Goal: Task Accomplishment & Management: Complete application form

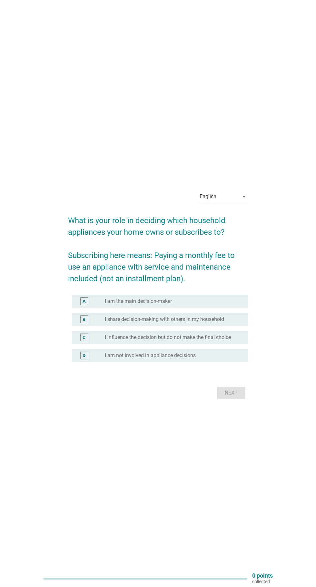
click at [235, 304] on div "radio_button_unchecked I am the main decision-maker" at bounding box center [171, 301] width 133 height 6
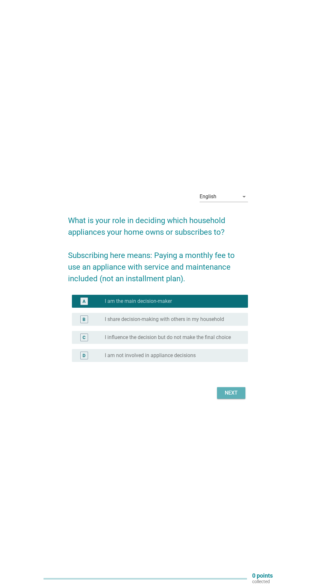
click at [244, 399] on button "Next" at bounding box center [231, 393] width 28 height 12
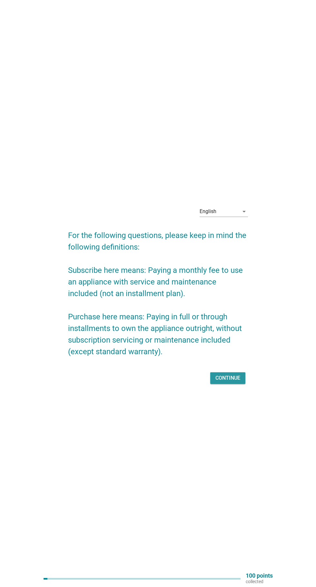
click at [241, 384] on button "Continue" at bounding box center [227, 378] width 35 height 12
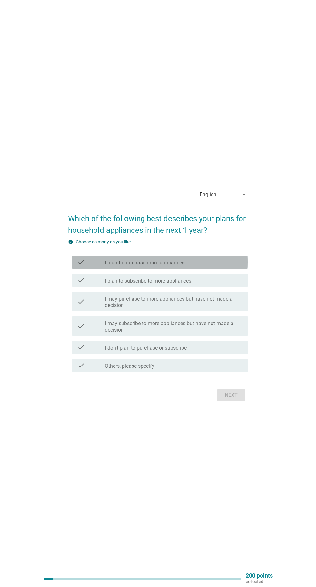
click at [246, 269] on div "check check_box_outline_blank I plan to purchase more appliances" at bounding box center [160, 262] width 176 height 13
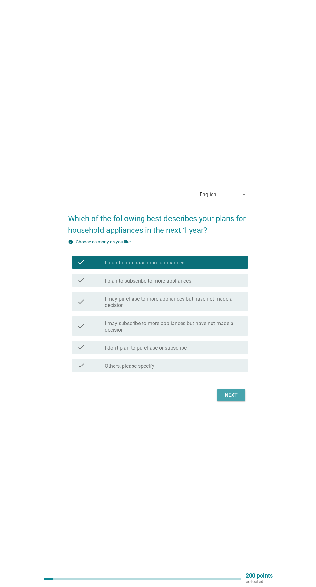
click at [241, 401] on button "Next" at bounding box center [231, 395] width 28 height 12
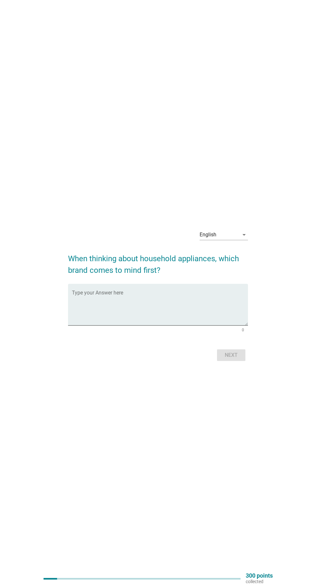
click at [118, 320] on textarea "Type your Answer here" at bounding box center [160, 308] width 176 height 34
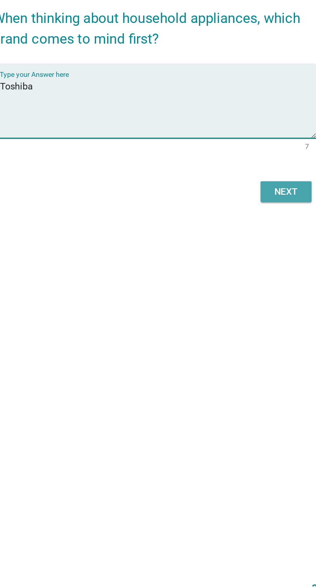
type textarea "Toshiba"
click at [240, 359] on div "Next" at bounding box center [231, 355] width 18 height 8
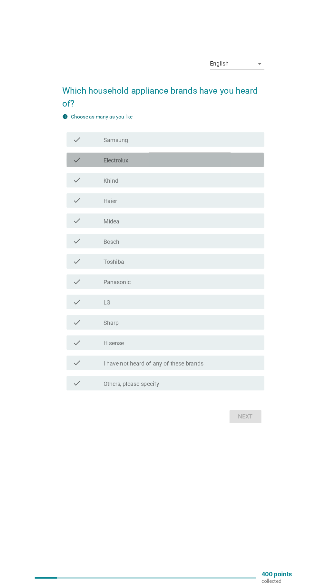
scroll to position [65, 0]
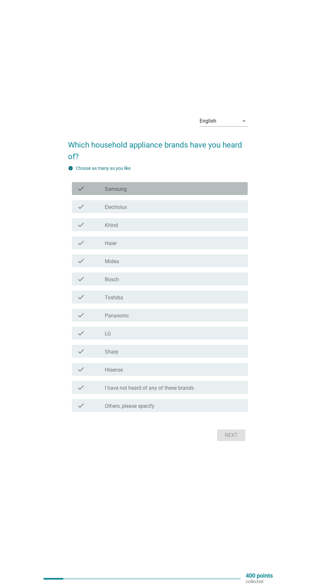
click at [220, 185] on div "check_box_outline_blank Samsung" at bounding box center [174, 189] width 138 height 8
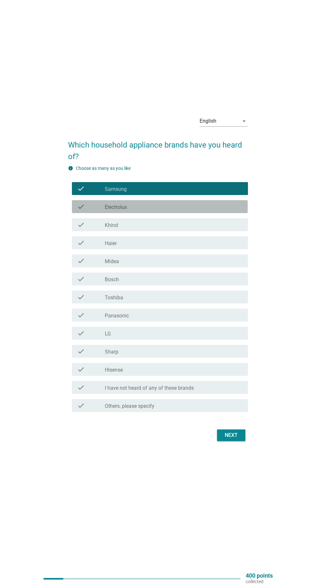
click at [219, 203] on div "check_box_outline_blank Electrolux" at bounding box center [174, 207] width 138 height 8
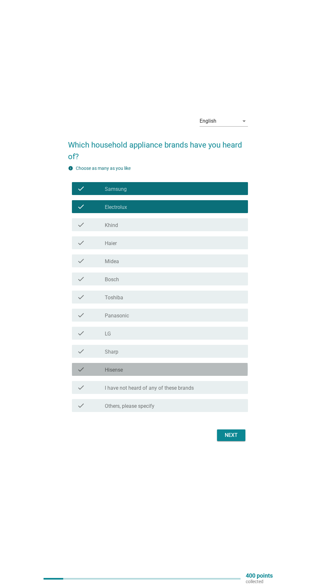
click at [195, 365] on div "check_box_outline_blank Hisense" at bounding box center [174, 369] width 138 height 8
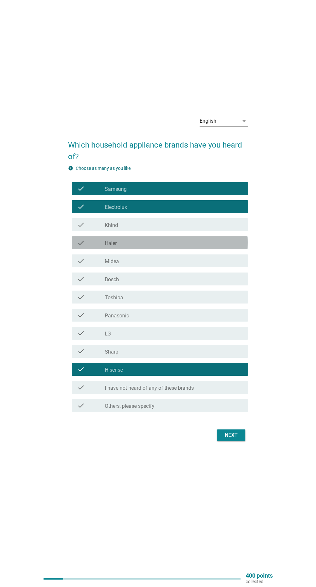
click at [211, 239] on div "check_box_outline_blank Haier" at bounding box center [174, 243] width 138 height 8
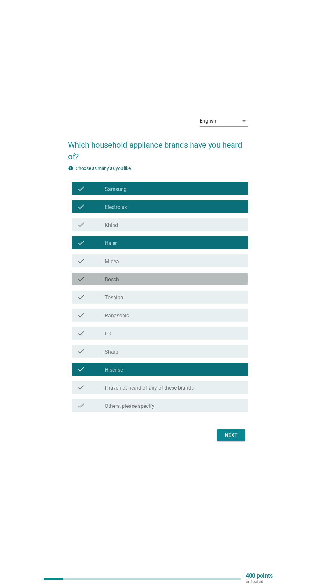
click at [206, 275] on div "check_box_outline_blank Bosch" at bounding box center [174, 279] width 138 height 8
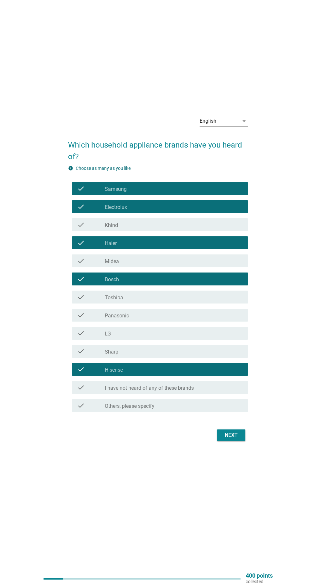
click at [210, 275] on div "check_box_outline_blank Bosch" at bounding box center [174, 279] width 138 height 8
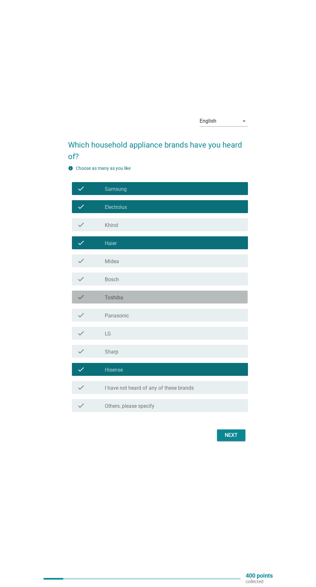
click at [203, 293] on div "check_box_outline_blank Toshiba" at bounding box center [174, 297] width 138 height 8
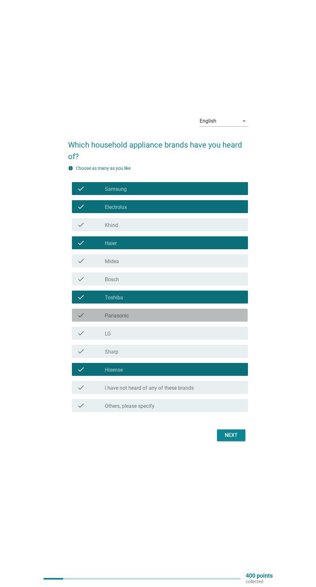
click at [204, 311] on div "check_box_outline_blank Panasonic" at bounding box center [174, 315] width 138 height 8
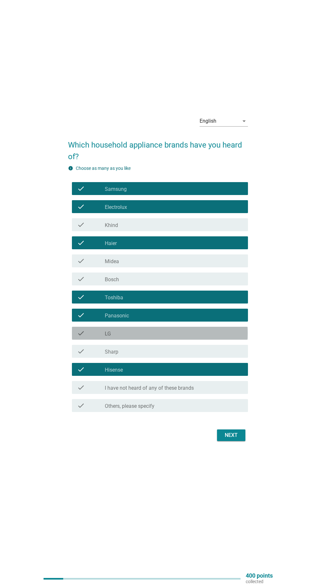
click at [196, 329] on div "check_box_outline_blank LG" at bounding box center [174, 333] width 138 height 8
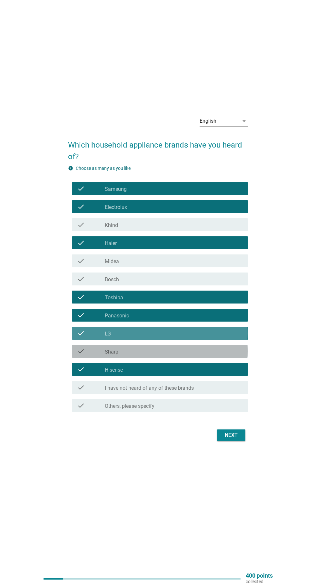
click at [195, 347] on div "check_box_outline_blank Sharp" at bounding box center [174, 351] width 138 height 8
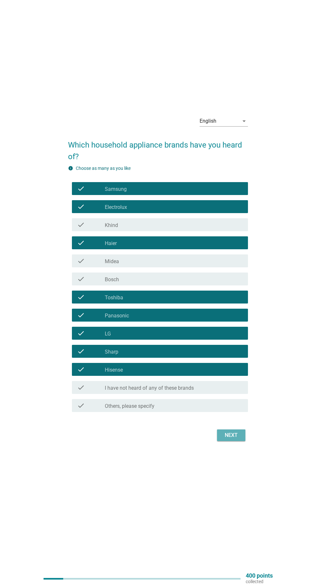
click at [240, 431] on div "Next" at bounding box center [231, 435] width 18 height 8
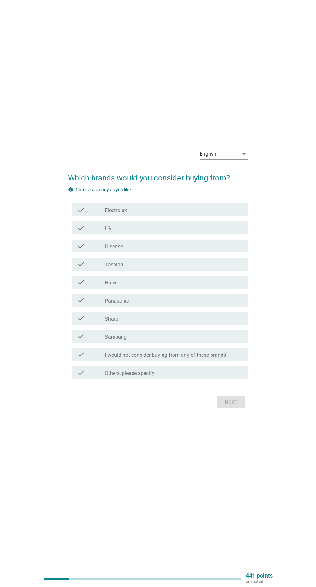
scroll to position [0, 0]
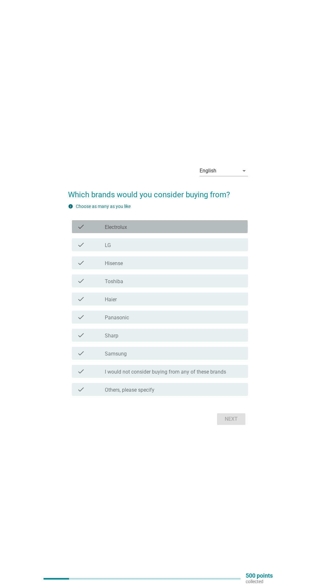
click at [237, 233] on div "check check_box_outline_blank Electrolux" at bounding box center [160, 226] width 176 height 13
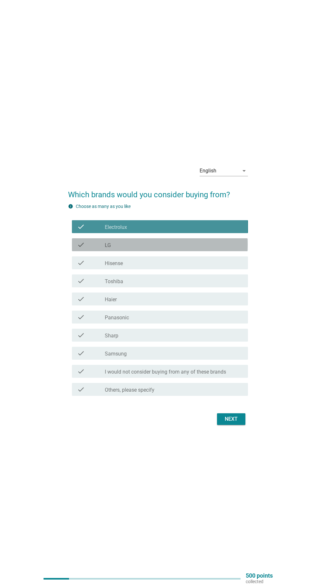
click at [233, 249] on div "check_box_outline_blank LG" at bounding box center [174, 245] width 138 height 8
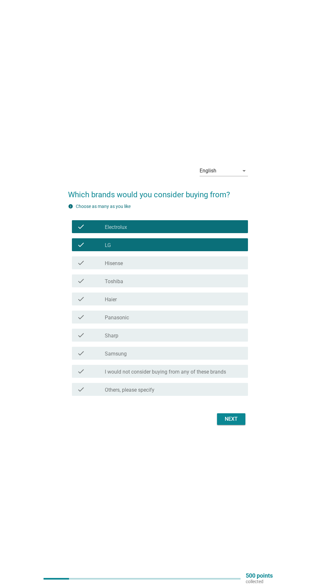
click at [227, 285] on div "check_box_outline_blank Toshiba" at bounding box center [174, 281] width 138 height 8
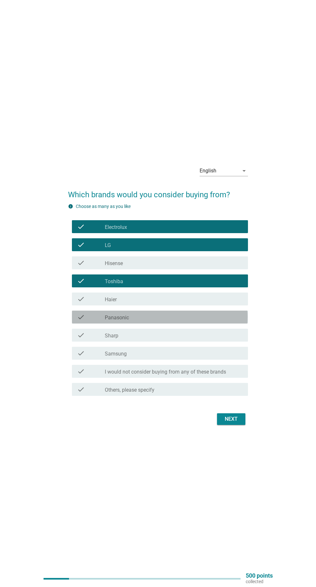
click at [220, 321] on div "check_box_outline_blank Panasonic" at bounding box center [174, 317] width 138 height 8
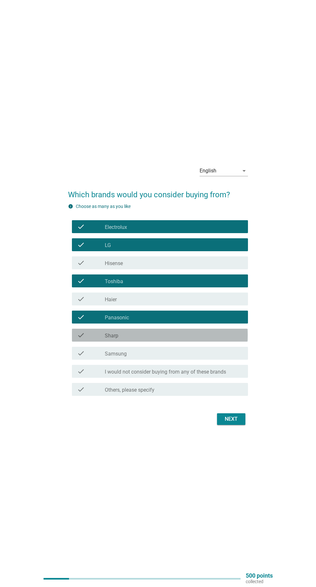
click at [217, 339] on div "check_box_outline_blank Sharp" at bounding box center [174, 335] width 138 height 8
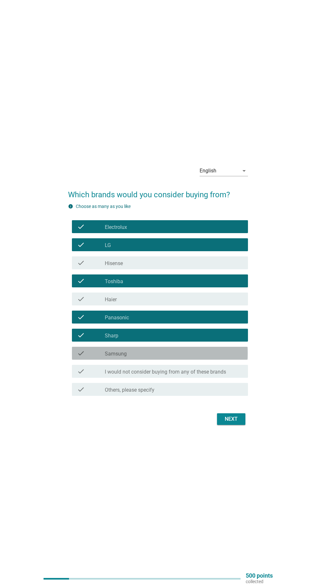
click at [218, 357] on div "check_box_outline_blank Samsung" at bounding box center [174, 353] width 138 height 8
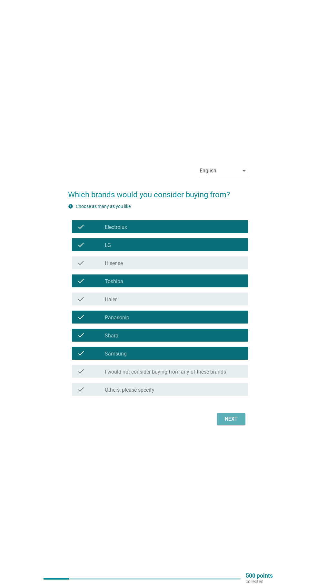
click at [242, 425] on button "Next" at bounding box center [231, 419] width 28 height 12
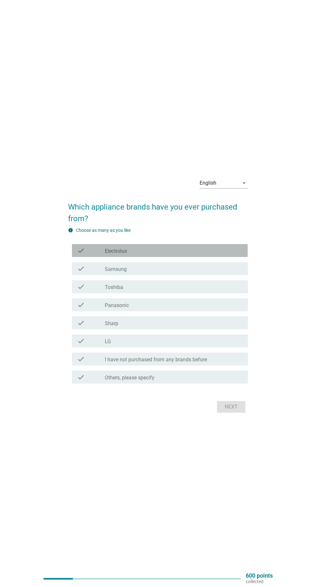
click at [192, 254] on div "check_box_outline_blank Electrolux" at bounding box center [174, 251] width 138 height 8
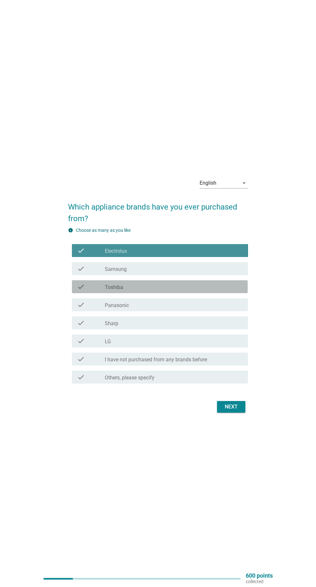
click at [194, 290] on div "check_box Toshiba" at bounding box center [174, 287] width 138 height 8
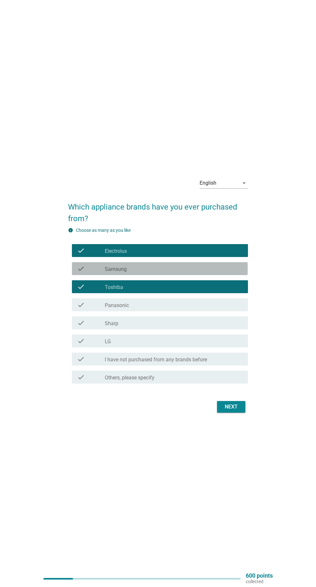
click at [197, 272] on div "check_box Samsung" at bounding box center [174, 269] width 138 height 8
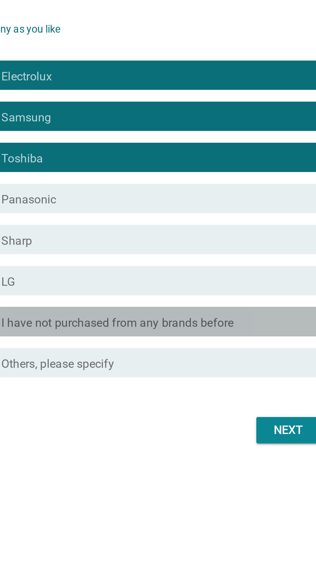
click at [185, 363] on label "I have not purchased from any brands before" at bounding box center [156, 359] width 102 height 6
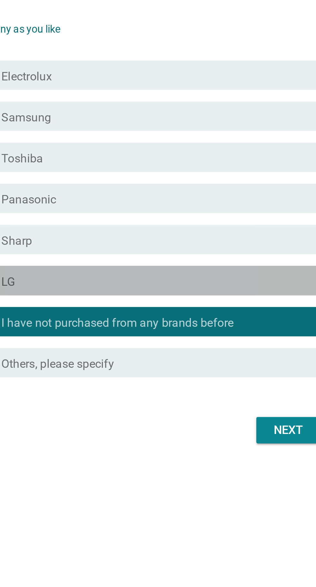
click at [186, 347] on div "check check_box LG" at bounding box center [160, 340] width 176 height 13
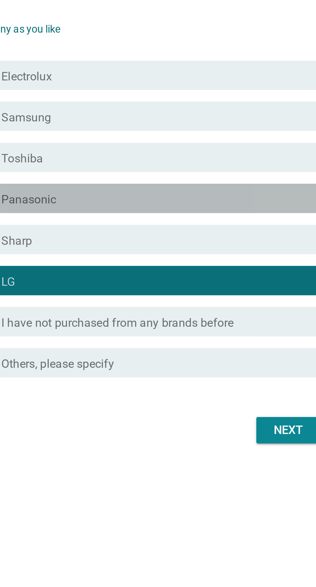
click at [186, 311] on div "check check_box Panasonic" at bounding box center [160, 304] width 176 height 13
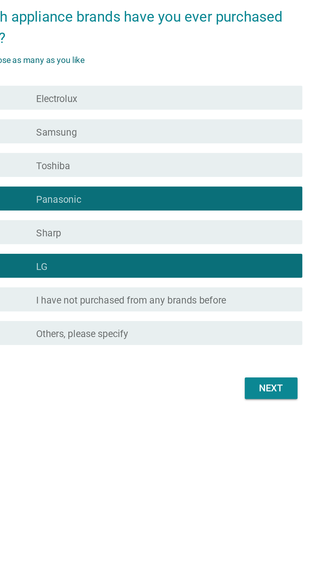
scroll to position [65, 0]
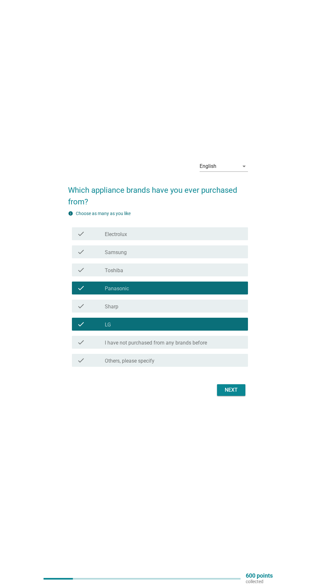
click at [213, 151] on div "English arrow_drop_down Which appliance brands have you ever purchased from? in…" at bounding box center [158, 277] width 190 height 252
click at [196, 230] on div "check_box_outline_blank Electrolux" at bounding box center [174, 234] width 138 height 8
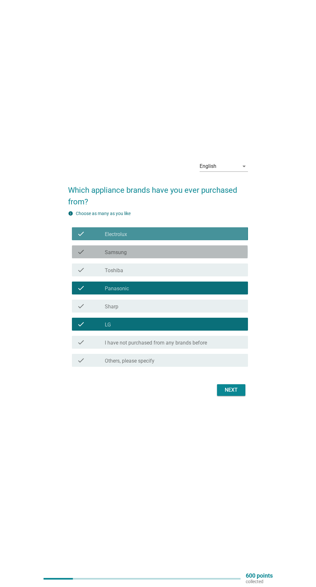
click at [194, 248] on div "check_box Samsung" at bounding box center [174, 252] width 138 height 8
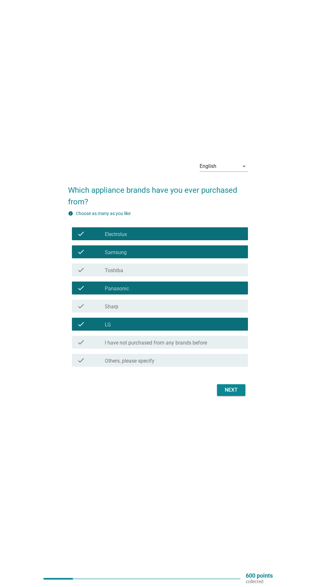
click at [194, 266] on div "check_box Toshiba" at bounding box center [174, 270] width 138 height 8
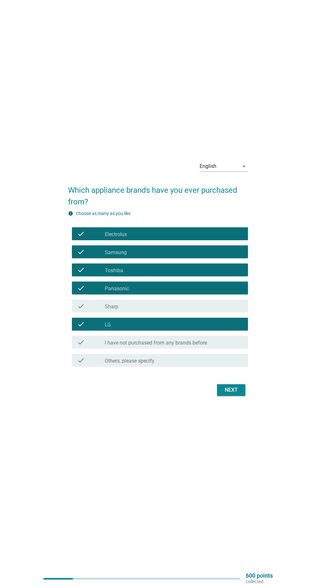
click at [189, 302] on div "check_box Sharp" at bounding box center [174, 306] width 138 height 8
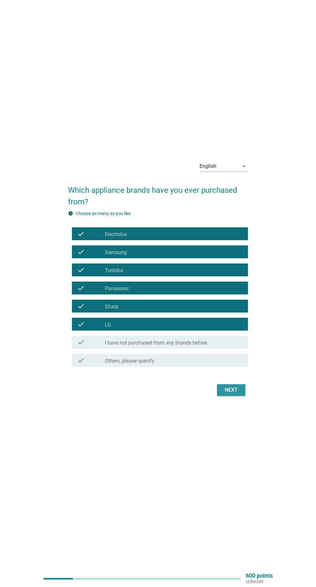
click at [244, 384] on button "Next" at bounding box center [231, 390] width 28 height 12
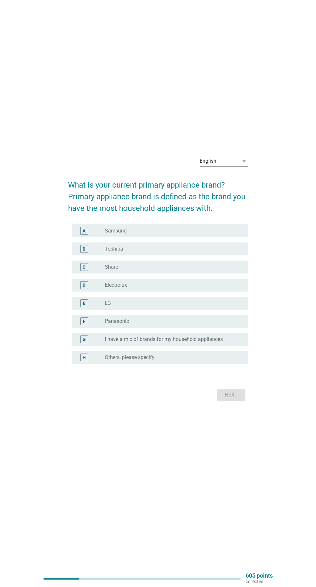
scroll to position [0, 0]
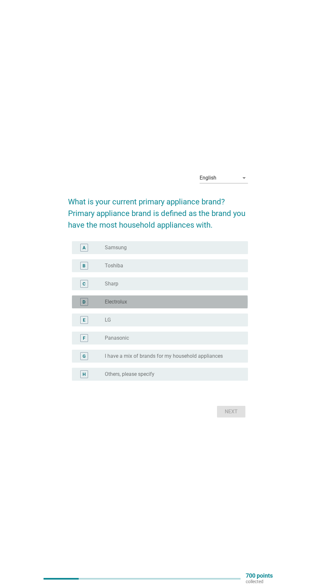
click at [199, 305] on div "radio_button_unchecked Electrolux" at bounding box center [171, 302] width 133 height 6
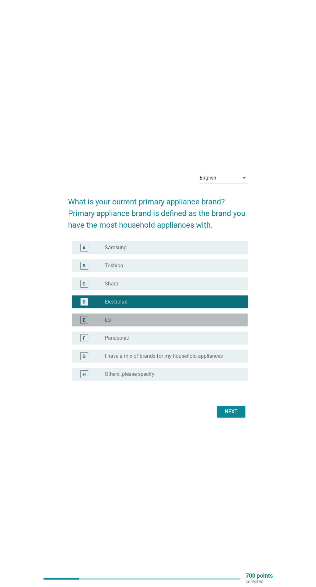
click at [196, 323] on div "radio_button_unchecked LG" at bounding box center [171, 320] width 133 height 6
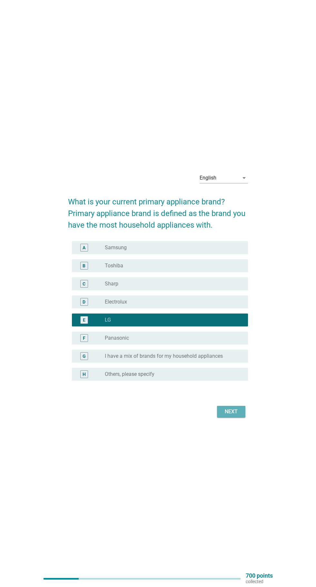
click at [242, 417] on button "Next" at bounding box center [231, 412] width 28 height 12
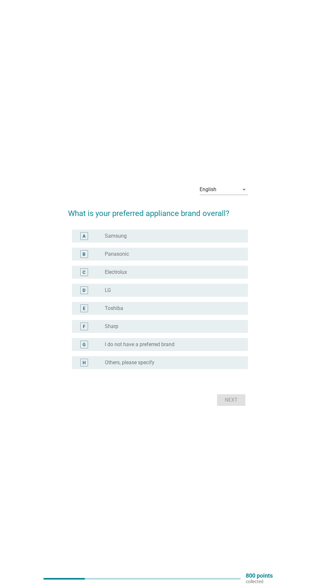
click at [189, 293] on div "radio_button_unchecked LG" at bounding box center [171, 290] width 133 height 6
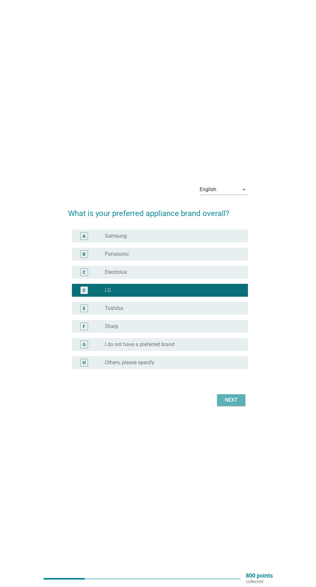
click at [240, 404] on div "Next" at bounding box center [231, 400] width 18 height 8
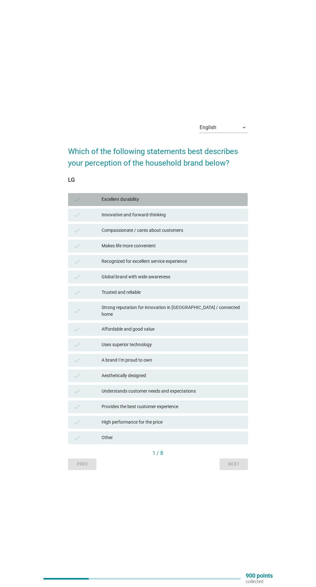
click at [211, 203] on div "Excellent durability" at bounding box center [172, 200] width 141 height 8
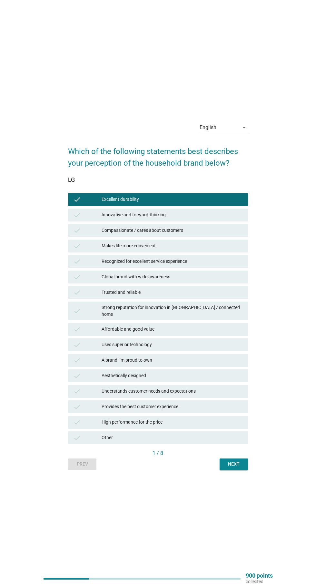
click at [214, 219] on div "Innovative and forward-thinking" at bounding box center [172, 215] width 141 height 8
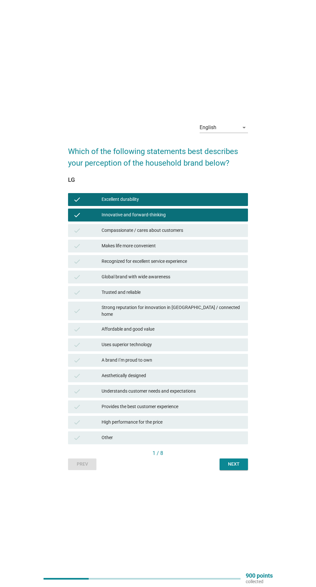
click at [222, 234] on div "Compassionate / cares about customers" at bounding box center [172, 231] width 141 height 8
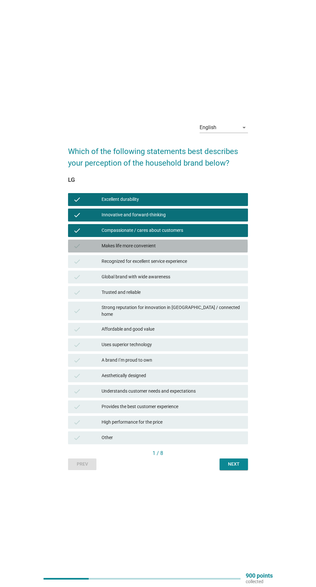
click at [215, 250] on div "Makes life more convenient" at bounding box center [172, 246] width 141 height 8
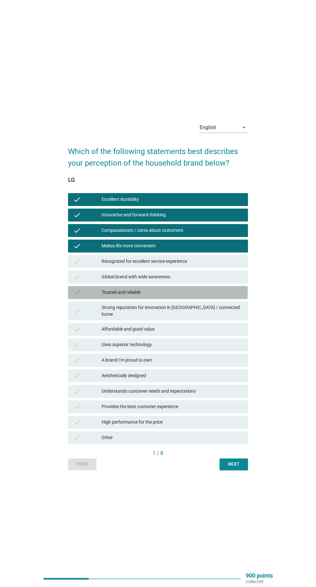
click at [210, 296] on div "Trusted and reliable" at bounding box center [172, 293] width 141 height 8
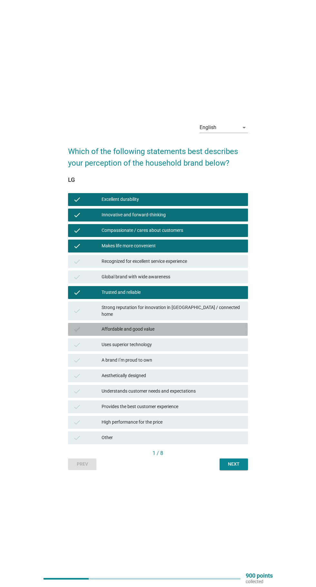
click at [204, 333] on div "Affordable and good value" at bounding box center [172, 329] width 141 height 8
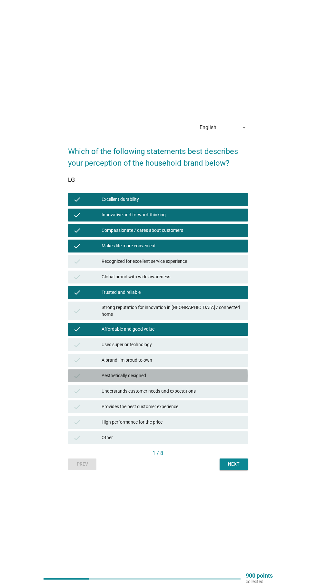
click at [198, 380] on div "Aesthetically designed" at bounding box center [172, 376] width 141 height 8
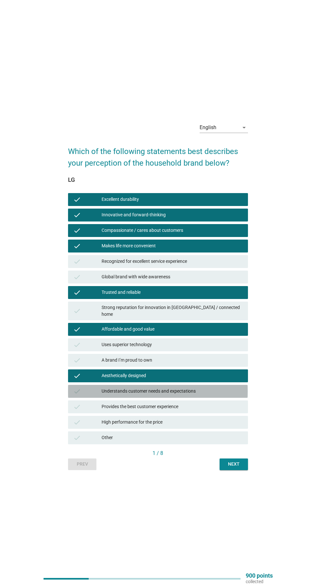
click at [216, 395] on div "Understands customer needs and expectations" at bounding box center [172, 391] width 141 height 8
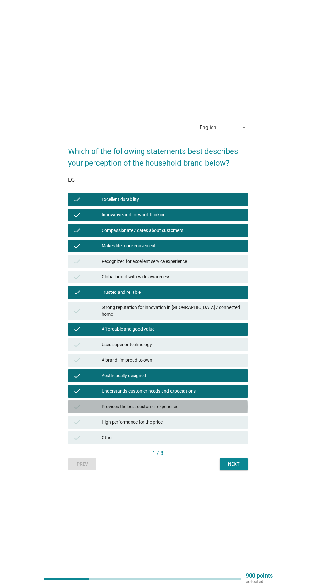
click at [217, 411] on div "Provides the best customer experience" at bounding box center [172, 407] width 141 height 8
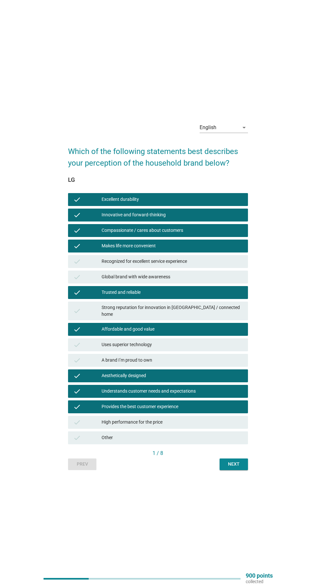
click at [217, 411] on div "Provides the best customer experience" at bounding box center [172, 407] width 141 height 8
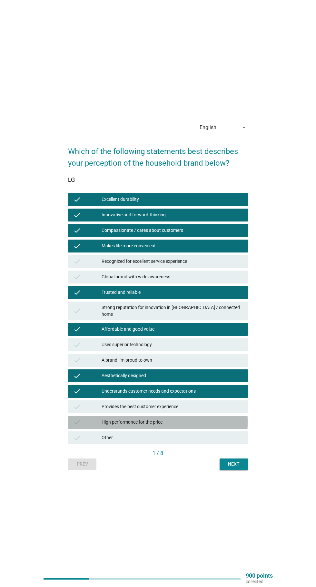
click at [213, 426] on div "High performance for the price" at bounding box center [172, 422] width 141 height 8
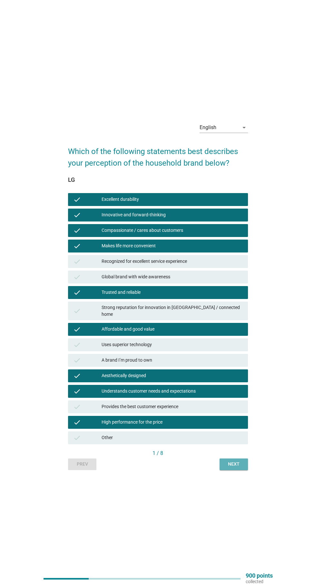
click at [244, 470] on button "Next" at bounding box center [234, 464] width 28 height 12
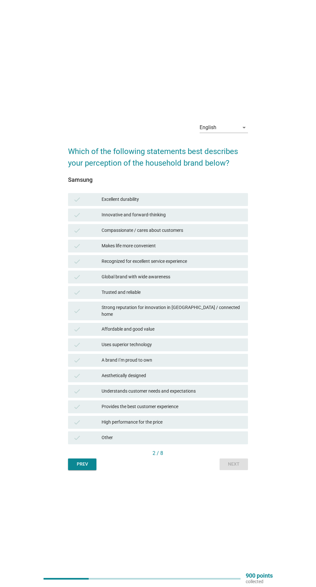
click at [207, 219] on div "Innovative and forward-thinking" at bounding box center [172, 215] width 141 height 8
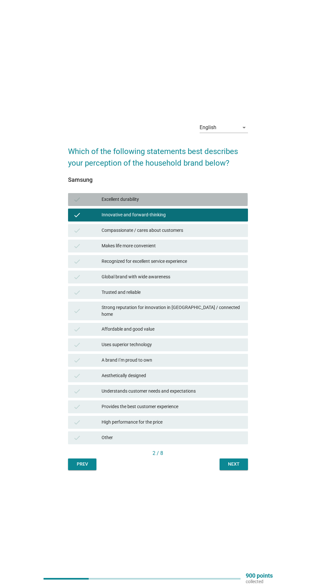
click at [210, 203] on div "Excellent durability" at bounding box center [172, 200] width 141 height 8
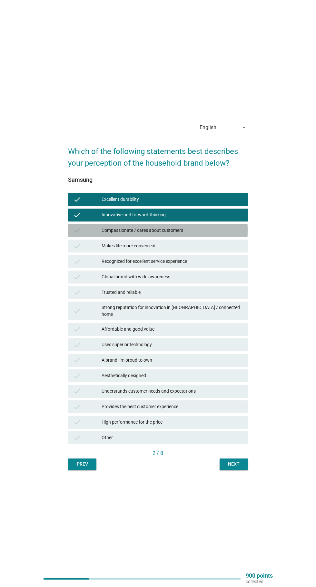
click at [218, 234] on div "Compassionate / cares about customers" at bounding box center [172, 231] width 141 height 8
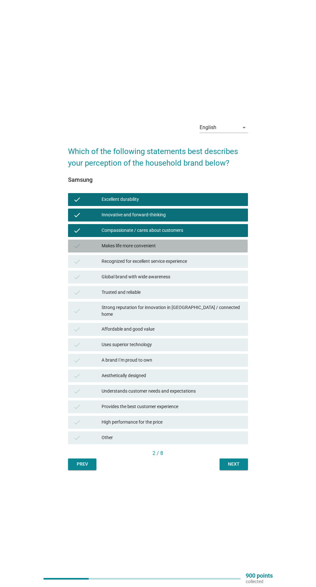
click at [215, 250] on div "Makes life more convenient" at bounding box center [172, 246] width 141 height 8
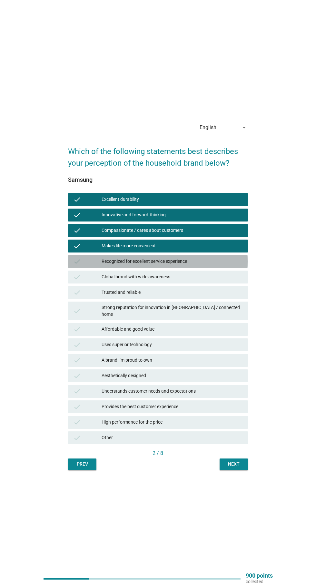
click at [221, 265] on div "Recognized for excellent service experience" at bounding box center [172, 262] width 141 height 8
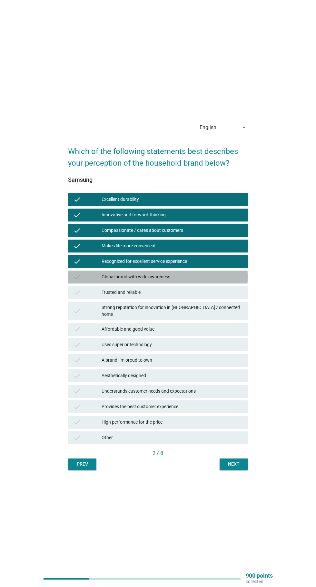
click at [212, 281] on div "Global brand with wide awareness" at bounding box center [172, 277] width 141 height 8
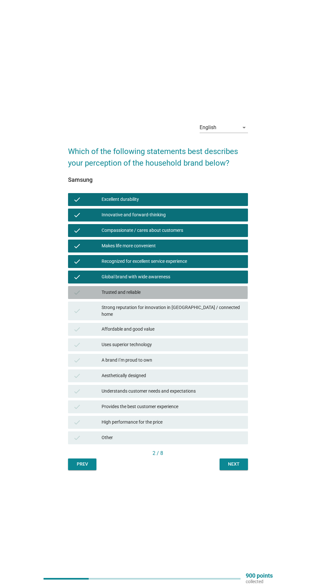
click at [210, 296] on div "Trusted and reliable" at bounding box center [172, 293] width 141 height 8
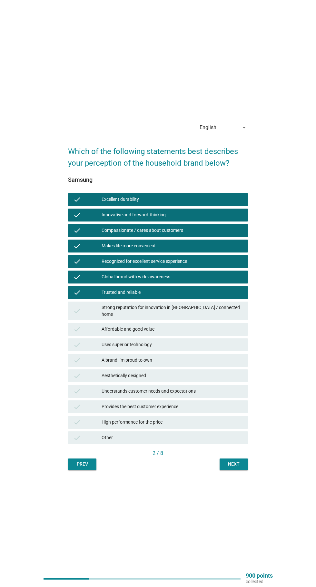
click at [234, 318] on div "Strong reputation for innovation in [GEOGRAPHIC_DATA] / connected home" at bounding box center [172, 311] width 141 height 14
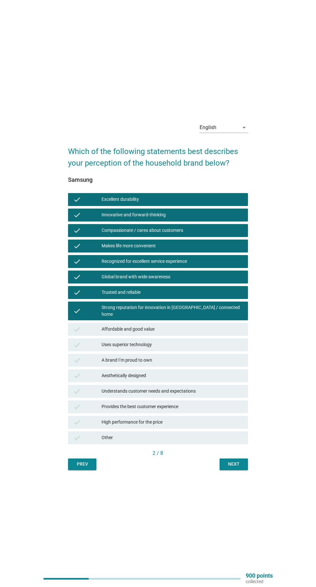
click at [214, 349] on div "Uses superior technology" at bounding box center [172, 345] width 141 height 8
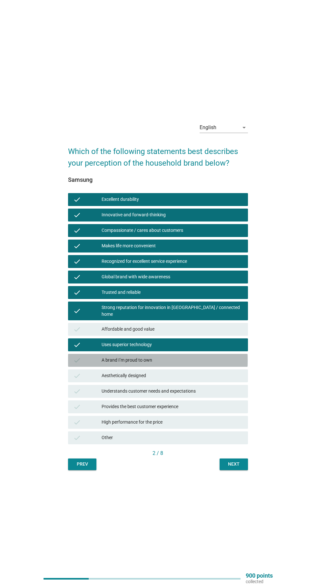
click at [212, 364] on div "A brand I’m proud to own" at bounding box center [172, 360] width 141 height 8
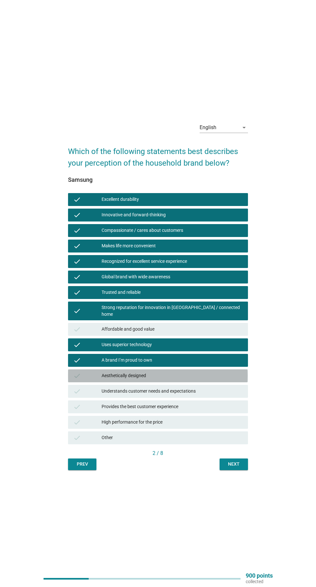
click at [210, 380] on div "Aesthetically designed" at bounding box center [172, 376] width 141 height 8
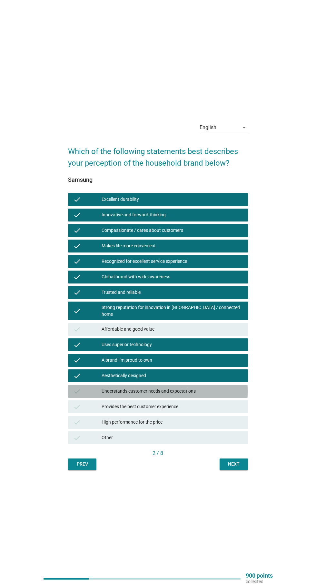
click at [229, 395] on div "Understands customer needs and expectations" at bounding box center [172, 391] width 141 height 8
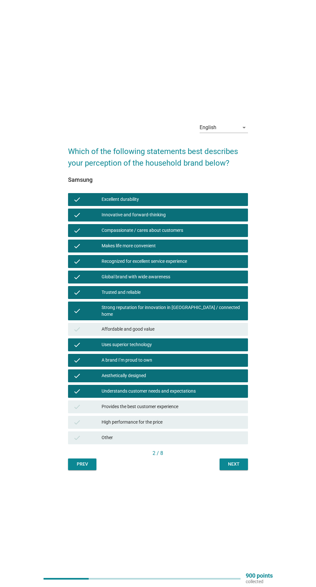
click at [222, 411] on div "Provides the best customer experience" at bounding box center [172, 407] width 141 height 8
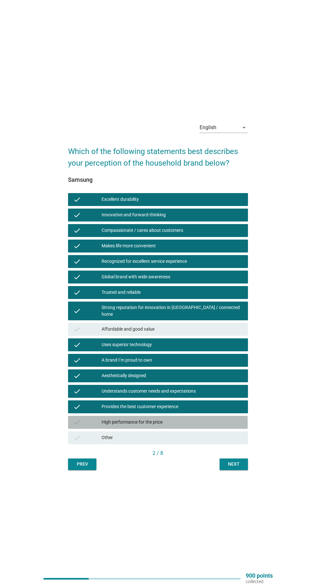
click at [219, 426] on div "High performance for the price" at bounding box center [172, 422] width 141 height 8
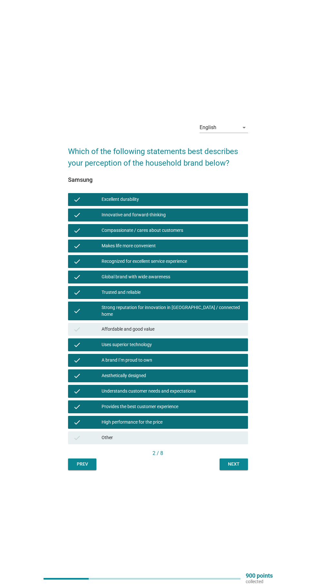
click at [253, 475] on div "English arrow_drop_down Which of the following statements best describes your p…" at bounding box center [158, 293] width 190 height 363
click at [230, 467] on div "Next" at bounding box center [234, 464] width 18 height 7
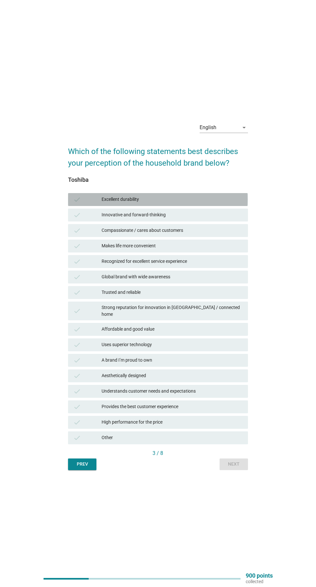
click at [89, 203] on div "check" at bounding box center [87, 200] width 28 height 8
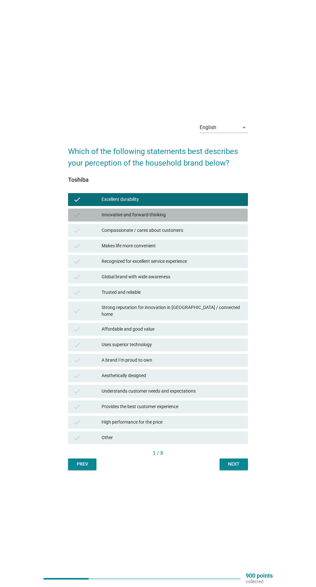
click at [95, 219] on div "check" at bounding box center [87, 215] width 28 height 8
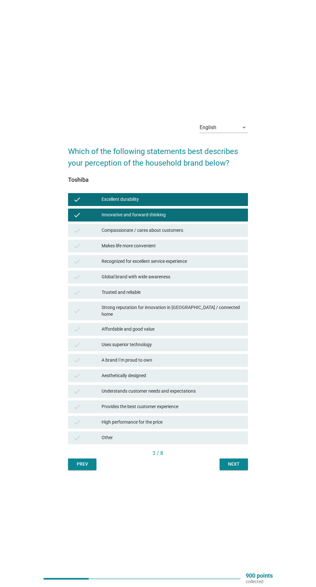
click at [87, 234] on div "check" at bounding box center [87, 231] width 28 height 8
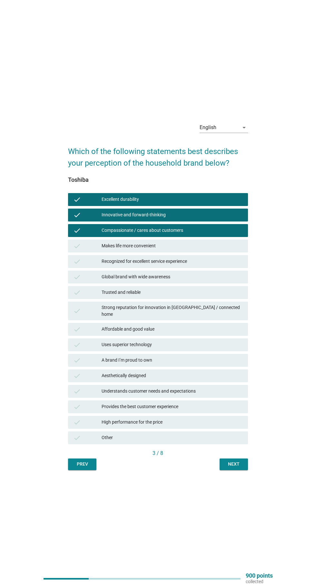
click at [88, 250] on div "check" at bounding box center [87, 246] width 28 height 8
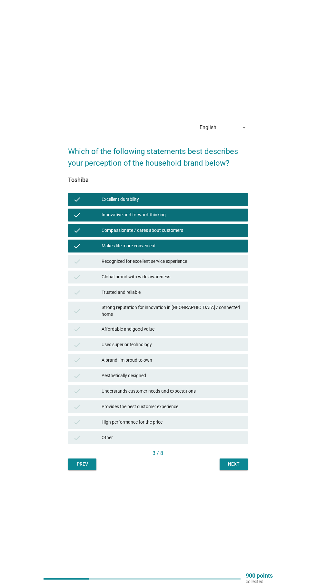
click at [90, 265] on div "check" at bounding box center [87, 262] width 28 height 8
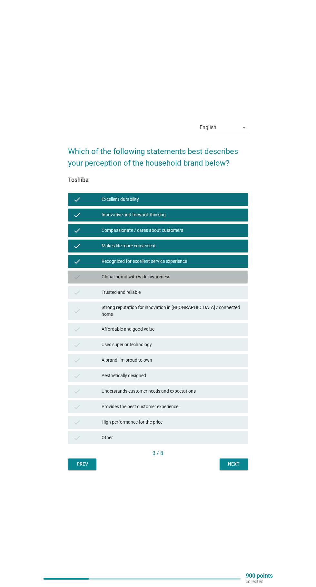
click at [91, 281] on div "check" at bounding box center [87, 277] width 28 height 8
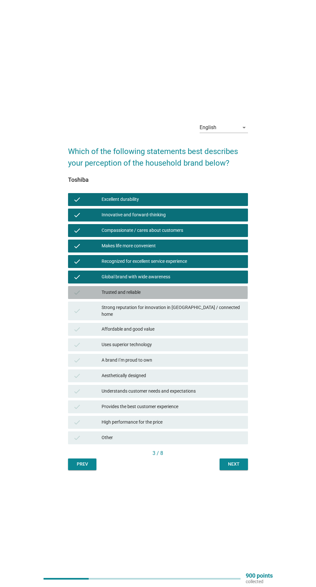
click at [89, 296] on div "check" at bounding box center [87, 293] width 28 height 8
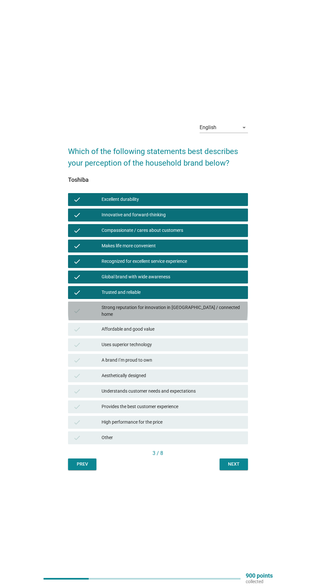
click at [95, 318] on div "check" at bounding box center [87, 311] width 28 height 14
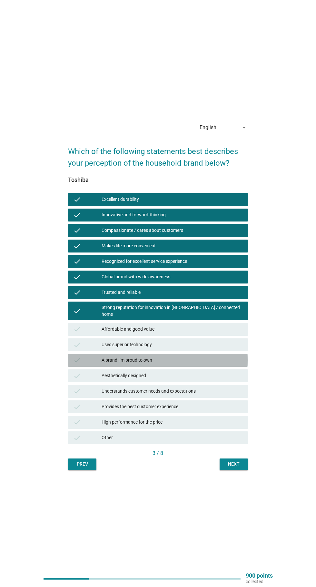
click at [90, 364] on div "check" at bounding box center [87, 360] width 28 height 8
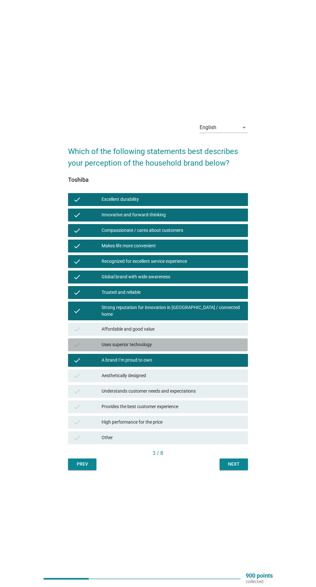
click at [91, 349] on div "check" at bounding box center [87, 345] width 28 height 8
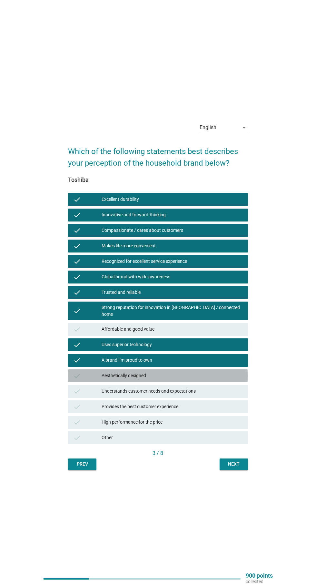
click at [91, 380] on div "check" at bounding box center [87, 376] width 28 height 8
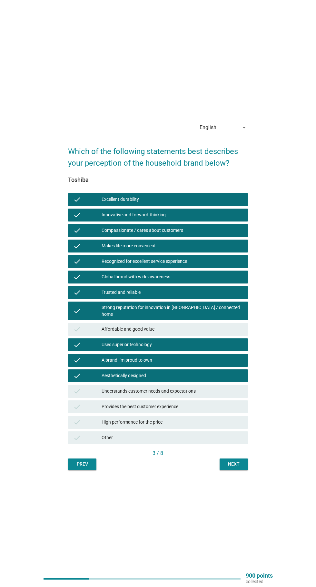
click at [89, 395] on div "check" at bounding box center [87, 391] width 28 height 8
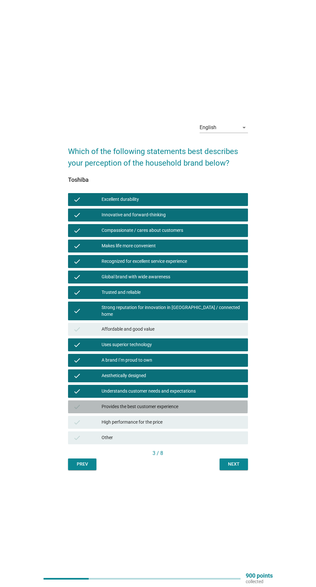
click at [100, 411] on div "check" at bounding box center [87, 407] width 28 height 8
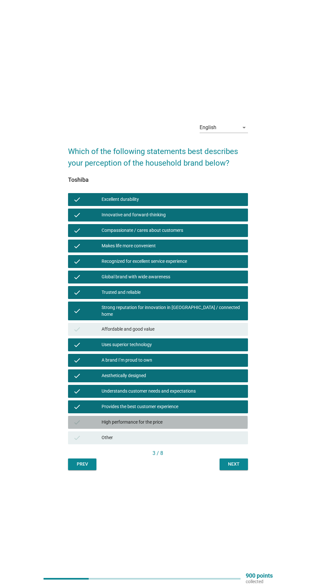
click at [97, 426] on div "check" at bounding box center [87, 422] width 28 height 8
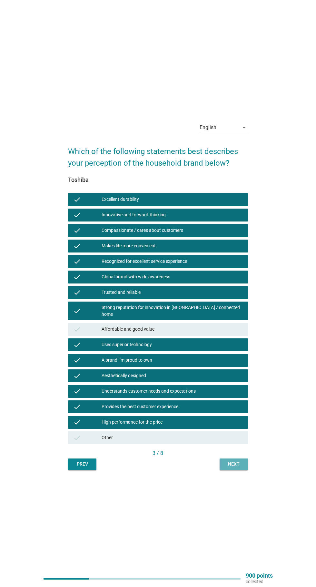
click at [224, 470] on button "Next" at bounding box center [234, 464] width 28 height 12
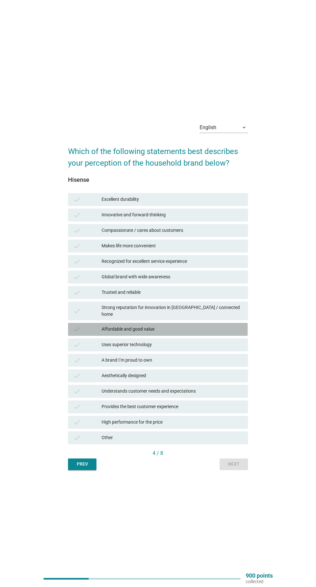
click at [106, 333] on div "Affordable and good value" at bounding box center [172, 329] width 141 height 8
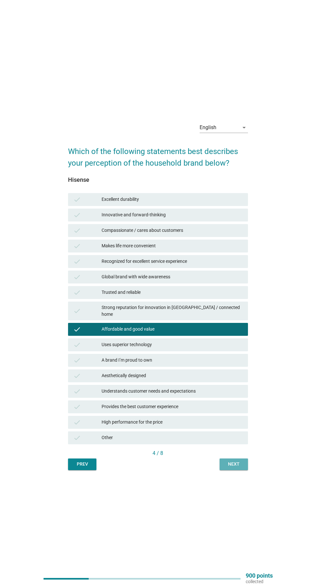
click at [223, 470] on button "Next" at bounding box center [234, 464] width 28 height 12
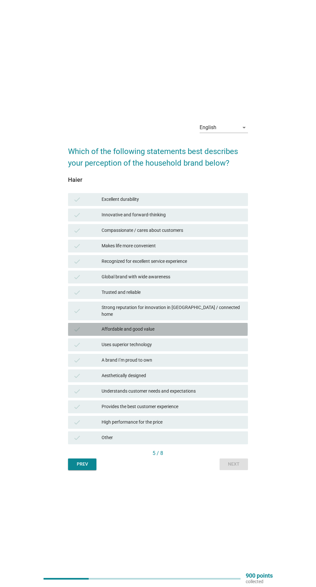
click at [111, 333] on div "Affordable and good value" at bounding box center [172, 329] width 141 height 8
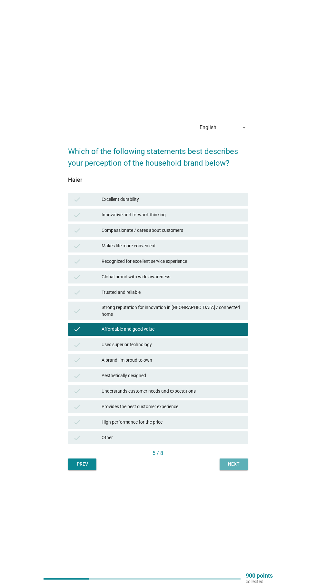
click at [224, 470] on button "Next" at bounding box center [234, 464] width 28 height 12
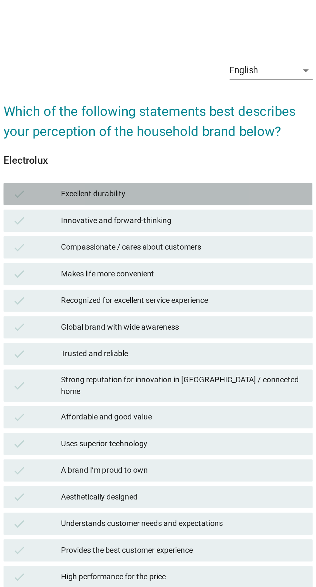
click at [123, 203] on div "Excellent durability" at bounding box center [172, 200] width 141 height 8
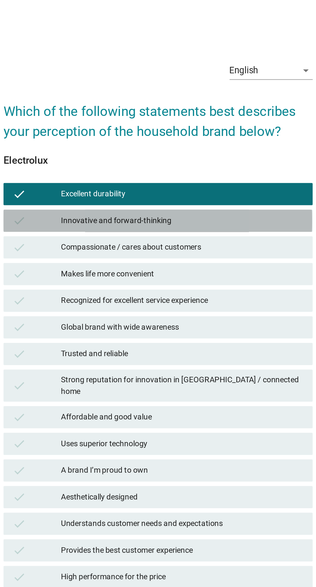
click at [126, 219] on div "Innovative and forward-thinking" at bounding box center [172, 215] width 141 height 8
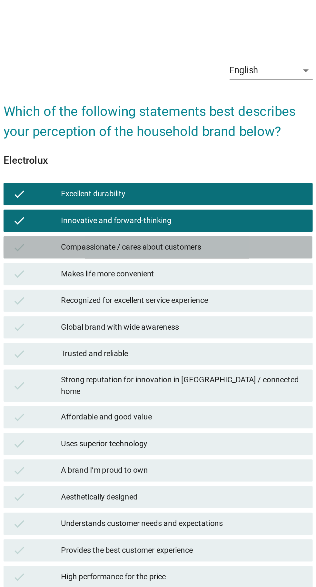
click at [129, 237] on div "check Compassionate / cares about customers" at bounding box center [158, 230] width 180 height 13
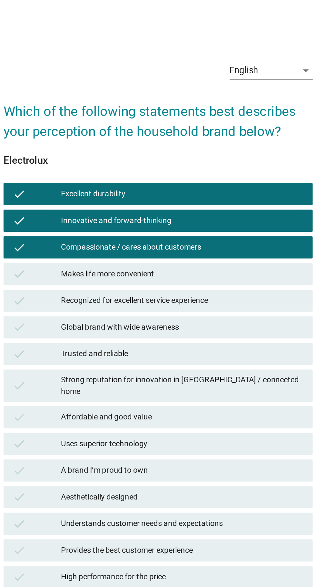
click at [122, 250] on div "Makes life more convenient" at bounding box center [172, 246] width 141 height 8
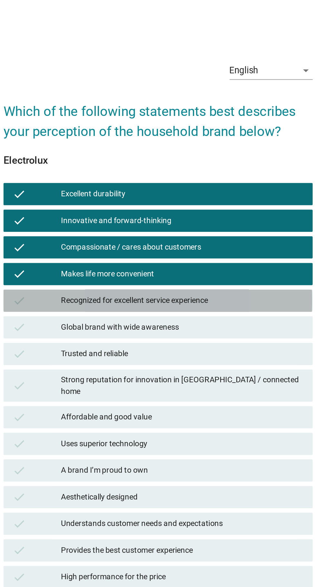
click at [123, 265] on div "Recognized for excellent service experience" at bounding box center [172, 262] width 141 height 8
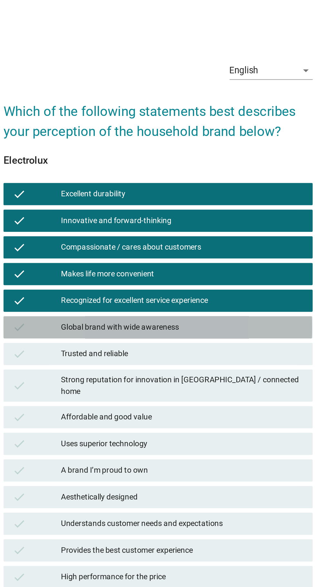
click at [117, 283] on div "check Global brand with wide awareness" at bounding box center [158, 276] width 180 height 13
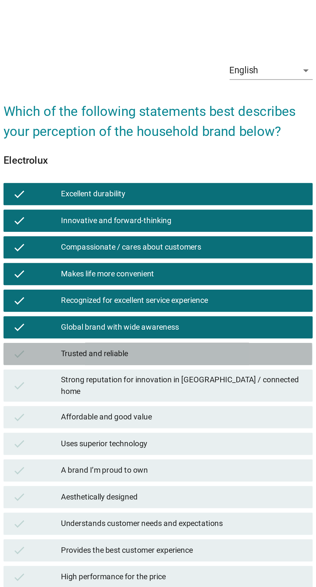
click at [117, 296] on div "Trusted and reliable" at bounding box center [172, 293] width 141 height 8
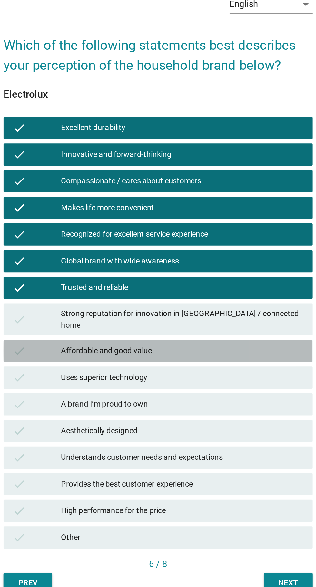
click at [115, 333] on div "Affordable and good value" at bounding box center [172, 329] width 141 height 8
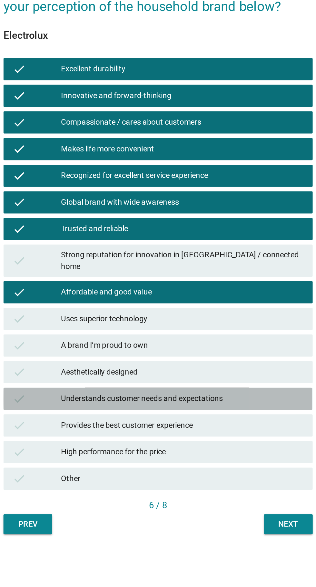
click at [119, 395] on div "Understands customer needs and expectations" at bounding box center [172, 391] width 141 height 8
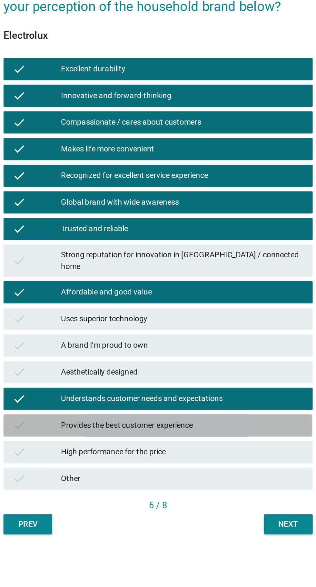
click at [117, 411] on div "Provides the best customer experience" at bounding box center [172, 407] width 141 height 8
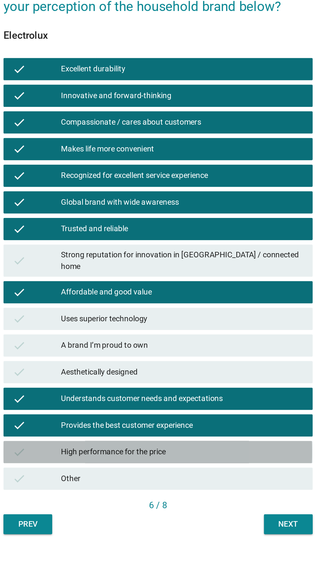
click at [118, 426] on div "High performance for the price" at bounding box center [172, 422] width 141 height 8
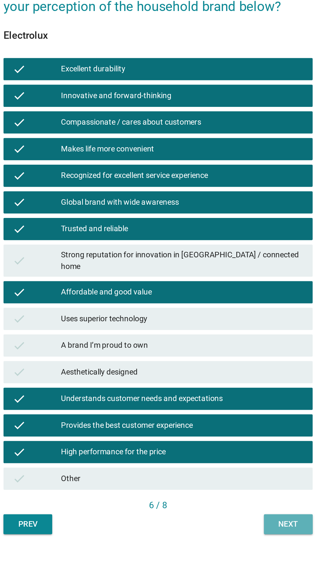
click at [228, 470] on button "Next" at bounding box center [234, 464] width 28 height 12
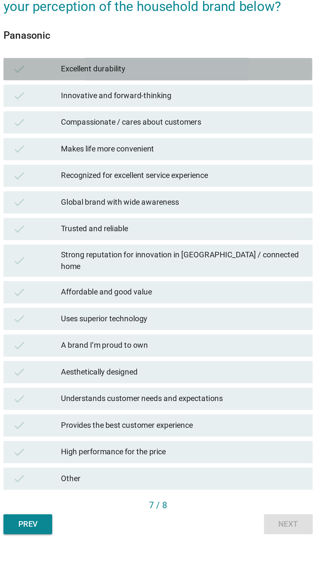
click at [119, 206] on div "check Excellent durability" at bounding box center [158, 199] width 180 height 13
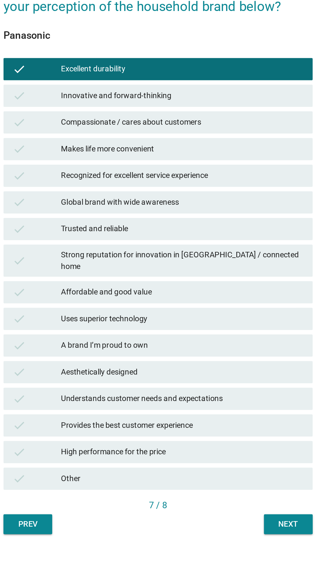
click at [121, 219] on div "Innovative and forward-thinking" at bounding box center [172, 215] width 141 height 8
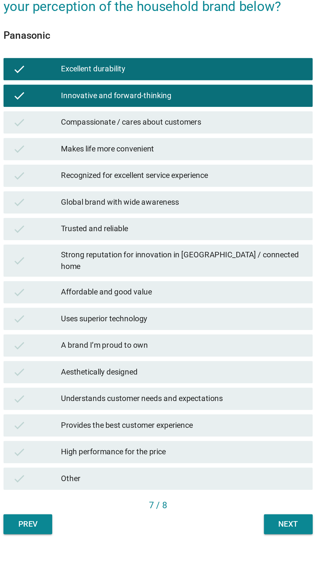
click at [122, 234] on div "Compassionate / cares about customers" at bounding box center [172, 231] width 141 height 8
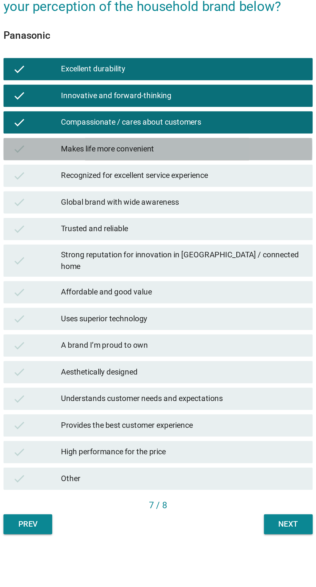
click at [117, 250] on div "Makes life more convenient" at bounding box center [172, 246] width 141 height 8
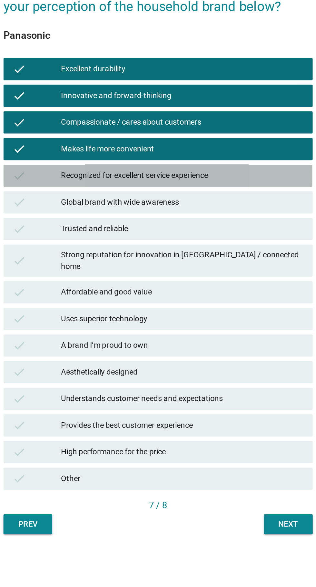
click at [124, 265] on div "Recognized for excellent service experience" at bounding box center [172, 262] width 141 height 8
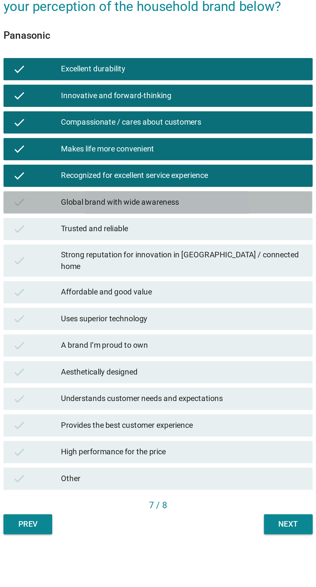
click at [120, 283] on div "check Global brand with wide awareness" at bounding box center [158, 276] width 180 height 13
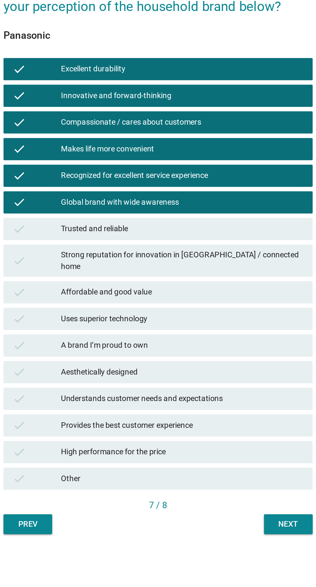
click at [123, 296] on div "Trusted and reliable" at bounding box center [172, 293] width 141 height 8
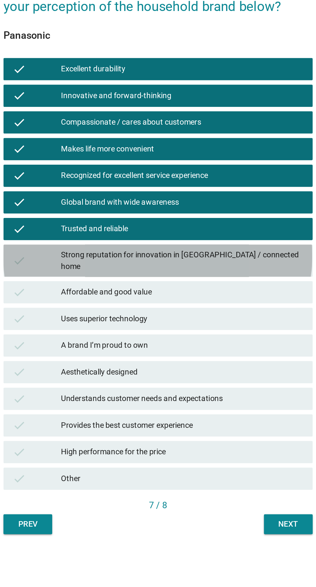
click at [129, 318] on div "Strong reputation for innovation in [GEOGRAPHIC_DATA] / connected home" at bounding box center [172, 311] width 141 height 14
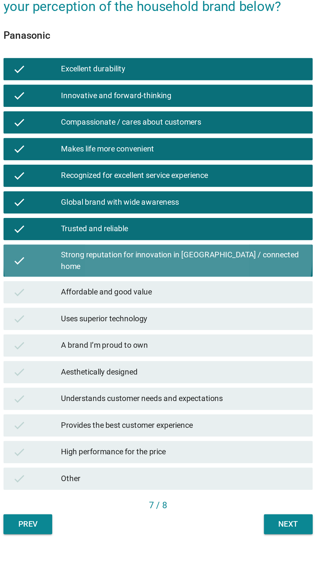
click at [123, 318] on div "Strong reputation for innovation in [GEOGRAPHIC_DATA] / connected home" at bounding box center [172, 311] width 141 height 14
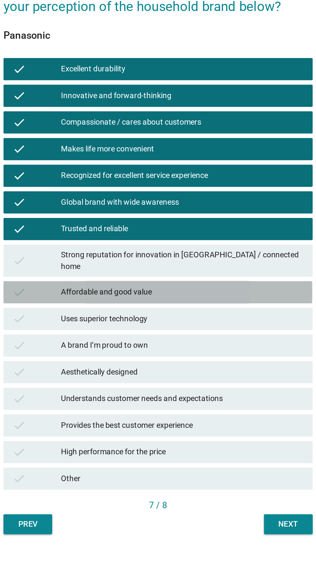
click at [122, 333] on div "Affordable and good value" at bounding box center [172, 329] width 141 height 8
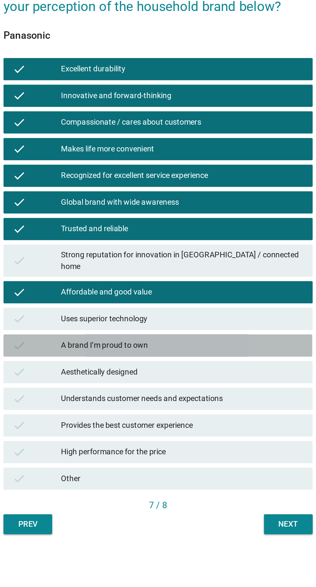
click at [120, 364] on div "A brand I’m proud to own" at bounding box center [172, 360] width 141 height 8
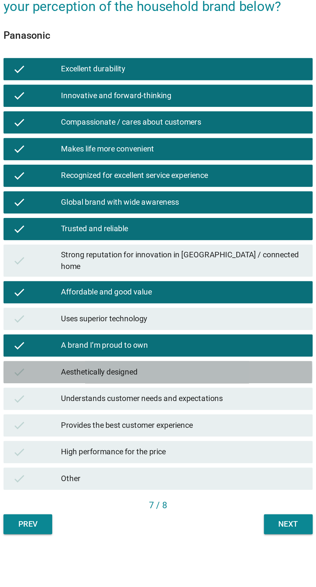
click at [123, 380] on div "Aesthetically designed" at bounding box center [172, 376] width 141 height 8
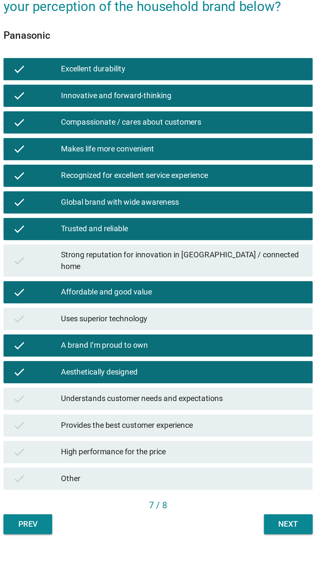
click at [130, 395] on div "Understands customer needs and expectations" at bounding box center [172, 391] width 141 height 8
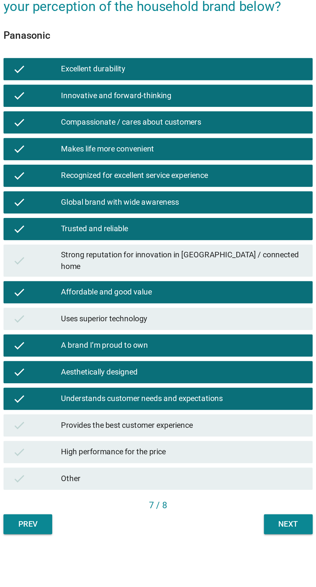
click at [129, 413] on div "check Provides the best customer experience" at bounding box center [158, 406] width 180 height 13
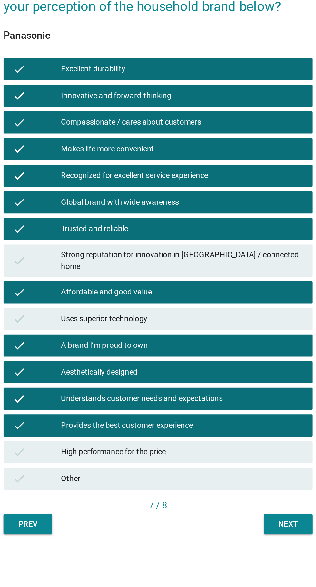
click at [131, 426] on div "High performance for the price" at bounding box center [172, 422] width 141 height 8
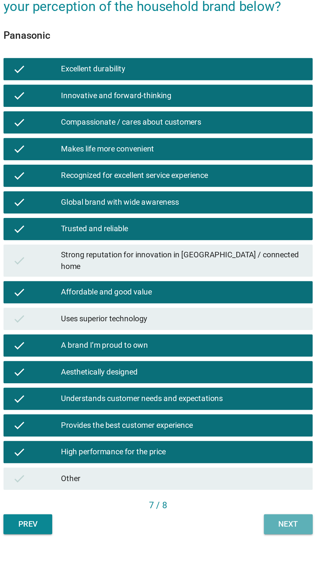
click at [227, 467] on div "Next" at bounding box center [234, 464] width 18 height 7
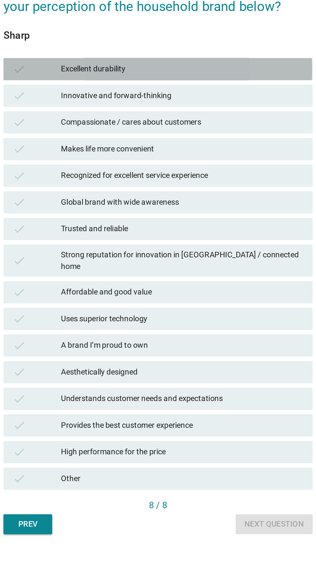
click at [119, 203] on div "Excellent durability" at bounding box center [172, 200] width 141 height 8
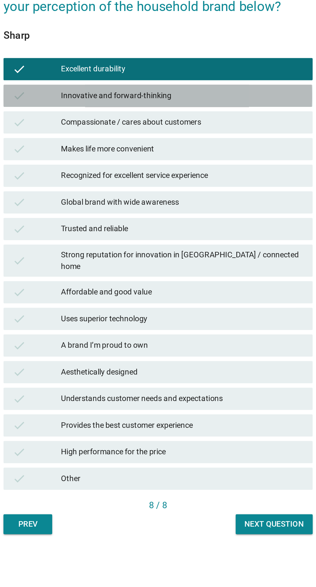
click at [114, 219] on div "Innovative and forward-thinking" at bounding box center [172, 215] width 141 height 8
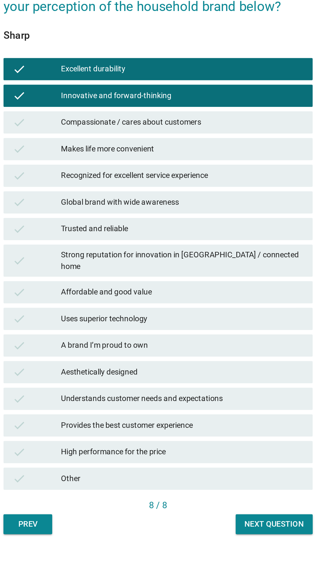
click at [118, 234] on div "Compassionate / cares about customers" at bounding box center [172, 231] width 141 height 8
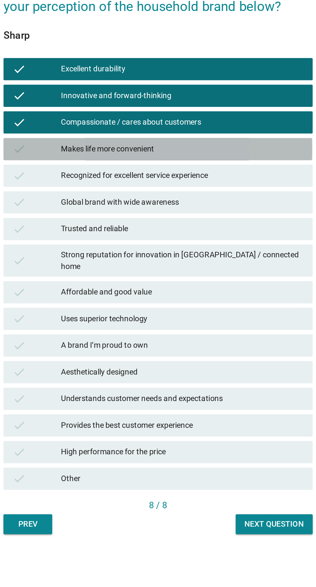
click at [111, 250] on div "Makes life more convenient" at bounding box center [172, 246] width 141 height 8
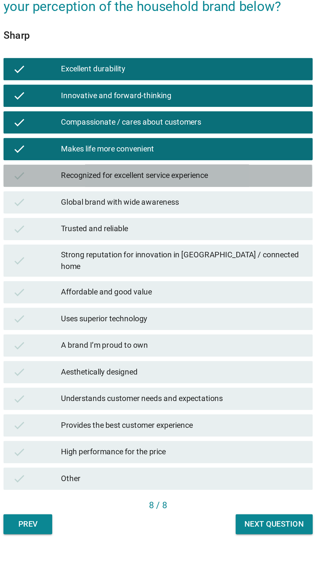
click at [114, 268] on div "check Recognized for excellent service experience" at bounding box center [158, 261] width 180 height 13
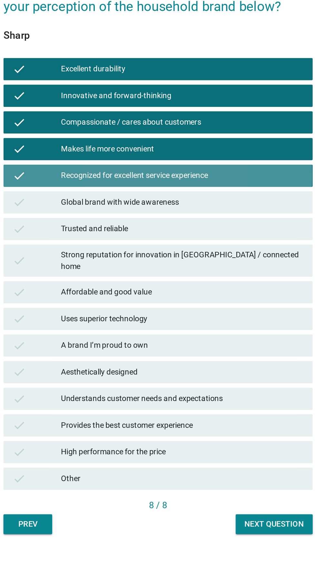
click at [110, 265] on div "Recognized for excellent service experience" at bounding box center [172, 262] width 141 height 8
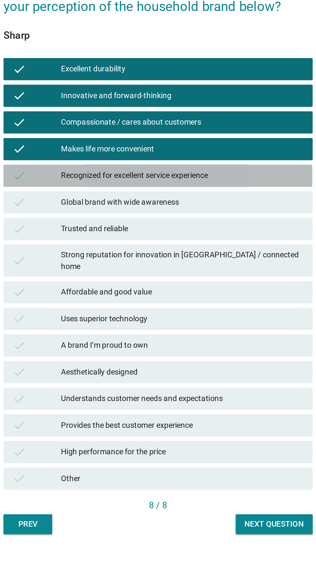
click at [105, 268] on div "check Recognized for excellent service experience" at bounding box center [158, 261] width 180 height 13
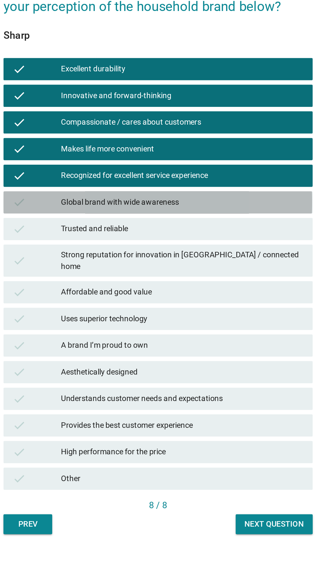
click at [114, 283] on div "check Global brand with wide awareness" at bounding box center [158, 276] width 180 height 13
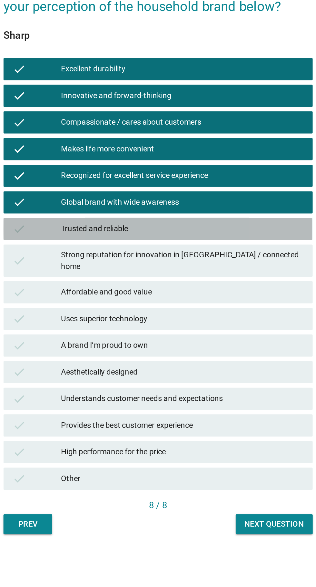
click at [122, 296] on div "Trusted and reliable" at bounding box center [172, 293] width 141 height 8
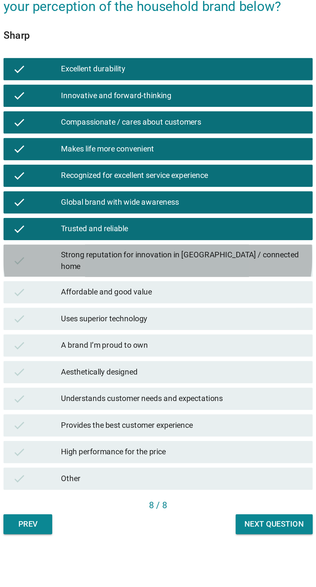
click at [125, 320] on div "check Strong reputation for innovation in [GEOGRAPHIC_DATA] / connected home" at bounding box center [158, 310] width 180 height 19
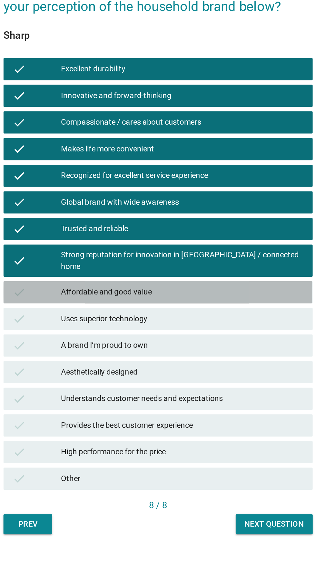
click at [124, 336] on div "check Affordable and good value" at bounding box center [158, 329] width 180 height 13
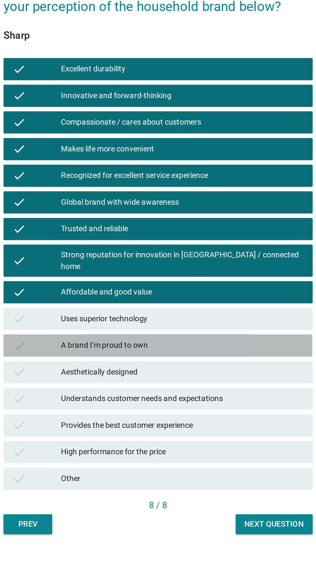
click at [127, 364] on div "A brand I’m proud to own" at bounding box center [172, 360] width 141 height 8
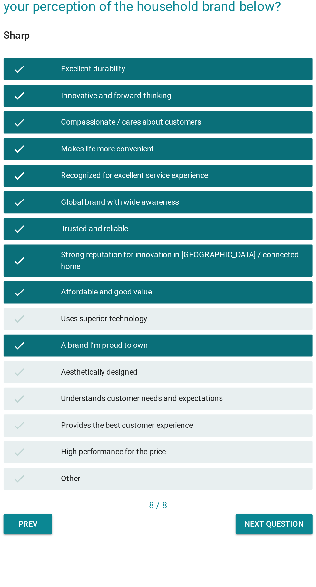
click at [126, 380] on div "Aesthetically designed" at bounding box center [172, 376] width 141 height 8
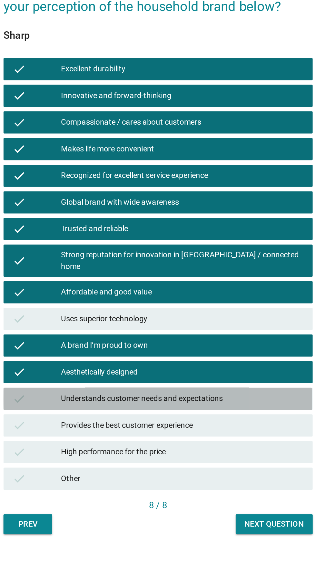
click at [132, 395] on div "Understands customer needs and expectations" at bounding box center [172, 391] width 141 height 8
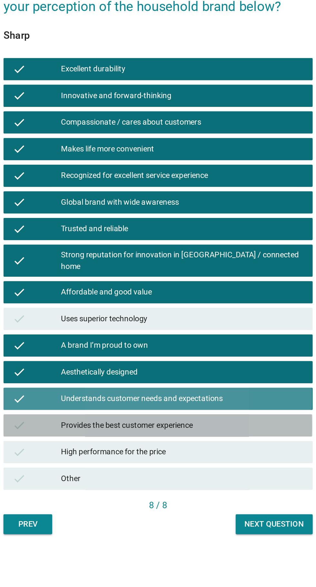
click at [129, 413] on div "check Provides the best customer experience" at bounding box center [158, 406] width 180 height 13
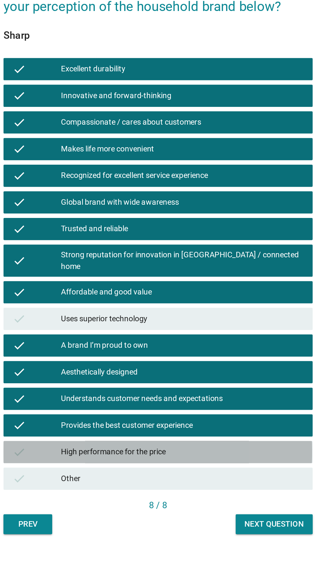
click at [131, 426] on div "High performance for the price" at bounding box center [172, 422] width 141 height 8
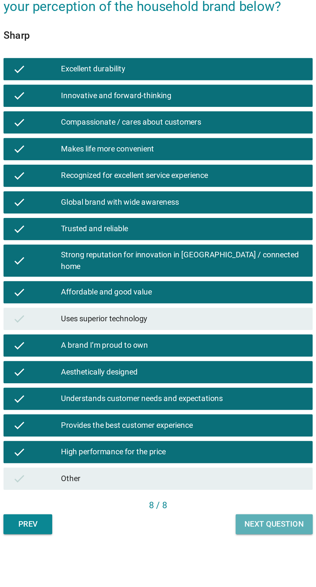
click at [213, 467] on div "Next question" at bounding box center [226, 464] width 35 height 7
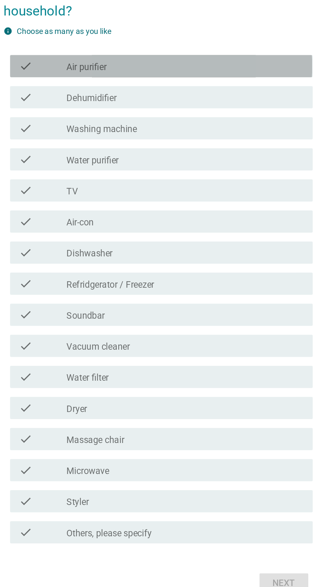
click at [112, 182] on label "Air purifier" at bounding box center [116, 179] width 23 height 6
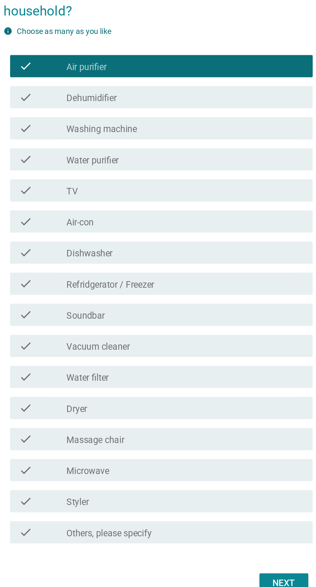
click at [114, 200] on label "Dehumidifier" at bounding box center [119, 197] width 29 height 6
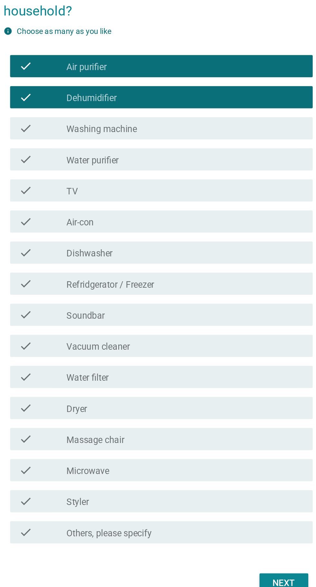
click at [108, 218] on label "Washing machine" at bounding box center [125, 215] width 41 height 6
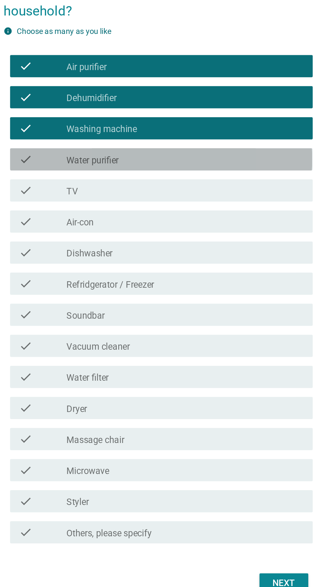
click at [113, 236] on label "Water purifier" at bounding box center [120, 233] width 30 height 6
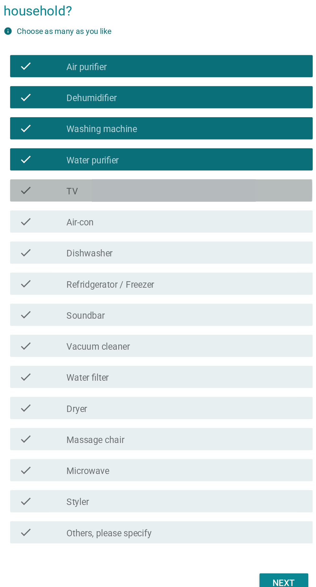
click at [118, 254] on div "check_box_outline_blank TV" at bounding box center [174, 251] width 138 height 8
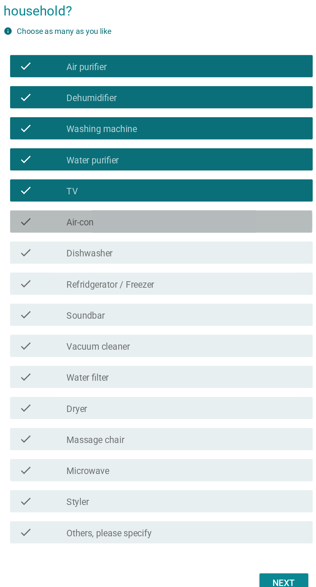
click at [120, 272] on label "Air-con" at bounding box center [113, 269] width 16 height 6
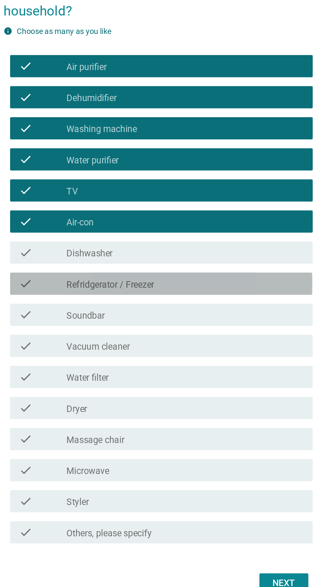
click at [129, 309] on label "Refridgerator / Freezer" at bounding box center [130, 305] width 51 height 6
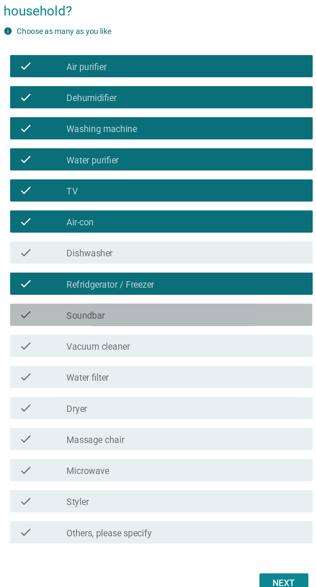
click at [125, 327] on label "Soundbar" at bounding box center [116, 323] width 22 height 6
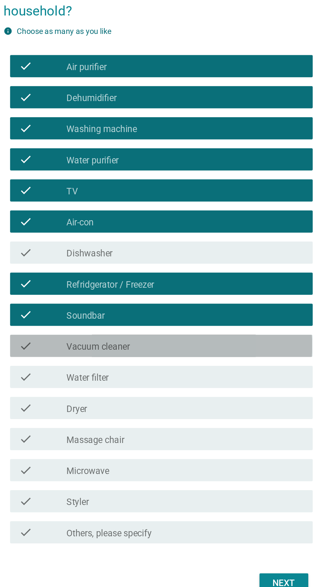
click at [138, 345] on label "Vacuum cleaner" at bounding box center [123, 341] width 37 height 6
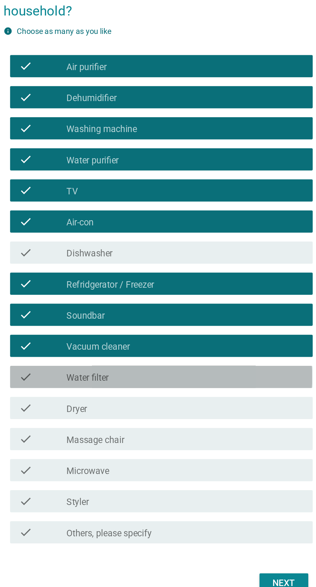
click at [143, 363] on div "check_box_outline_blank Water filter" at bounding box center [174, 359] width 138 height 8
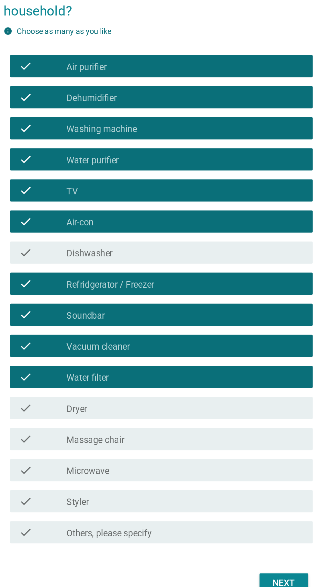
click at [115, 236] on label "Water purifier" at bounding box center [120, 233] width 30 height 6
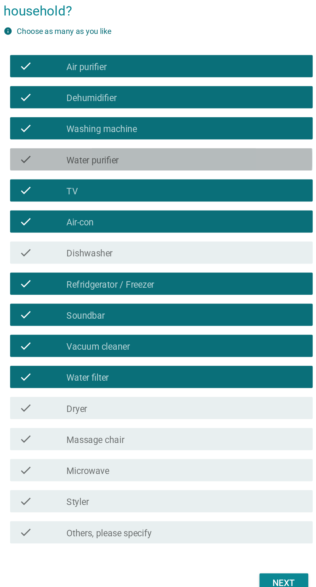
click at [111, 236] on label "Water purifier" at bounding box center [120, 233] width 30 height 6
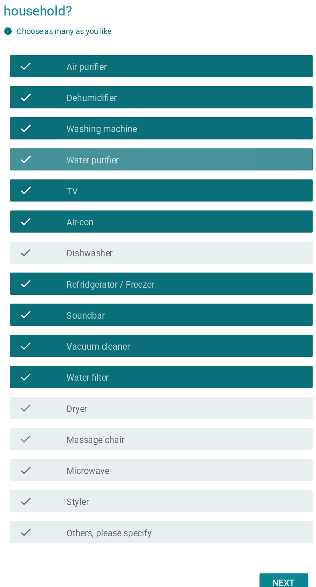
click at [113, 236] on label "Water purifier" at bounding box center [120, 233] width 30 height 6
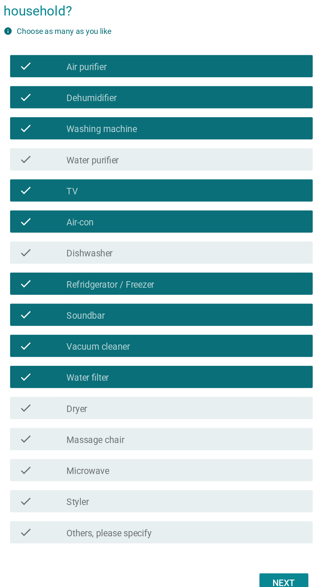
click at [117, 417] on label "Microwave" at bounding box center [117, 414] width 25 height 6
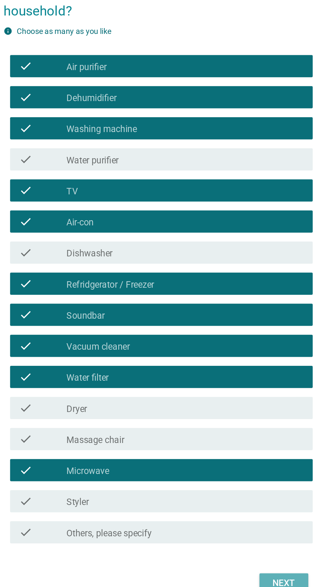
click at [222, 485] on button "Next" at bounding box center [231, 479] width 28 height 12
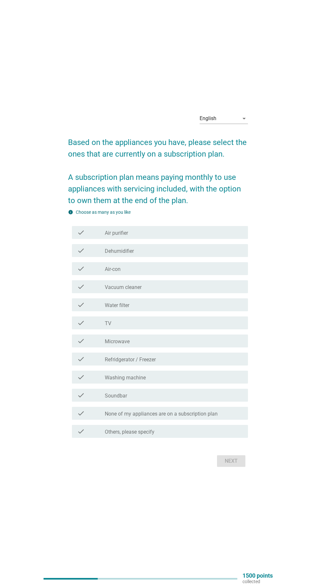
scroll to position [16, 0]
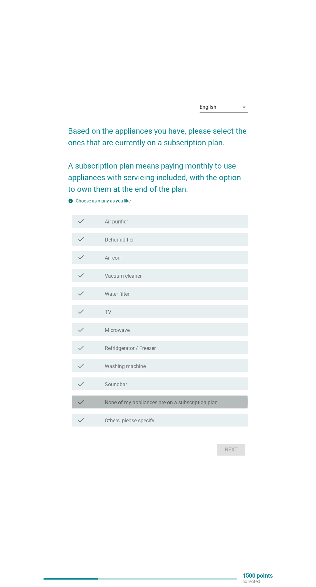
click at [106, 406] on label "None of my appliances are on a subscription plan" at bounding box center [161, 402] width 113 height 6
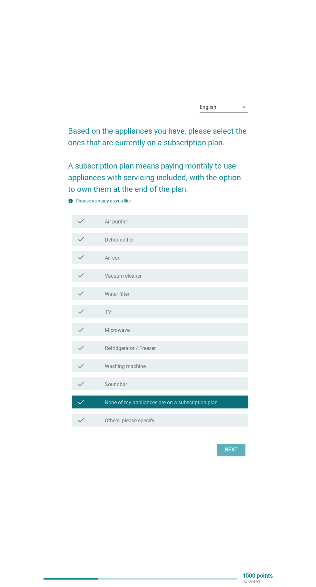
click at [241, 455] on button "Next" at bounding box center [231, 450] width 28 height 12
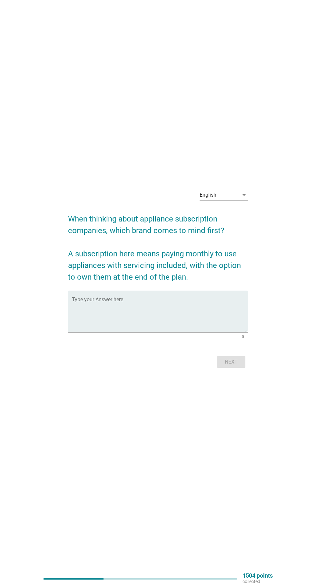
scroll to position [0, 0]
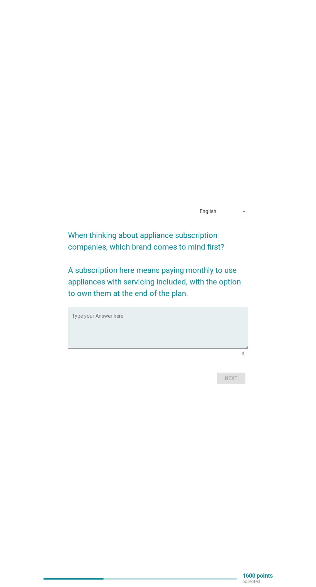
click at [74, 346] on textarea "Type your Answer here" at bounding box center [160, 332] width 176 height 34
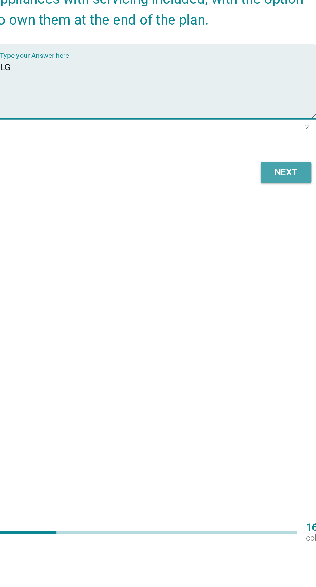
type textarea "LG"
click at [237, 382] on div "Next" at bounding box center [231, 378] width 18 height 8
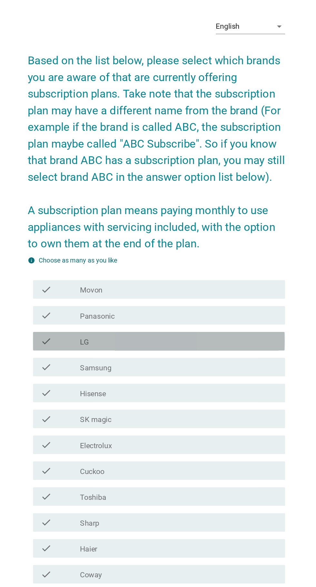
click at [108, 294] on label "LG" at bounding box center [108, 291] width 6 height 6
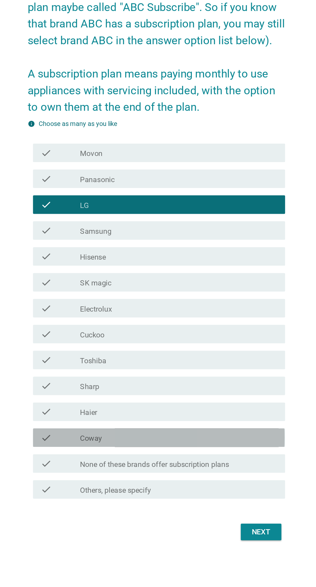
click at [138, 457] on div "check_box_outline_blank Coway" at bounding box center [174, 453] width 138 height 8
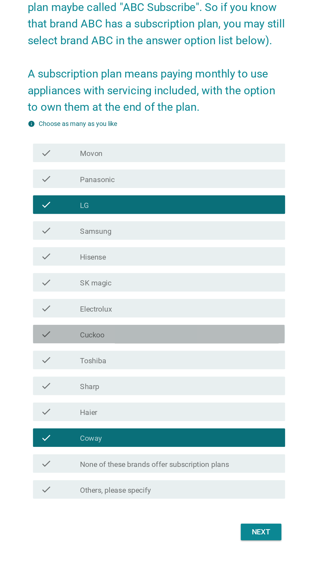
click at [141, 385] on div "check_box_outline_blank Cuckoo" at bounding box center [174, 381] width 138 height 8
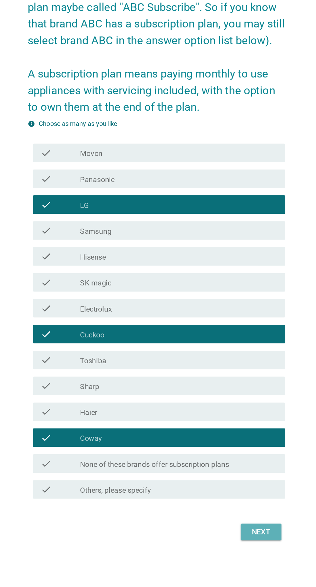
click at [230, 523] on div "Next" at bounding box center [231, 519] width 18 height 8
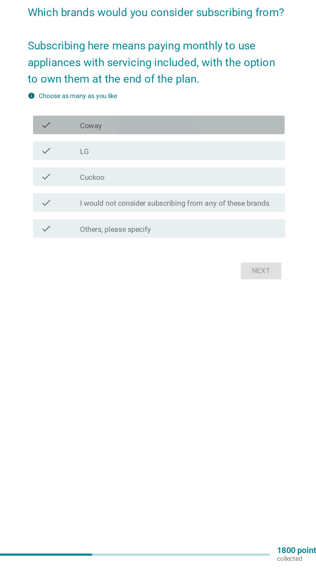
click at [213, 282] on div "check_box_outline_blank Coway" at bounding box center [174, 279] width 138 height 8
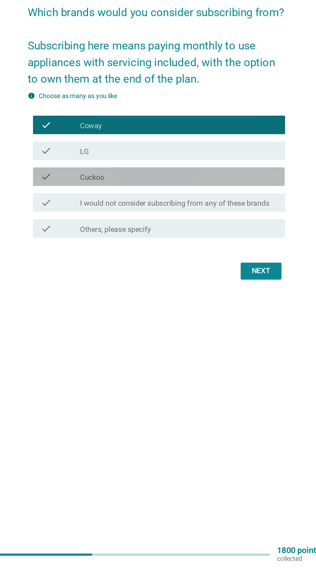
click at [209, 319] on div "check_box_outline_blank Cuckoo" at bounding box center [174, 315] width 138 height 8
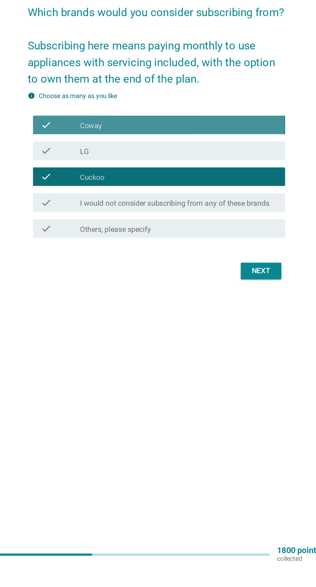
click at [226, 282] on div "check_box_outline_blank Coway" at bounding box center [174, 279] width 138 height 8
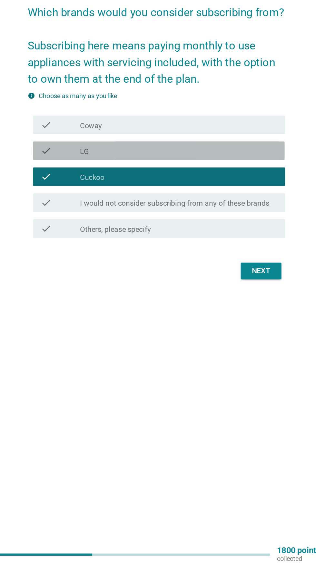
click at [223, 303] on div "check check_box LG" at bounding box center [160, 296] width 176 height 13
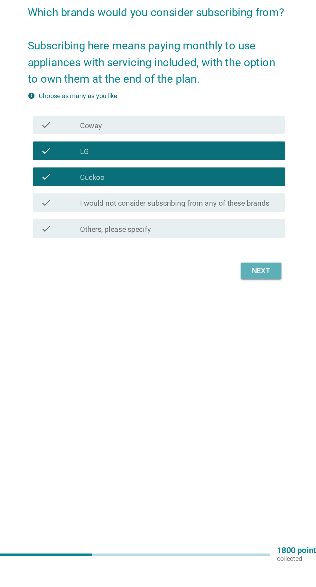
click at [236, 384] on div "Next" at bounding box center [231, 381] width 18 height 8
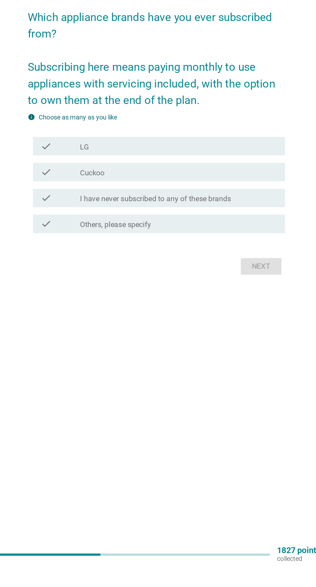
scroll to position [9, 0]
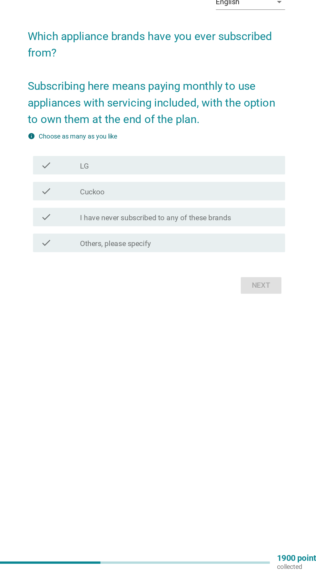
click at [221, 326] on div "check check_box Cuckoo" at bounding box center [160, 319] width 176 height 13
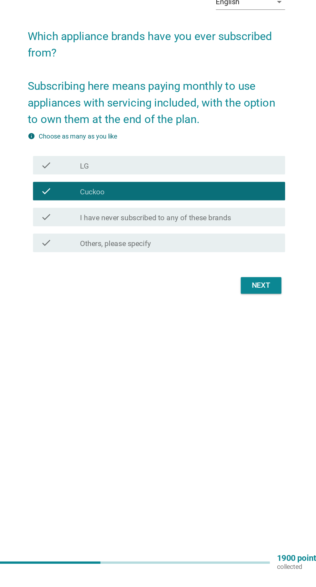
click at [229, 305] on div "check_box LG" at bounding box center [174, 301] width 138 height 8
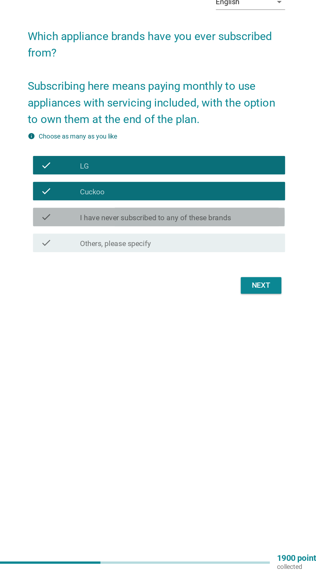
click at [230, 341] on div "check_box_outline_blank I have never subscribed to any of these brands" at bounding box center [174, 337] width 138 height 8
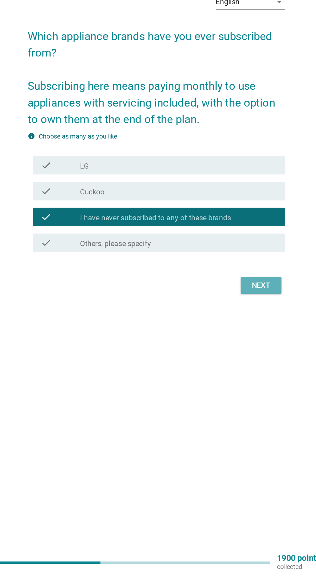
click at [243, 391] on button "Next" at bounding box center [231, 385] width 28 height 12
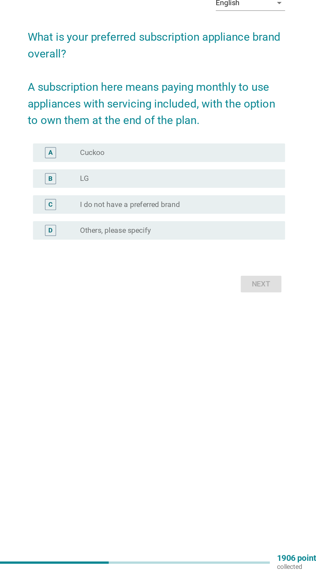
scroll to position [1, 0]
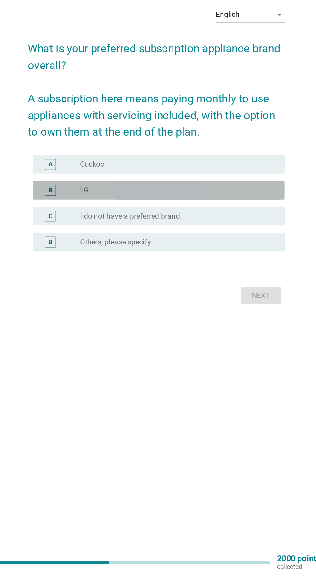
click at [223, 322] on div "radio_button_unchecked LG" at bounding box center [171, 318] width 133 height 6
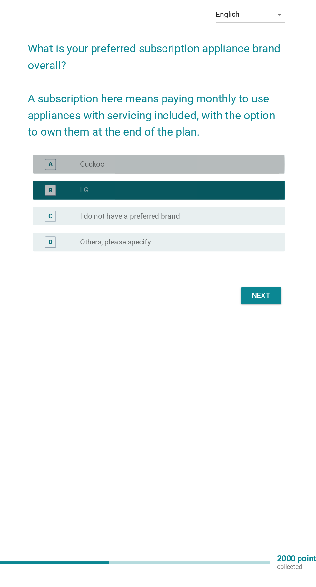
click at [228, 304] on div "radio_button_unchecked Cuckoo" at bounding box center [171, 300] width 133 height 6
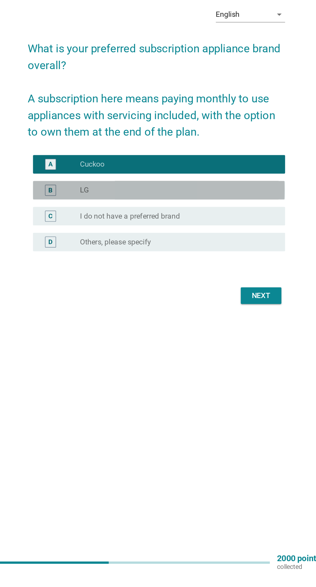
click at [234, 322] on div "radio_button_unchecked LG" at bounding box center [174, 319] width 138 height 8
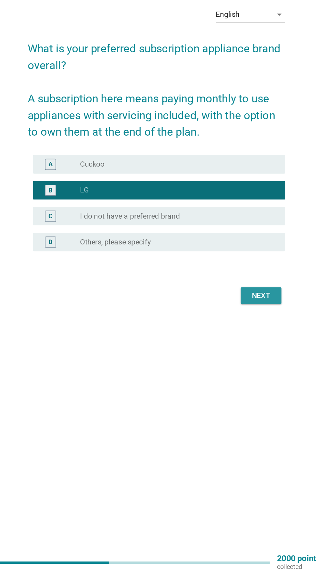
click at [240, 398] on button "Next" at bounding box center [231, 392] width 28 height 12
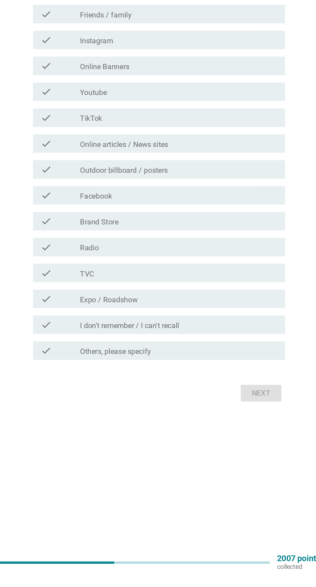
scroll to position [0, 0]
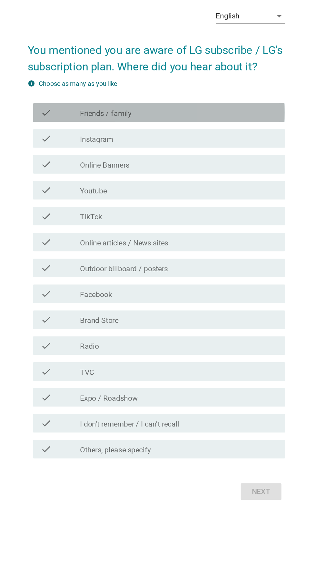
click at [109, 200] on label "Friends / family" at bounding box center [123, 197] width 36 height 6
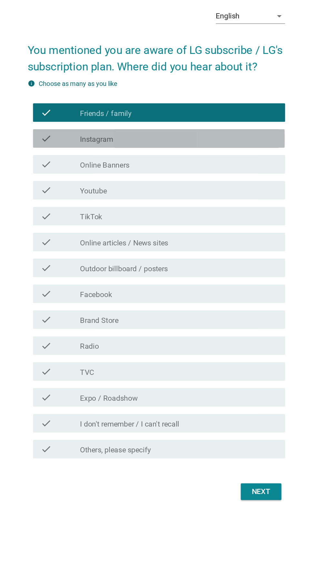
click at [106, 218] on label "Instagram" at bounding box center [116, 215] width 23 height 6
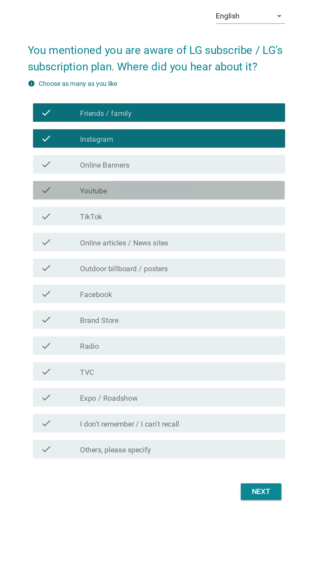
click at [115, 254] on label "Youtube" at bounding box center [114, 251] width 19 height 6
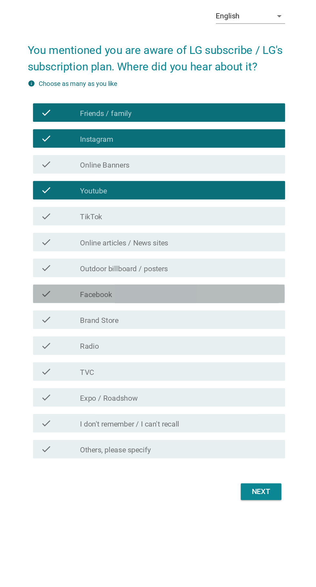
click at [117, 327] on label "Facebook" at bounding box center [116, 323] width 22 height 6
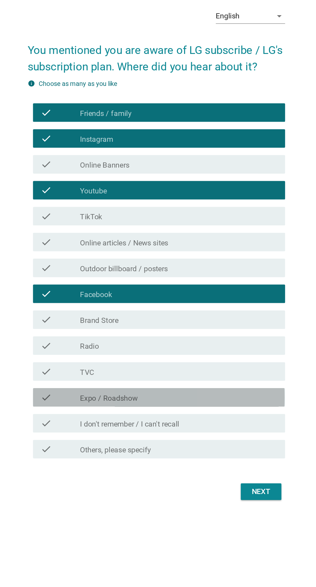
click at [168, 399] on div "check_box_outline_blank Expo / Roadshow" at bounding box center [174, 395] width 138 height 8
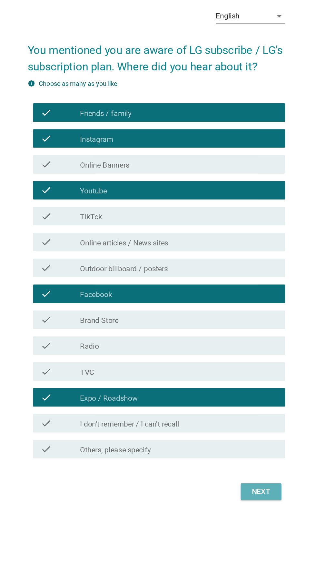
click at [232, 465] on div "Next" at bounding box center [231, 461] width 18 height 8
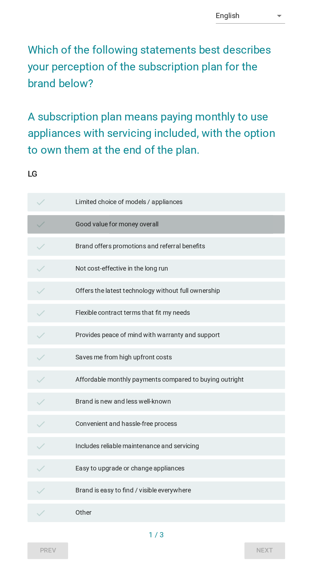
click at [121, 259] on div "Good value for money overall" at bounding box center [172, 255] width 141 height 8
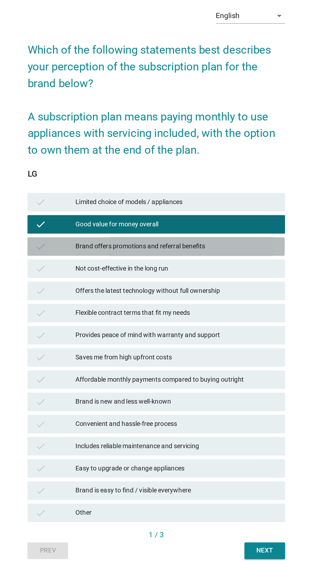
click at [116, 274] on div "Brand offers promotions and referral benefits" at bounding box center [172, 270] width 141 height 8
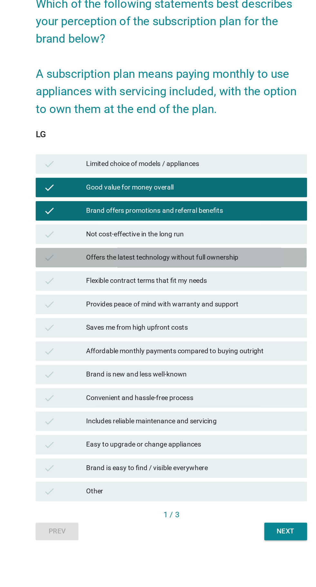
click at [218, 305] on div "Offers the latest technology without full ownership" at bounding box center [172, 301] width 141 height 8
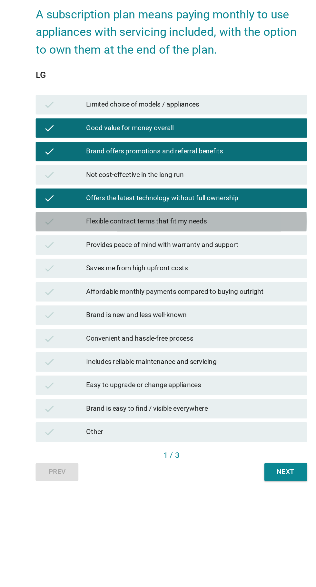
click at [227, 321] on div "Flexible contract terms that fit my needs" at bounding box center [172, 317] width 141 height 8
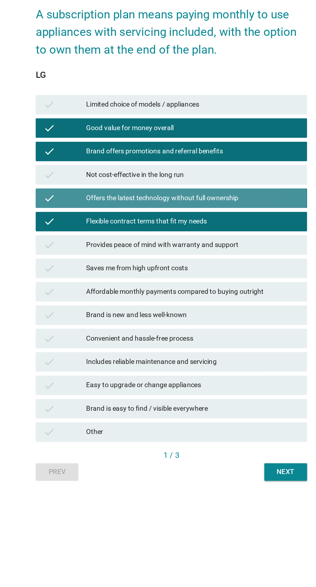
click at [236, 305] on div "Offers the latest technology without full ownership" at bounding box center [172, 301] width 141 height 8
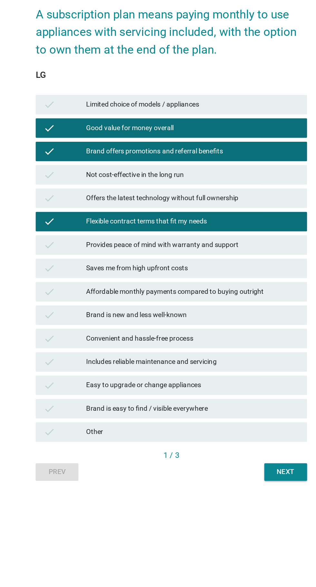
click at [220, 352] on div "Saves me from high upfront costs" at bounding box center [172, 348] width 141 height 8
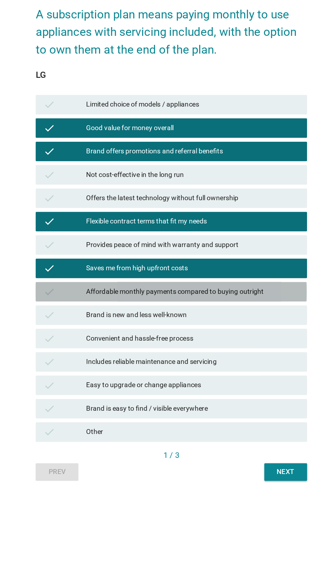
click at [238, 367] on div "Affordable monthly payments compared to buying outright" at bounding box center [172, 363] width 141 height 8
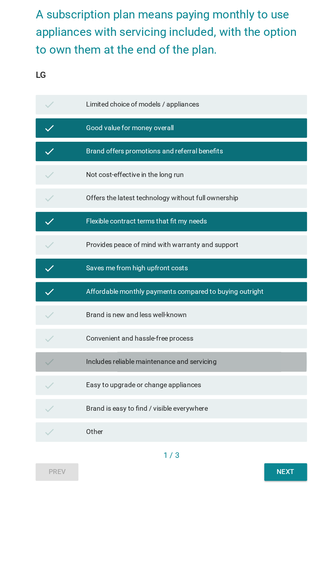
click at [229, 413] on div "Includes reliable maintenance and servicing" at bounding box center [172, 410] width 141 height 8
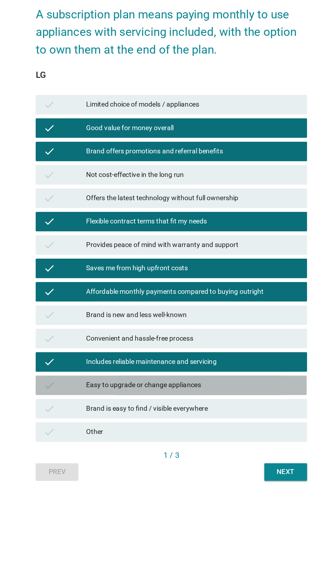
click at [227, 429] on div "Easy to upgrade or change appliances" at bounding box center [172, 425] width 141 height 8
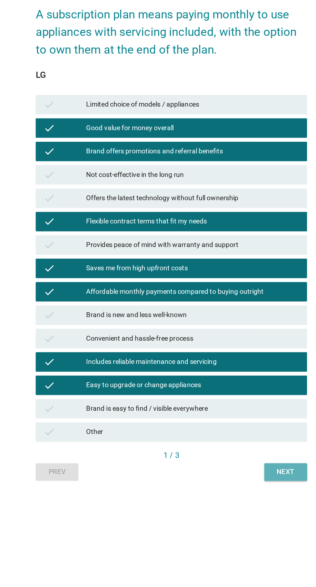
click at [238, 486] on div "Next" at bounding box center [234, 482] width 18 height 7
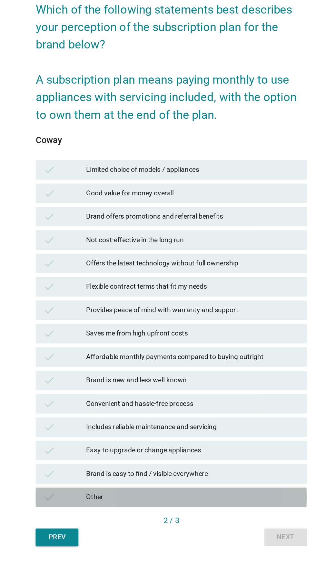
click at [128, 460] on div "Other" at bounding box center [172, 456] width 141 height 8
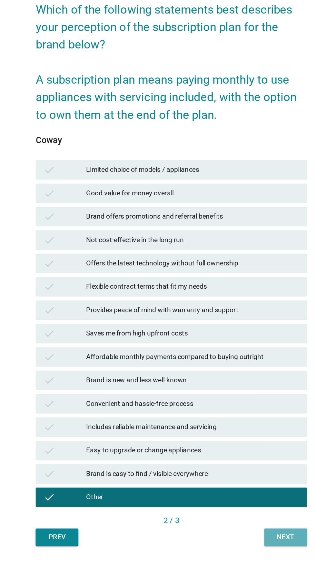
click at [227, 486] on div "Next" at bounding box center [234, 482] width 18 height 7
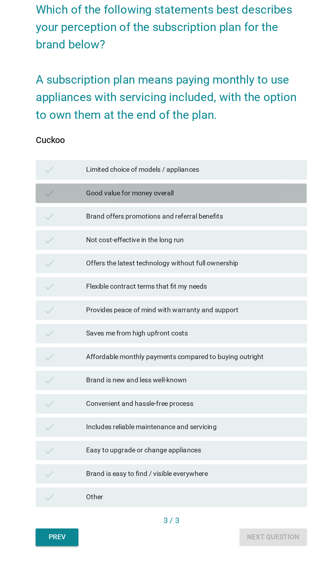
click at [106, 259] on div "Good value for money overall" at bounding box center [172, 255] width 141 height 8
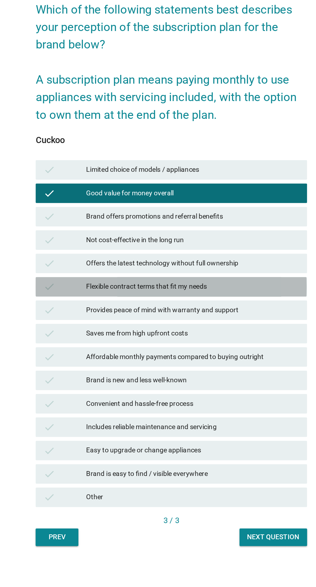
click at [110, 321] on div "Flexible contract terms that fit my needs" at bounding box center [172, 317] width 141 height 8
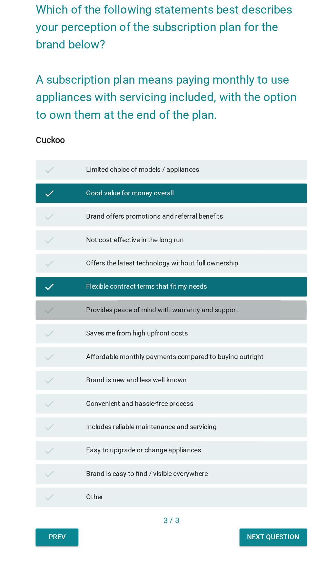
click at [112, 336] on div "Provides peace of mind with warranty and support" at bounding box center [172, 332] width 141 height 8
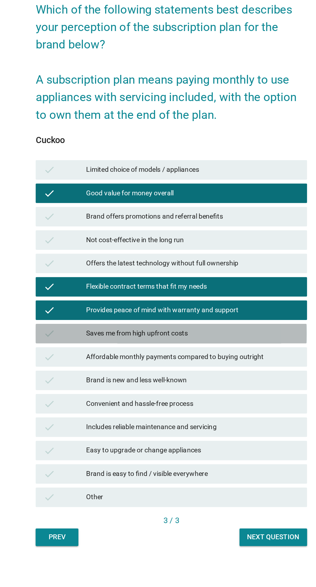
click at [114, 352] on div "Saves me from high upfront costs" at bounding box center [172, 348] width 141 height 8
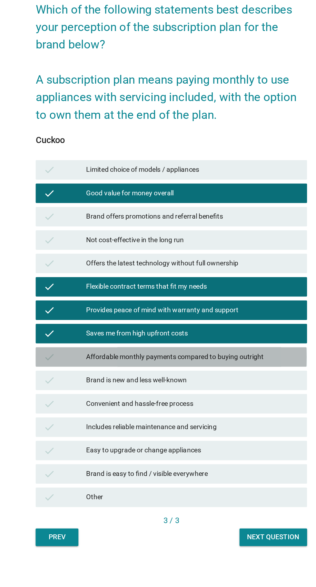
click at [115, 367] on div "Affordable monthly payments compared to buying outright" at bounding box center [172, 363] width 141 height 8
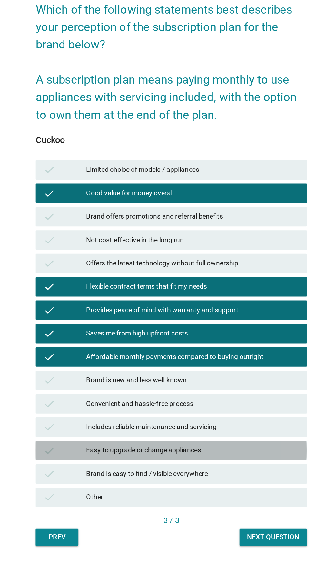
click at [117, 429] on div "Easy to upgrade or change appliances" at bounding box center [172, 425] width 141 height 8
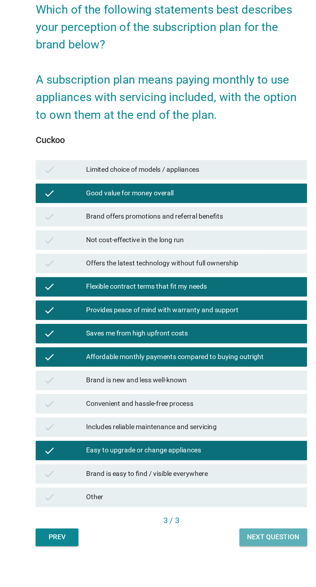
click at [218, 488] on button "Next question" at bounding box center [225, 483] width 45 height 12
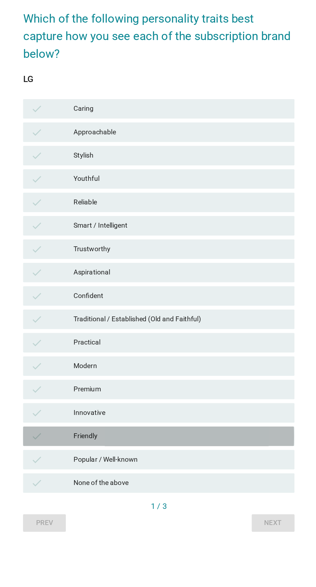
scroll to position [16, 0]
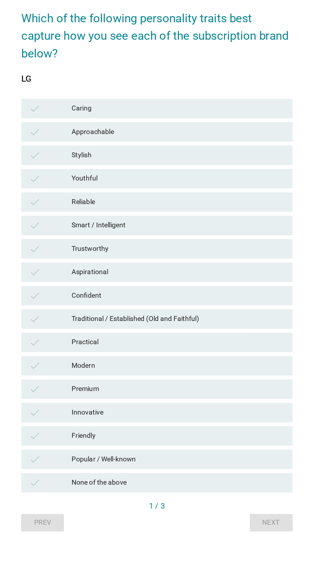
click at [105, 188] on div "Caring" at bounding box center [172, 184] width 141 height 8
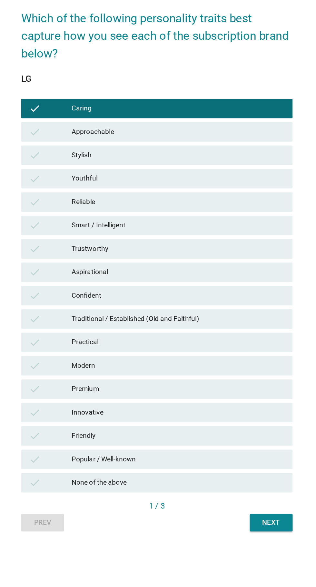
click at [110, 203] on div "Approachable" at bounding box center [172, 200] width 141 height 8
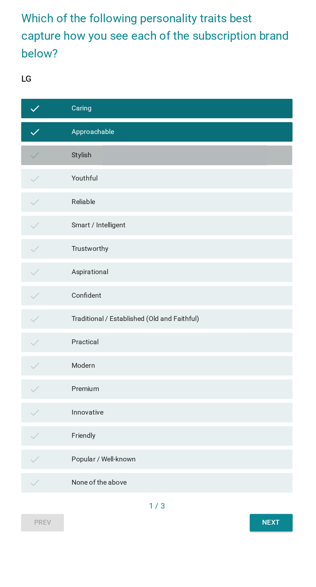
click at [105, 219] on div "Stylish" at bounding box center [172, 215] width 141 height 8
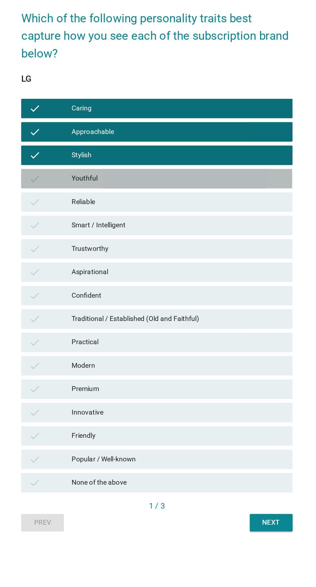
click at [110, 234] on div "Youthful" at bounding box center [172, 231] width 141 height 8
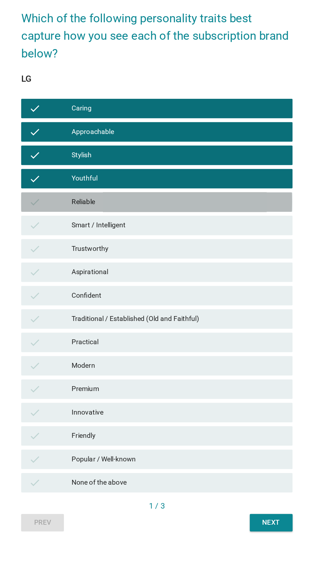
click at [106, 250] on div "Reliable" at bounding box center [172, 246] width 141 height 8
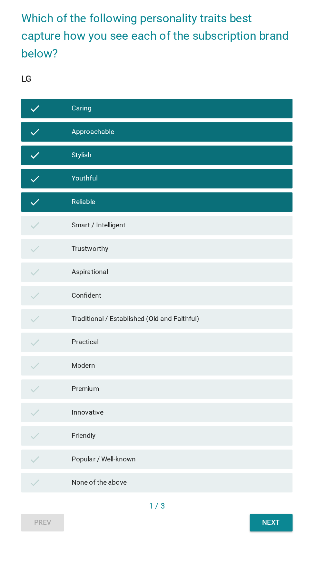
click at [108, 265] on div "Smart / Intelligent" at bounding box center [172, 262] width 141 height 8
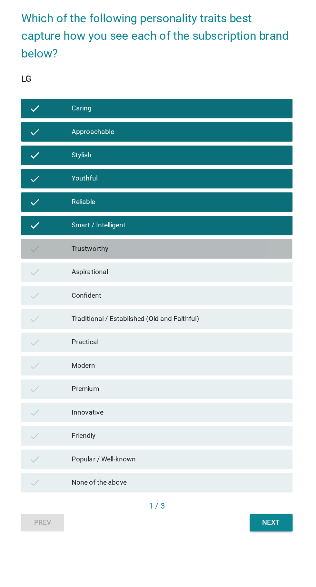
click at [108, 281] on div "Trustworthy" at bounding box center [172, 277] width 141 height 8
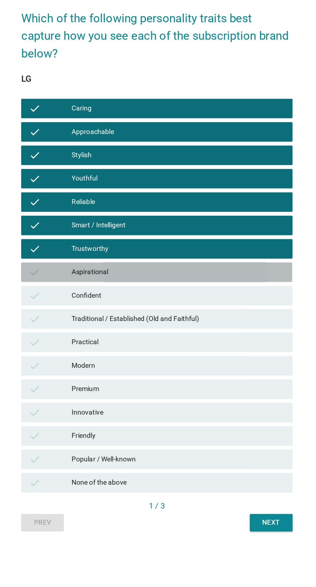
click at [111, 296] on div "Aspirational" at bounding box center [172, 293] width 141 height 8
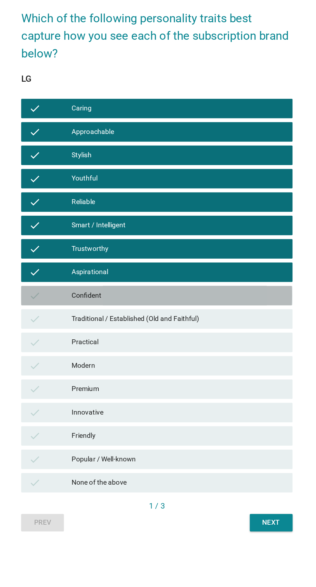
click at [113, 312] on div "Confident" at bounding box center [172, 308] width 141 height 8
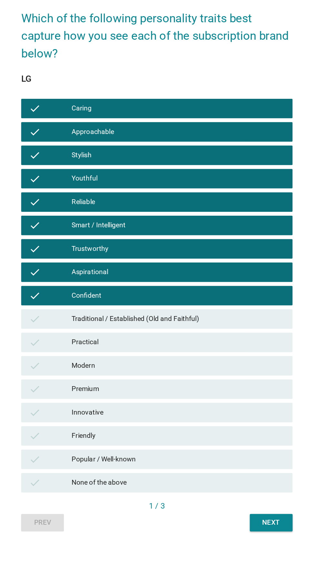
click at [107, 343] on div "Practical" at bounding box center [172, 339] width 141 height 8
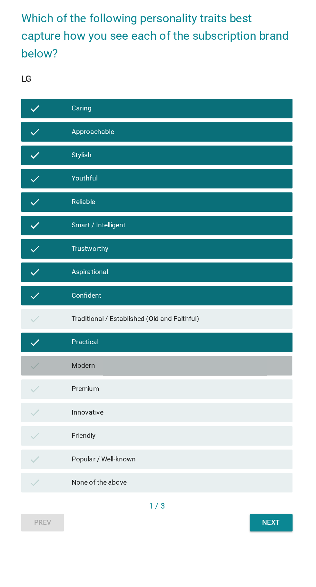
click at [109, 358] on div "Modern" at bounding box center [172, 355] width 141 height 8
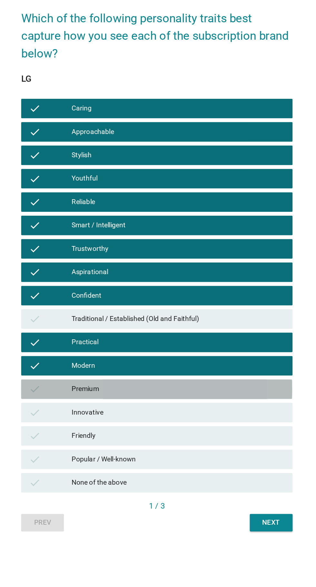
click at [112, 374] on div "Premium" at bounding box center [172, 370] width 141 height 8
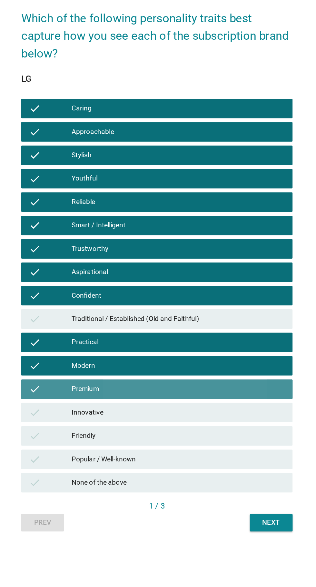
click at [109, 374] on div "Premium" at bounding box center [172, 370] width 141 height 8
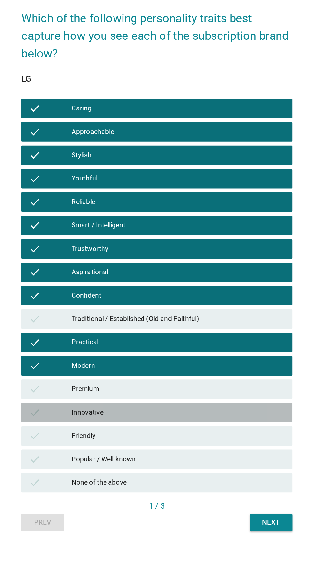
click at [110, 389] on div "Innovative" at bounding box center [172, 386] width 141 height 8
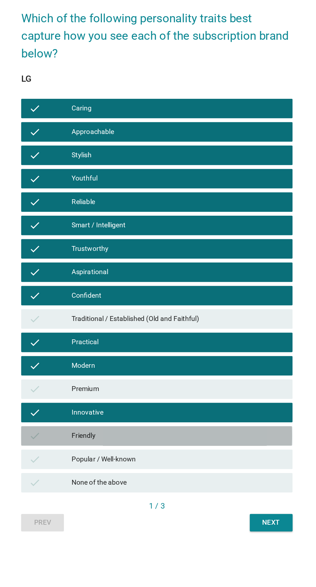
click at [107, 405] on div "Friendly" at bounding box center [172, 401] width 141 height 8
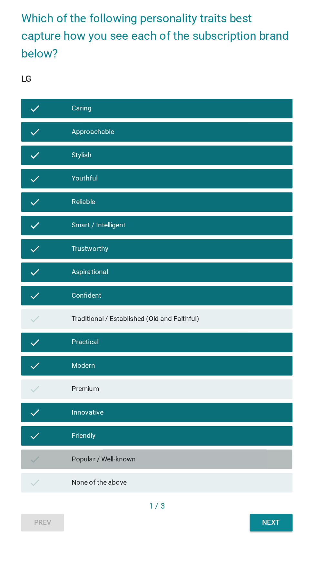
click at [107, 420] on div "Popular / Well-known" at bounding box center [172, 417] width 141 height 8
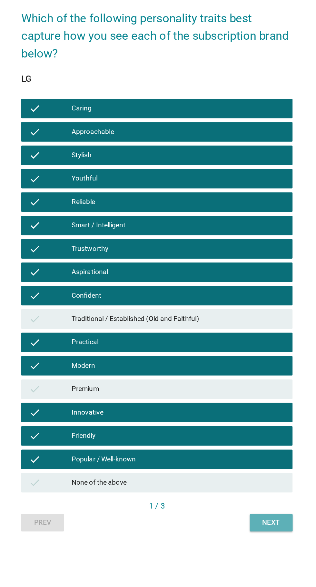
click at [233, 462] on div "Next" at bounding box center [234, 458] width 18 height 7
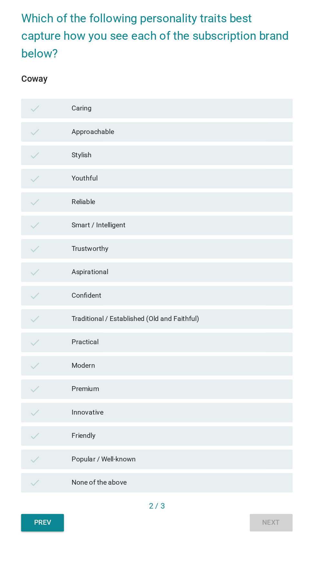
scroll to position [0, 0]
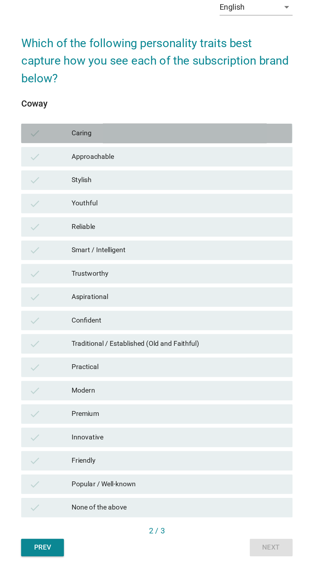
click at [97, 204] on div "check" at bounding box center [87, 201] width 28 height 8
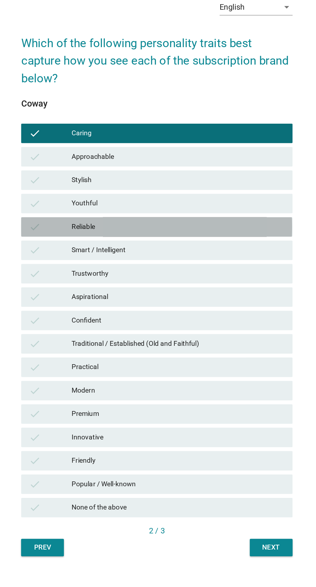
click at [99, 266] on div "check" at bounding box center [87, 263] width 28 height 8
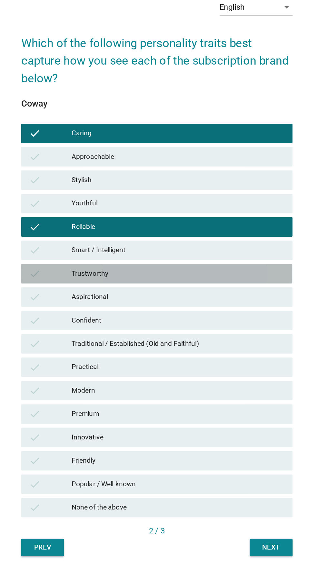
click at [102, 297] on div "Trustworthy" at bounding box center [172, 294] width 141 height 8
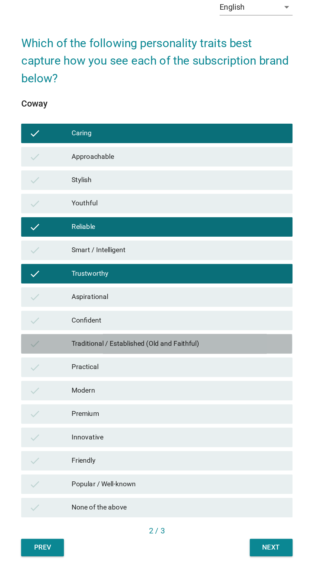
click at [105, 344] on div "Traditional / Established (Old and Faithful)" at bounding box center [172, 340] width 141 height 8
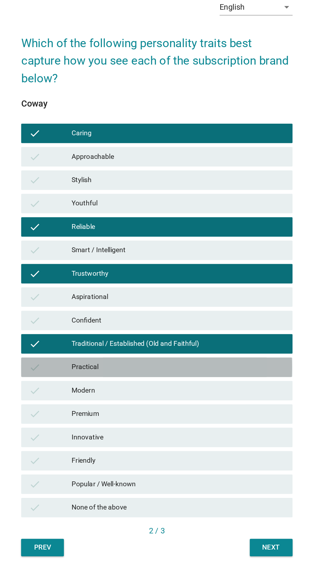
click at [92, 359] on div "check" at bounding box center [87, 356] width 28 height 8
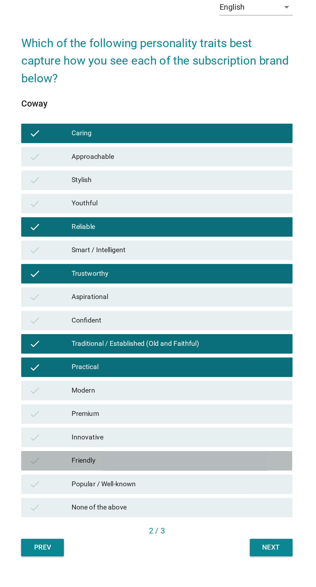
click at [127, 421] on div "Friendly" at bounding box center [172, 417] width 141 height 8
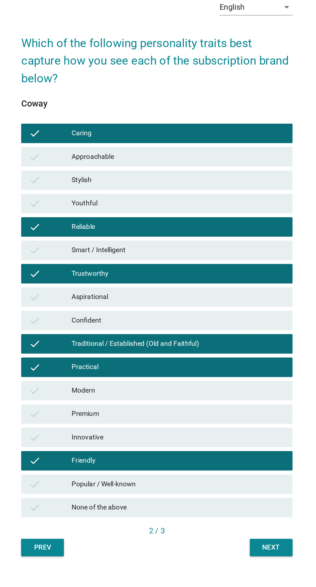
click at [131, 437] on div "Popular / Well-known" at bounding box center [172, 433] width 141 height 8
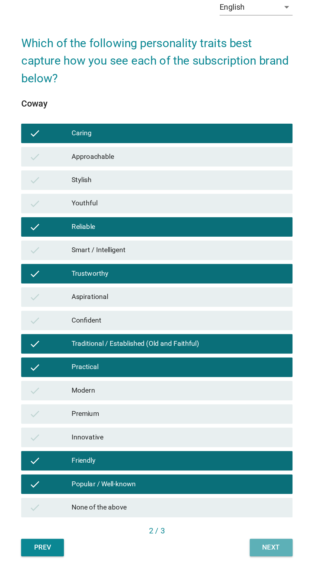
click at [232, 478] on div "Next" at bounding box center [234, 474] width 18 height 7
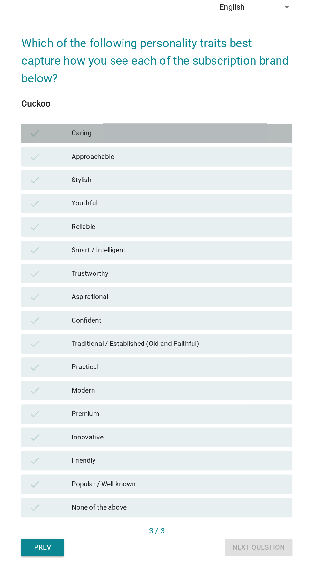
click at [97, 207] on div "check Caring" at bounding box center [158, 200] width 180 height 13
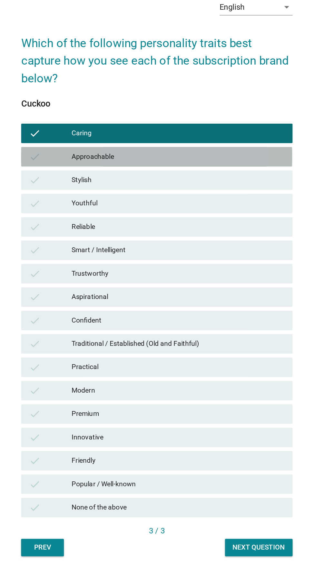
click at [106, 222] on div "check Approachable" at bounding box center [158, 215] width 180 height 13
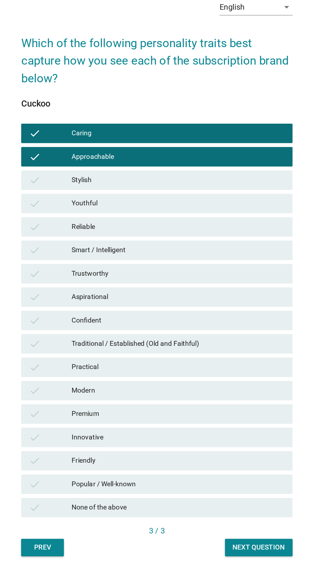
click at [99, 235] on div "check" at bounding box center [87, 232] width 28 height 8
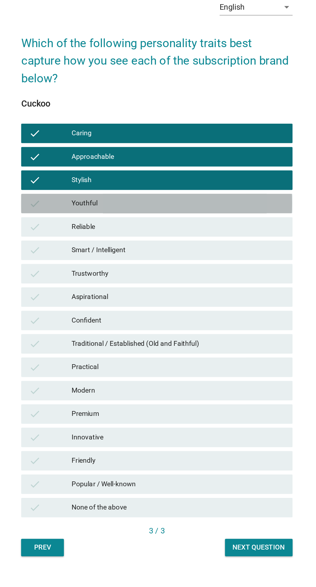
click at [101, 253] on div "check Youthful" at bounding box center [158, 246] width 180 height 13
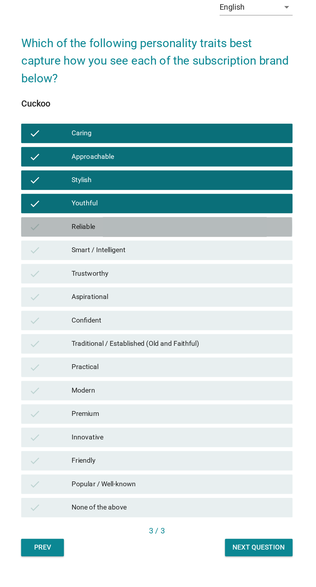
click at [99, 269] on div "check Reliable" at bounding box center [158, 262] width 180 height 13
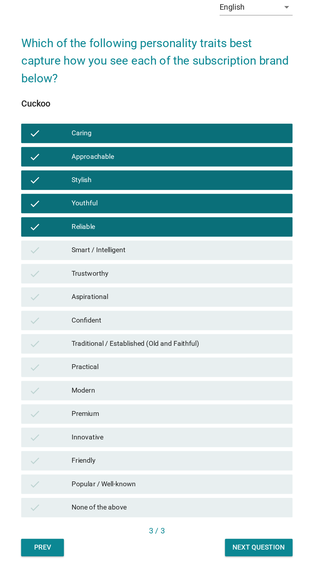
click at [101, 282] on div "check" at bounding box center [87, 278] width 28 height 8
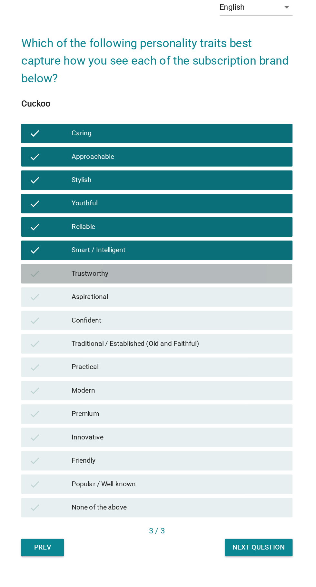
click at [99, 297] on div "check" at bounding box center [87, 294] width 28 height 8
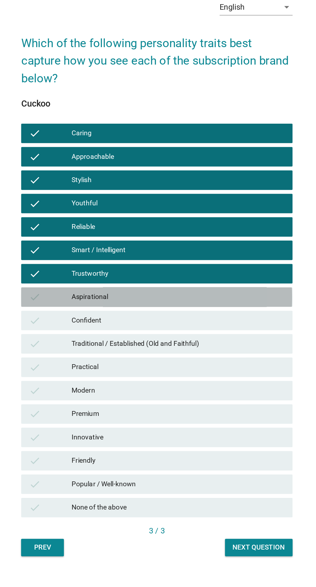
click at [102, 315] on div "check Aspirational" at bounding box center [158, 308] width 180 height 13
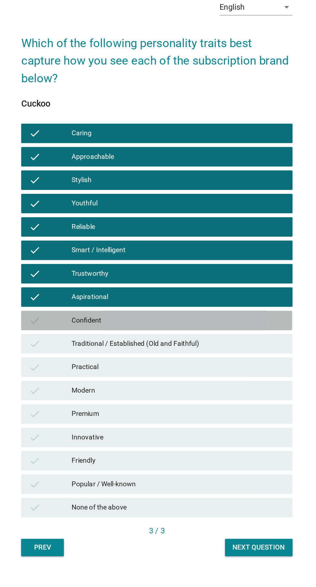
click at [104, 331] on div "check Confident" at bounding box center [158, 324] width 180 height 13
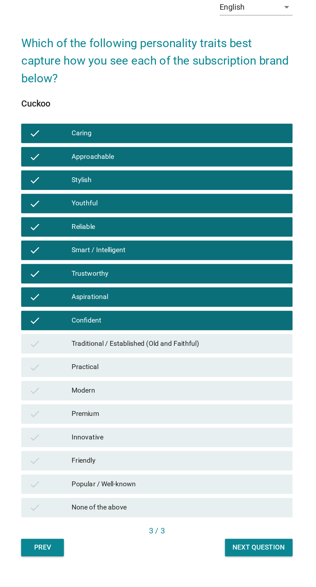
click at [101, 359] on div "check" at bounding box center [87, 356] width 28 height 8
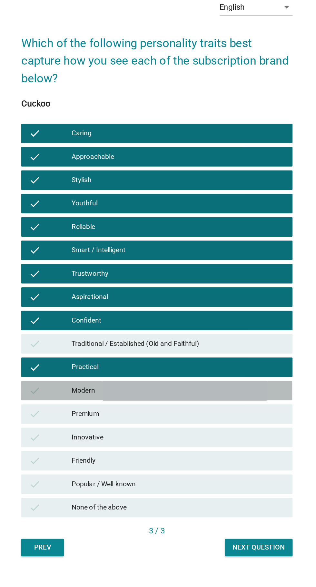
click at [103, 375] on div "Modern" at bounding box center [172, 371] width 141 height 8
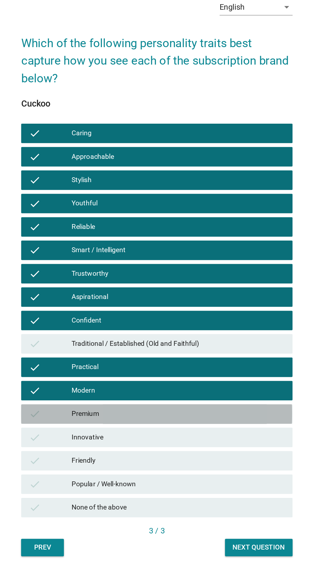
click at [103, 390] on div "Premium" at bounding box center [172, 386] width 141 height 8
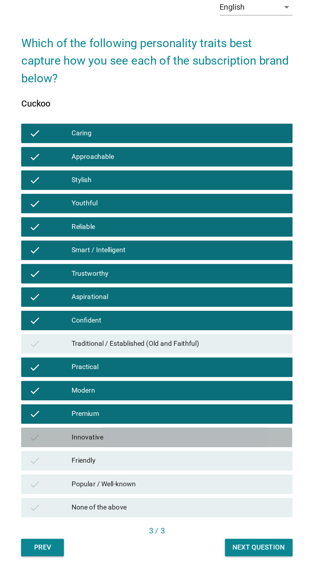
click at [105, 406] on div "Innovative" at bounding box center [172, 402] width 141 height 8
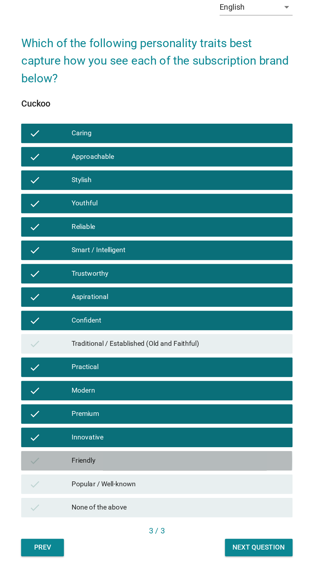
click at [105, 421] on div "Friendly" at bounding box center [172, 417] width 141 height 8
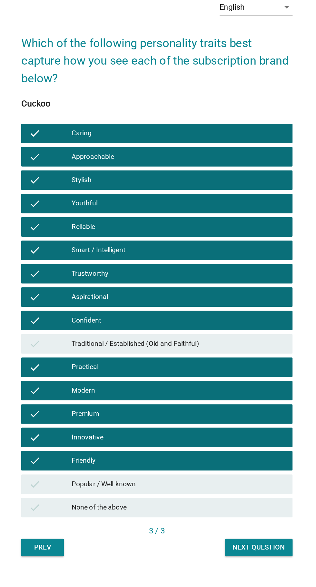
click at [106, 437] on div "Popular / Well-known" at bounding box center [172, 433] width 141 height 8
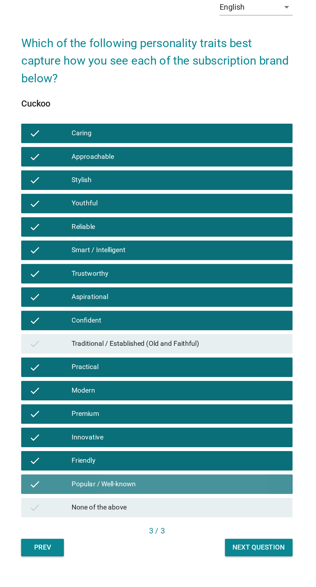
click at [136, 437] on div "Popular / Well-known" at bounding box center [172, 433] width 141 height 8
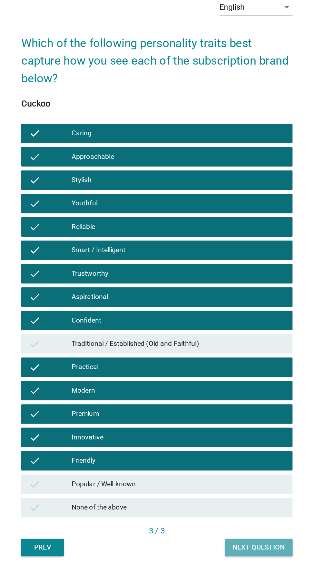
click at [221, 478] on div "Next question" at bounding box center [226, 474] width 35 height 7
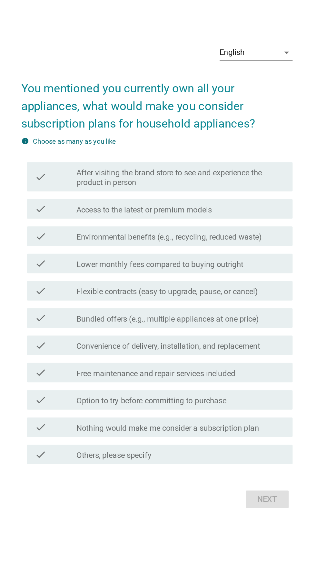
scroll to position [16, 0]
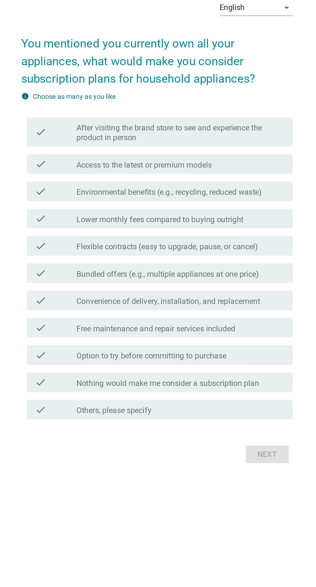
click at [107, 220] on label "After visiting the brand store to see and experience the product in person" at bounding box center [174, 213] width 138 height 13
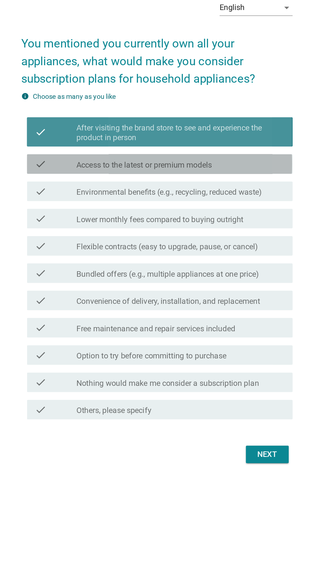
click at [111, 238] on label "Access to the latest or premium models" at bounding box center [150, 234] width 90 height 6
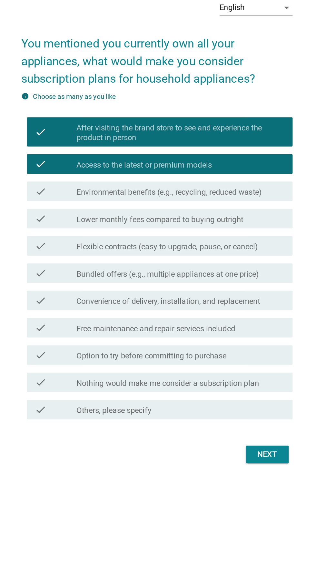
click at [111, 274] on label "Lower monthly fees compared to buying outright" at bounding box center [160, 271] width 111 height 6
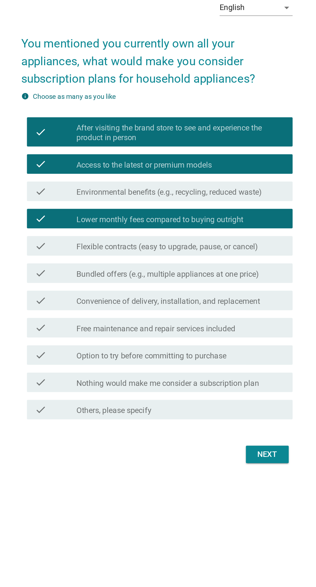
click at [108, 292] on label "Flexible contracts (easy to upgrade, pause, or cancel)" at bounding box center [165, 289] width 120 height 6
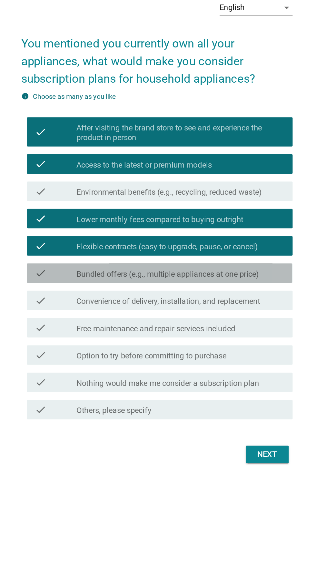
click at [107, 310] on label "Bundled offers (e.g., multiple appliances at one price)" at bounding box center [165, 307] width 121 height 6
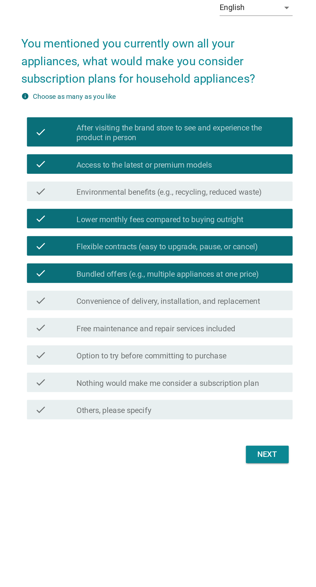
click at [109, 328] on label "Convenience of delivery, installation, and replacement" at bounding box center [166, 325] width 122 height 6
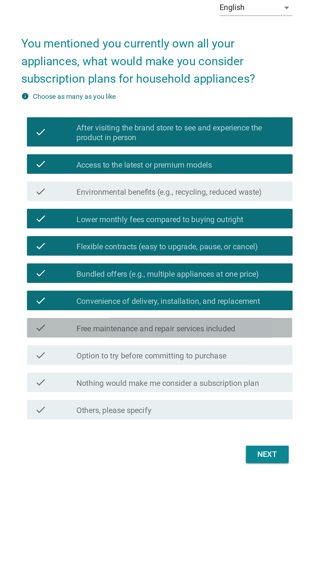
click at [111, 346] on label "Free maintenance and repair services included" at bounding box center [157, 343] width 105 height 6
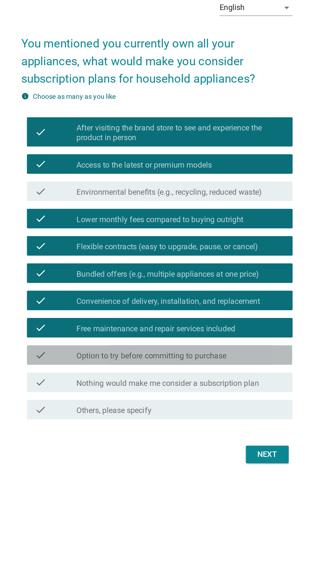
click at [114, 364] on label "Option to try before committing to purchase" at bounding box center [154, 361] width 99 height 6
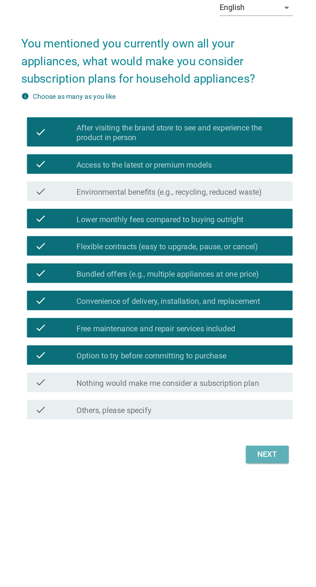
click at [219, 432] on button "Next" at bounding box center [231, 427] width 28 height 12
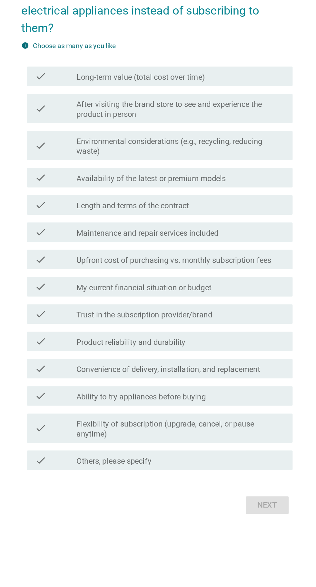
scroll to position [0, 0]
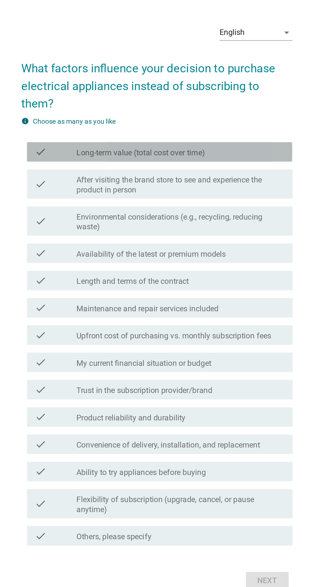
click at [122, 196] on label "Long-term value (total cost over time)" at bounding box center [147, 193] width 85 height 6
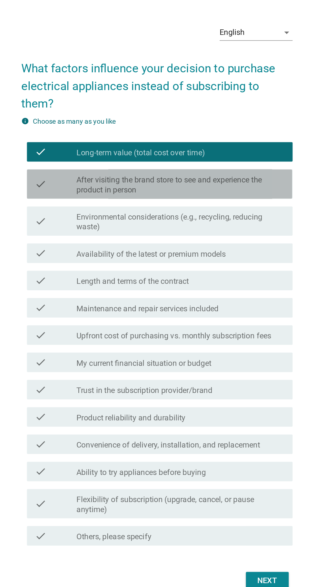
click at [109, 221] on label "After visiting the brand store to see and experience the product in person" at bounding box center [174, 214] width 138 height 13
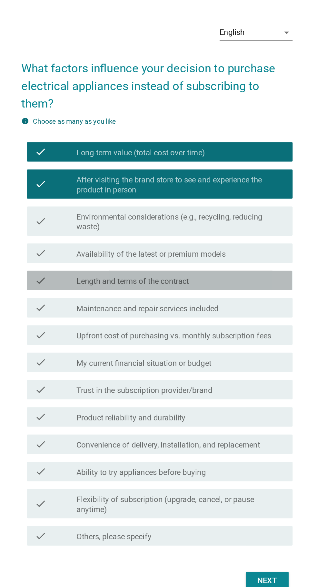
click at [97, 281] on div "check" at bounding box center [91, 278] width 28 height 8
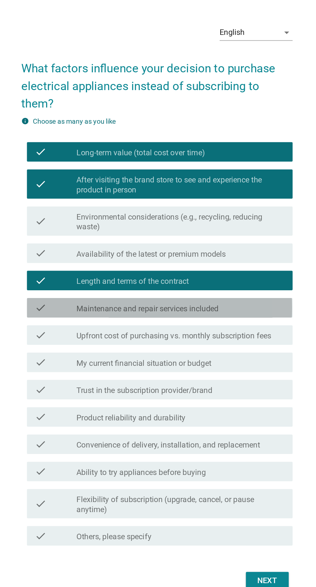
click at [106, 300] on label "Maintenance and repair services included" at bounding box center [152, 296] width 94 height 6
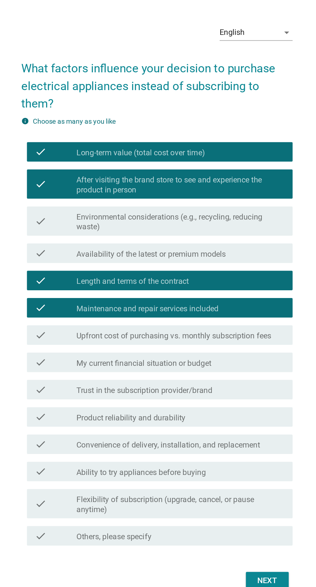
click at [106, 263] on label "Availability of the latest or premium models" at bounding box center [154, 260] width 99 height 6
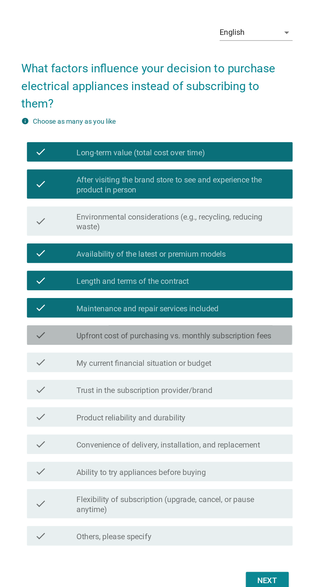
click at [107, 318] on label "Upfront cost of purchasing vs. monthly subscription fees" at bounding box center [169, 314] width 129 height 6
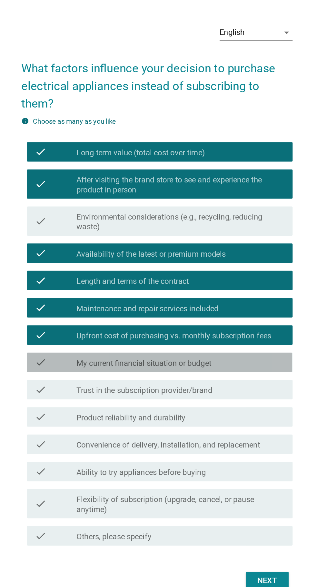
click at [96, 336] on div "check" at bounding box center [91, 332] width 28 height 8
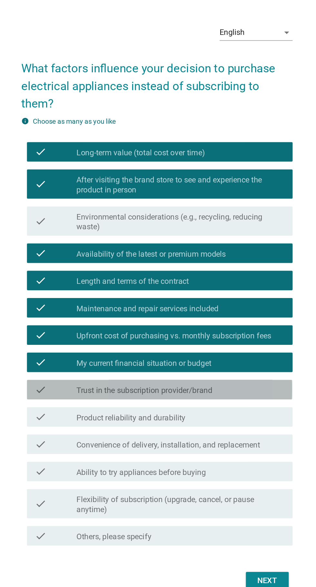
click at [98, 354] on div "check" at bounding box center [91, 350] width 28 height 8
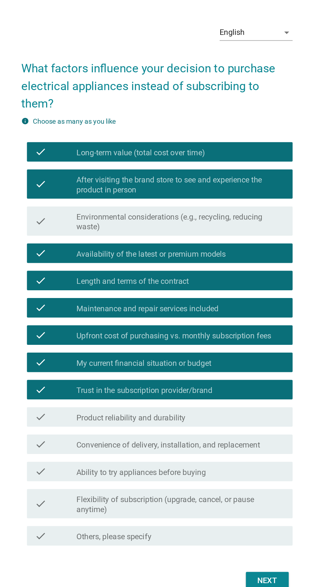
click at [97, 372] on div "check" at bounding box center [91, 368] width 28 height 8
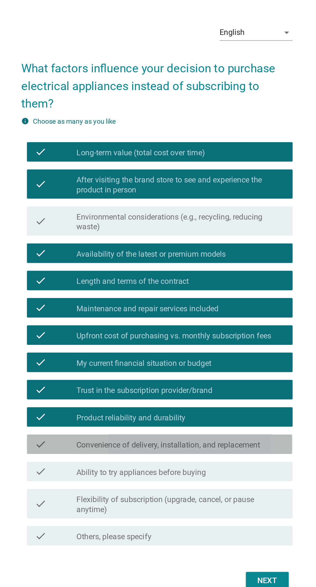
click at [97, 390] on div "check" at bounding box center [91, 386] width 28 height 8
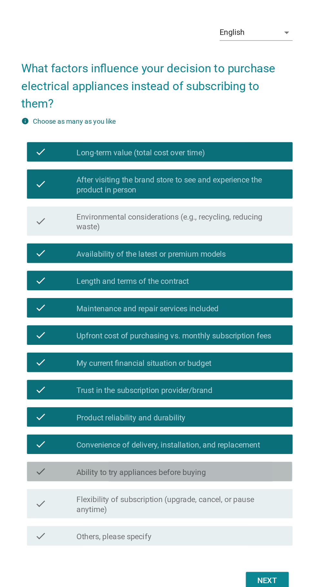
click at [108, 408] on label "Ability to try appliances before buying" at bounding box center [148, 405] width 86 height 6
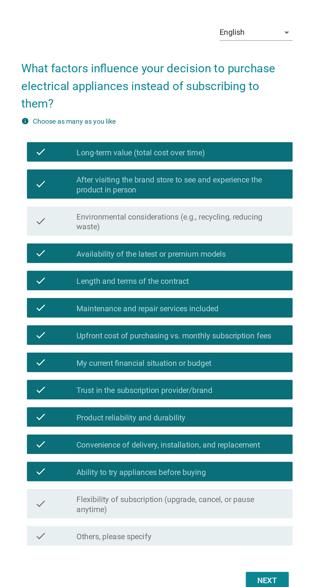
click at [111, 433] on label "Flexibility of subscription (upgrade, cancel, or pause anytime)" at bounding box center [174, 426] width 138 height 13
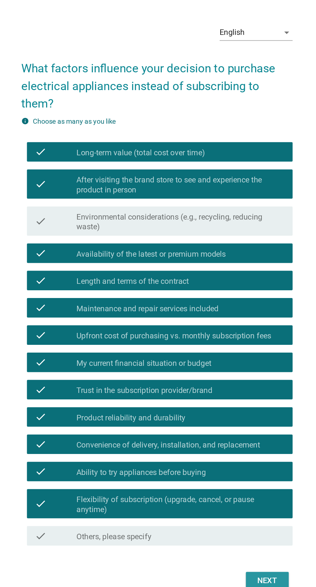
click at [224, 480] on div "Next" at bounding box center [231, 477] width 18 height 8
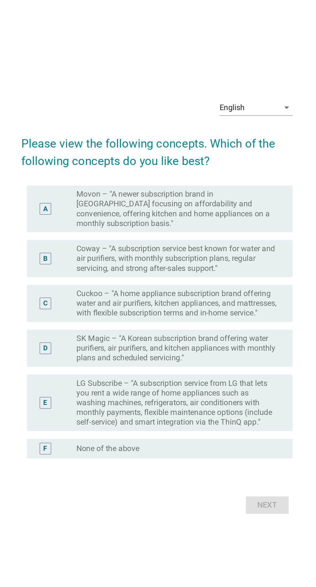
scroll to position [16, 0]
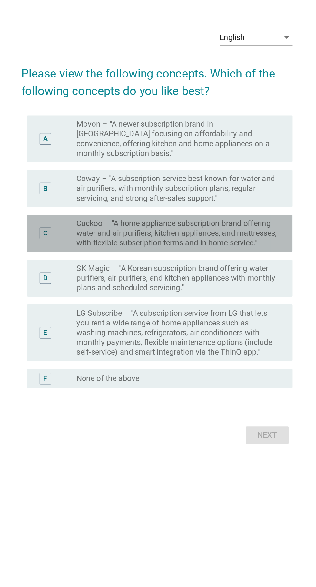
click at [135, 286] on label "Cuckoo – "A home appliance subscription brand offering water and air purifiers,…" at bounding box center [171, 276] width 133 height 19
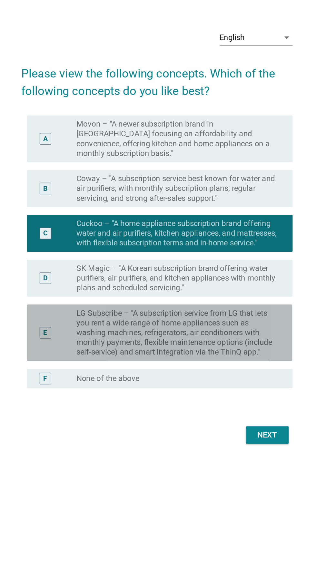
click at [138, 358] on label "LG Subscribe – "A subscription service from LG that lets you rent a wide range …" at bounding box center [171, 342] width 133 height 32
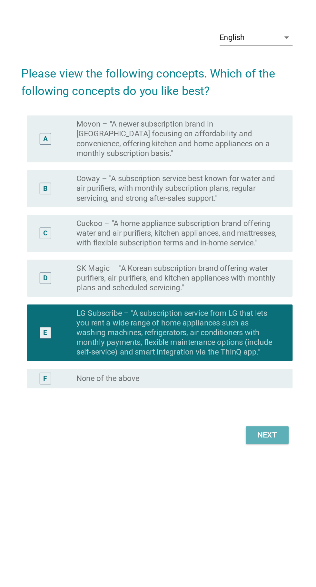
click at [223, 414] on div "Next" at bounding box center [231, 410] width 18 height 8
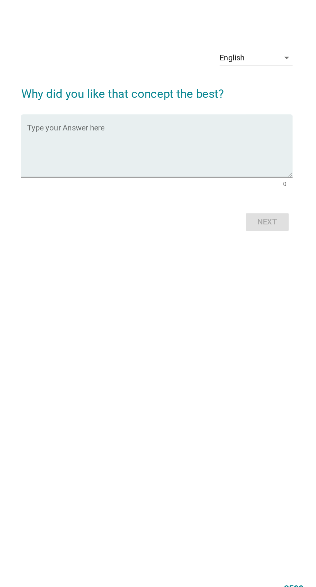
click at [115, 303] on textarea "Type your Answer here" at bounding box center [160, 286] width 176 height 34
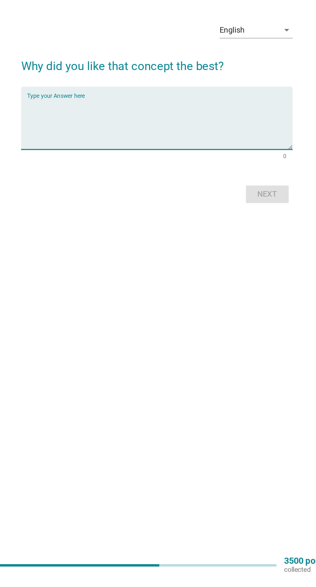
scroll to position [20, 0]
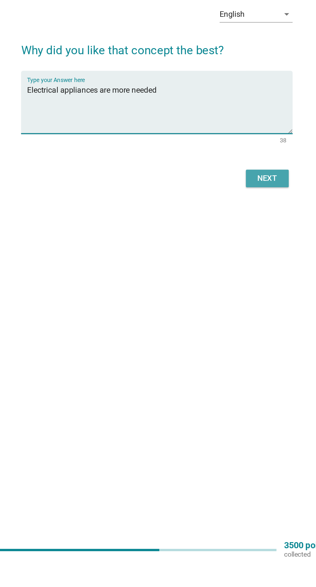
type textarea "Electrical appliances are more needed"
click at [245, 338] on button "Next" at bounding box center [231, 333] width 28 height 12
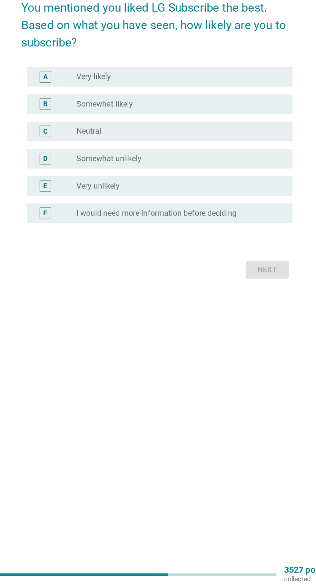
scroll to position [0, 0]
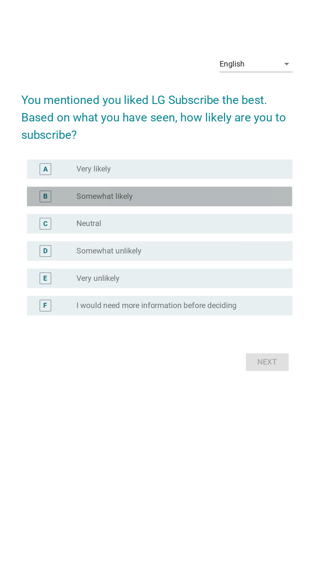
click at [228, 287] on div "radio_button_unchecked Somewhat likely" at bounding box center [171, 283] width 133 height 6
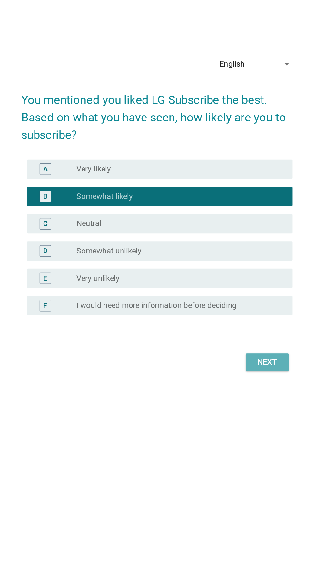
click at [240, 399] on button "Next" at bounding box center [231, 394] width 28 height 12
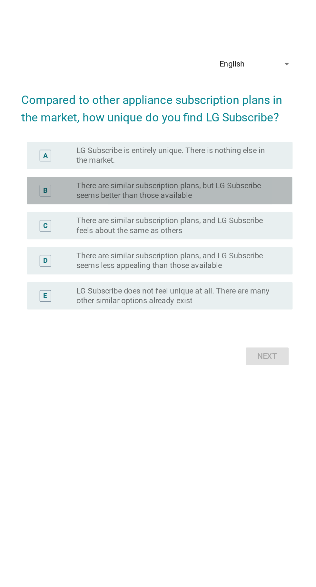
click at [237, 286] on label "There are similar subscription plans, but LG Subscribe seems better than those …" at bounding box center [171, 279] width 133 height 13
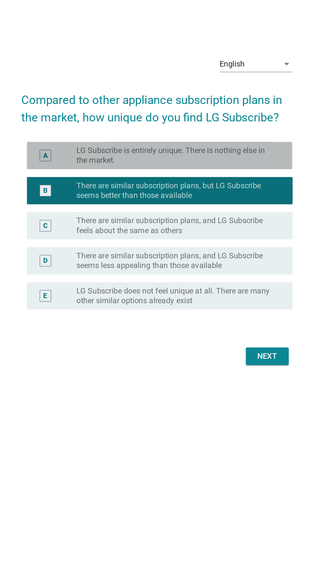
click at [235, 263] on label "LG Subscribe is entirely unique. There is nothing else in the market." at bounding box center [171, 256] width 133 height 13
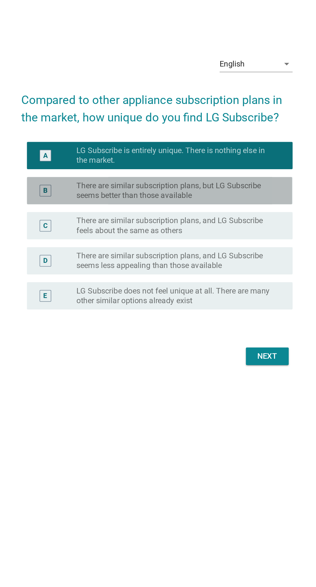
click at [235, 286] on label "There are similar subscription plans, but LG Subscribe seems better than those …" at bounding box center [171, 279] width 133 height 13
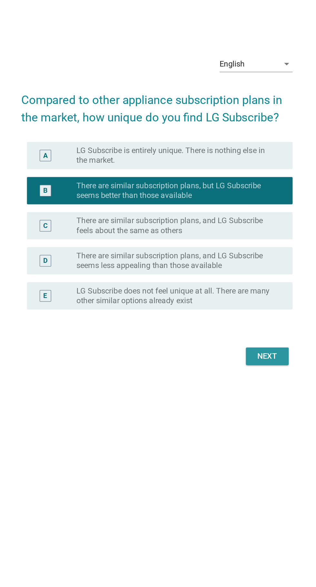
click at [241, 395] on button "Next" at bounding box center [231, 390] width 28 height 12
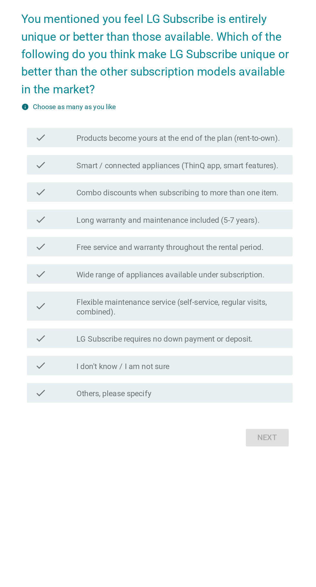
scroll to position [0, 0]
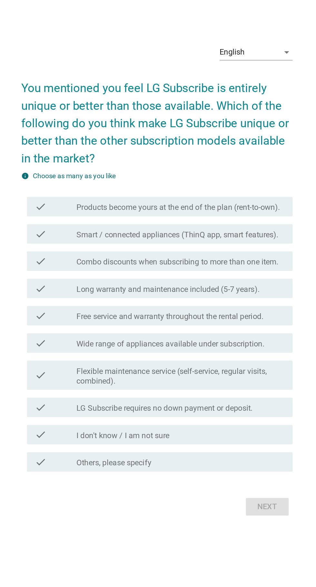
click at [238, 250] on label "Products become yours at the end of the plan (rent-to-own)." at bounding box center [172, 247] width 135 height 6
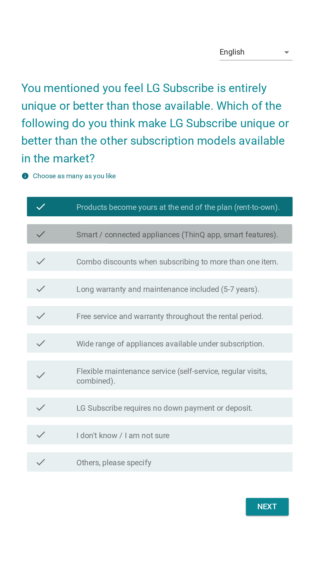
click at [238, 269] on label "Smart / connected appliances (ThinQ app, smart features)." at bounding box center [172, 265] width 134 height 6
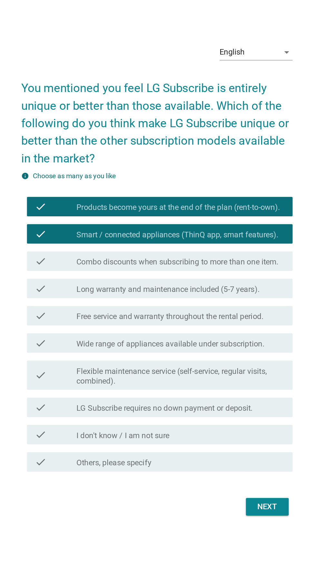
click at [238, 287] on label "Combo discounts when subscribing to more than one item." at bounding box center [172, 283] width 134 height 6
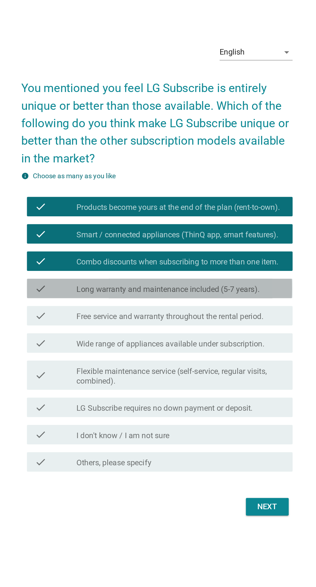
click at [237, 305] on div "check_box_outline_blank Long warranty and maintenance included (5-7 years)." at bounding box center [174, 301] width 138 height 8
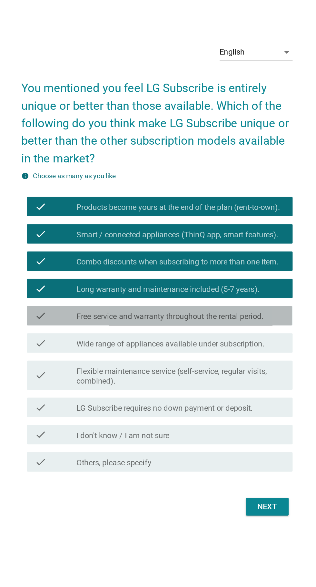
click at [236, 325] on div "check check_box_outline_blank Free service and warranty throughout the rental p…" at bounding box center [160, 318] width 176 height 13
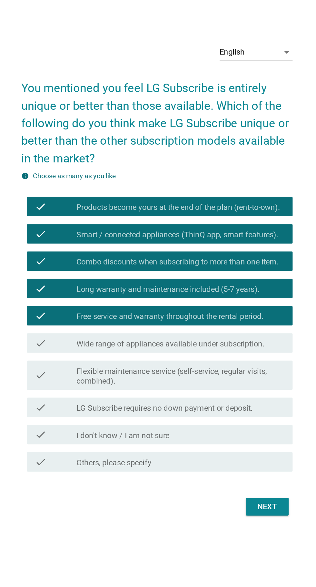
click at [232, 325] on div "check check_box_outline_blank Free service and warranty throughout the rental p…" at bounding box center [160, 318] width 176 height 13
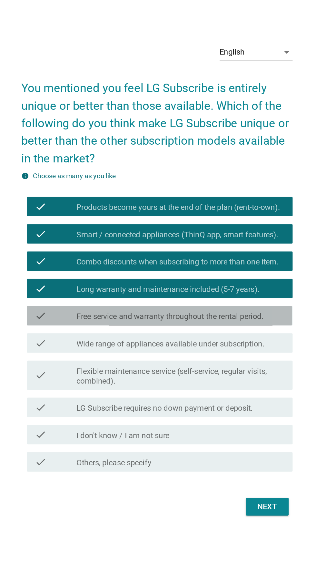
click at [227, 323] on label "Free service and warranty throughout the rental period." at bounding box center [167, 319] width 124 height 6
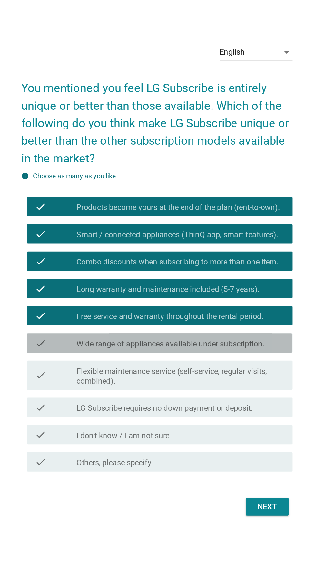
click at [227, 341] on label "Wide range of appliances available under subscription." at bounding box center [167, 337] width 125 height 6
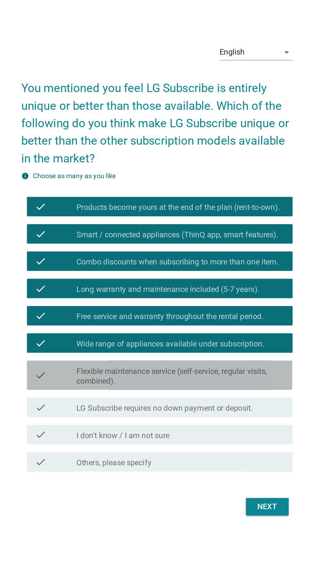
click at [233, 365] on label "Flexible maintenance service (self-service, regular visits, combined)." at bounding box center [174, 358] width 138 height 13
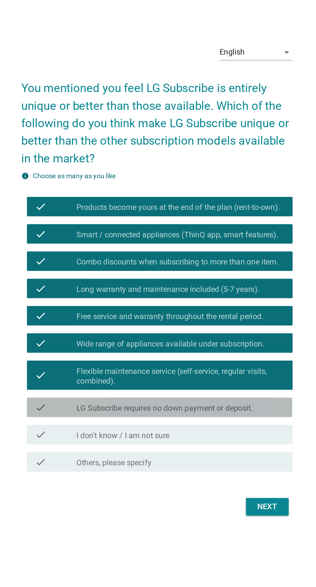
click at [229, 383] on div "check_box_outline_blank LG Subscribe requires no down payment or deposit." at bounding box center [174, 380] width 138 height 8
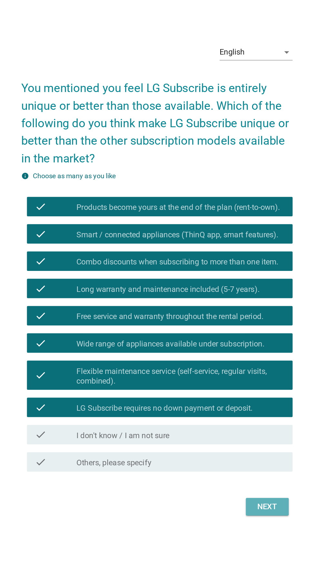
click at [236, 449] on div "Next" at bounding box center [231, 446] width 18 height 8
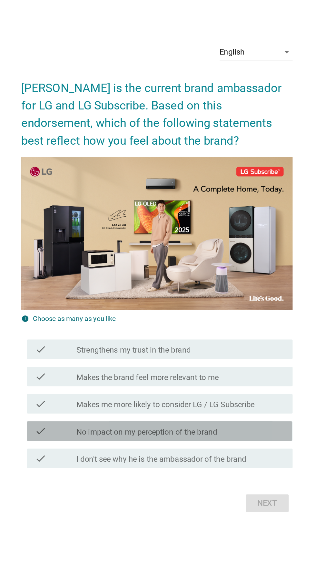
click at [229, 400] on div "check_box_outline_blank No impact on my perception of the brand" at bounding box center [174, 396] width 138 height 8
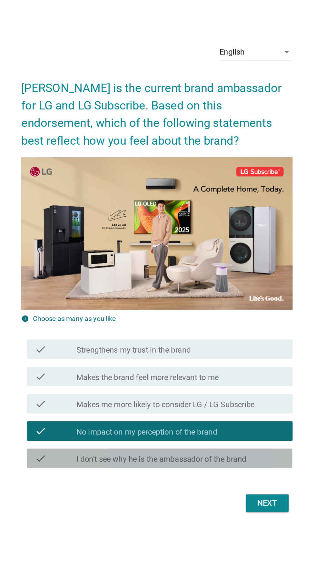
click at [122, 418] on label "I don't see why he is the ambassador of the brand" at bounding box center [161, 415] width 113 height 6
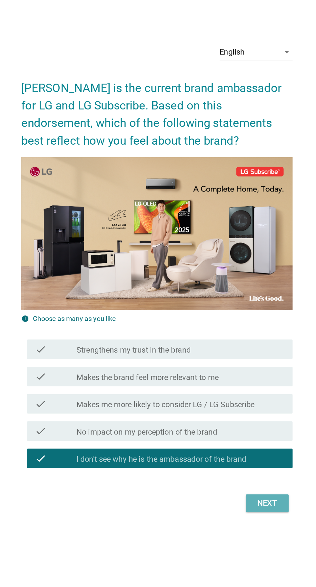
click at [235, 448] on div "Next" at bounding box center [231, 444] width 18 height 8
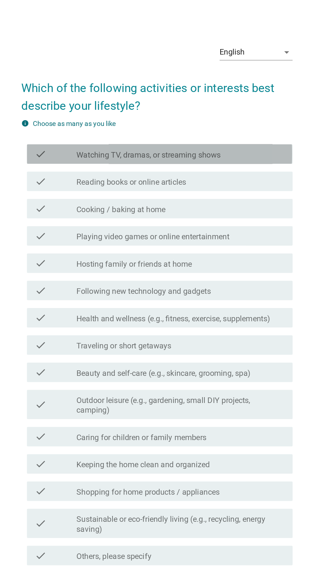
click at [241, 185] on div "check_box_outline_blank Watching TV, dramas, or streaming shows" at bounding box center [174, 181] width 138 height 8
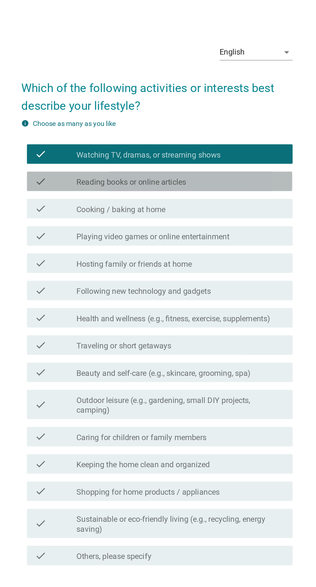
click at [233, 203] on div "check_box_outline_blank Reading books or online articles" at bounding box center [174, 199] width 138 height 8
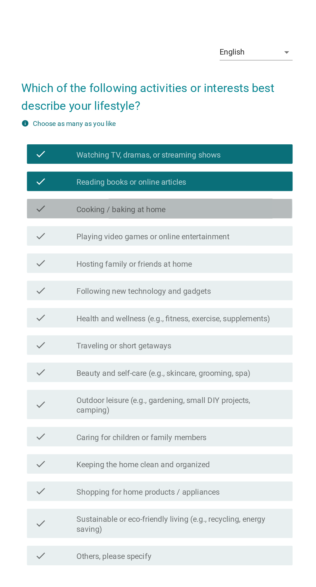
click at [229, 221] on div "check_box_outline_blank Cooking / baking at home" at bounding box center [174, 217] width 138 height 8
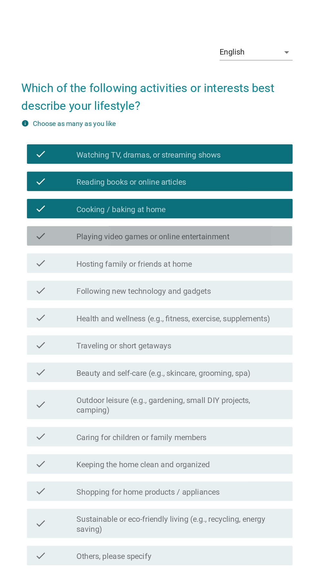
click at [236, 239] on div "check_box_outline_blank Playing video games or online entertainment" at bounding box center [174, 235] width 138 height 8
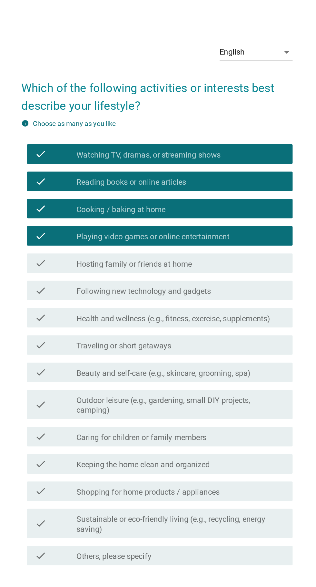
click at [233, 293] on label "Health and wellness (e.g., fitness, exercise, supplements)" at bounding box center [169, 290] width 128 height 6
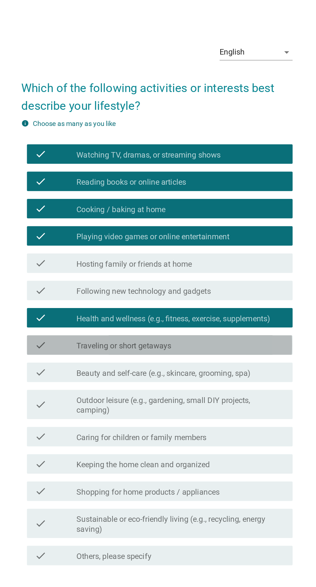
click at [232, 311] on div "check_box_outline_blank Traveling or short getaways" at bounding box center [174, 307] width 138 height 8
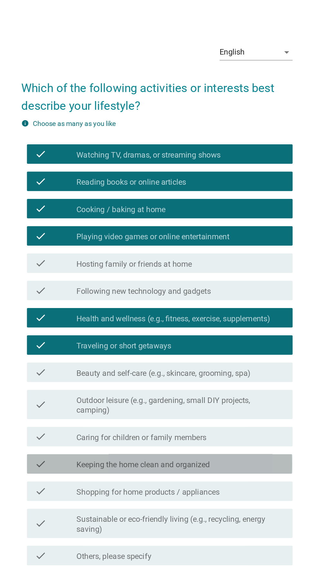
click at [227, 390] on div "check_box_outline_blank Keeping the home clean and organized" at bounding box center [174, 386] width 138 height 8
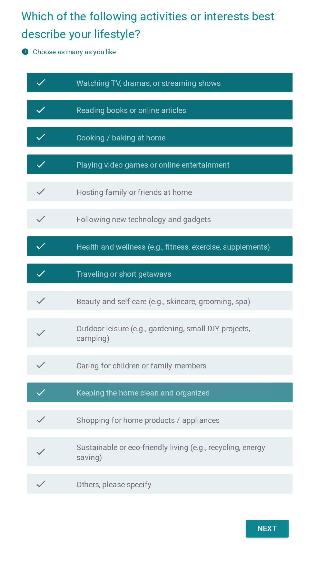
click at [232, 390] on div "check_box_outline_blank Keeping the home clean and organized" at bounding box center [174, 386] width 138 height 8
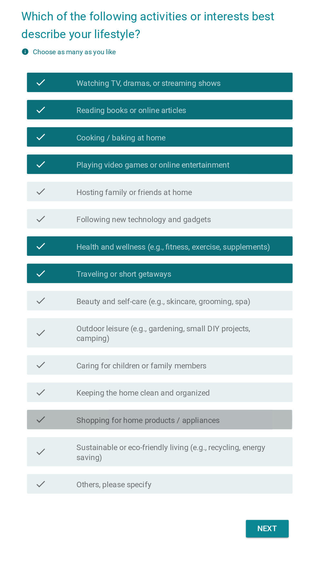
click at [231, 408] on div "check_box_outline_blank Shopping for home products / appliances" at bounding box center [174, 404] width 138 height 8
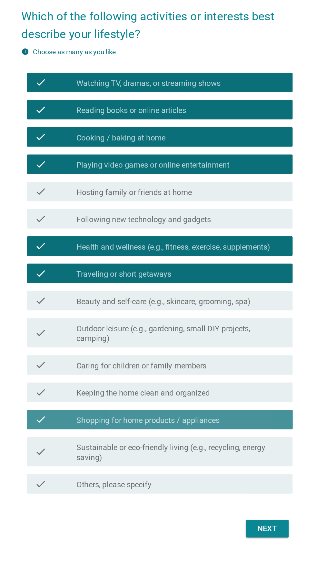
click at [234, 408] on div "check_box_outline_blank Shopping for home products / appliances" at bounding box center [174, 404] width 138 height 8
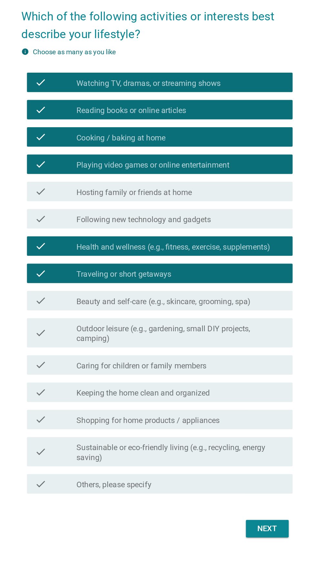
click at [234, 433] on label "Sustainable or eco-friendly living (e.g., recycling, energy saving)" at bounding box center [174, 426] width 138 height 13
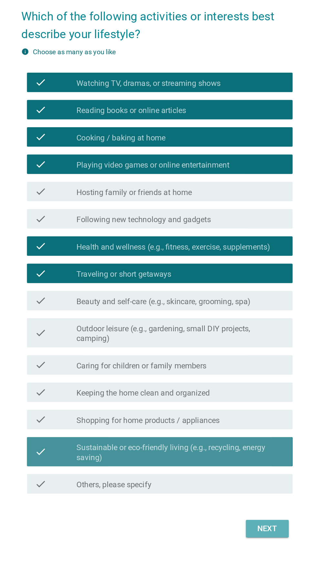
click at [242, 482] on button "Next" at bounding box center [231, 477] width 28 height 12
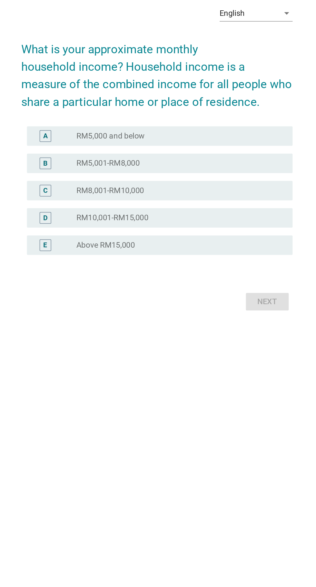
scroll to position [16, 0]
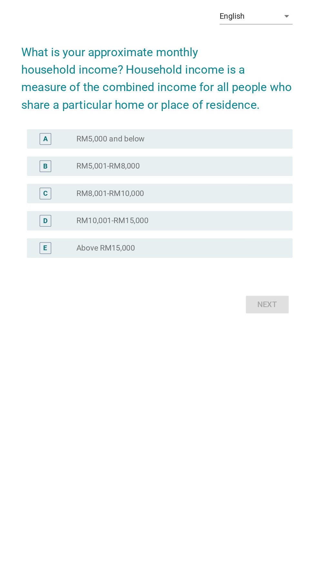
click at [187, 340] on div "radio_button_unchecked Above RM15,000" at bounding box center [171, 336] width 133 height 6
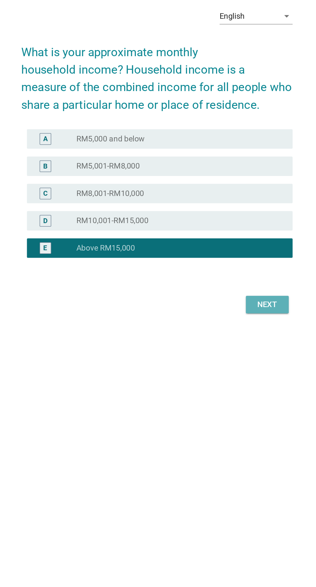
click at [239, 378] on div "Next" at bounding box center [231, 374] width 18 height 8
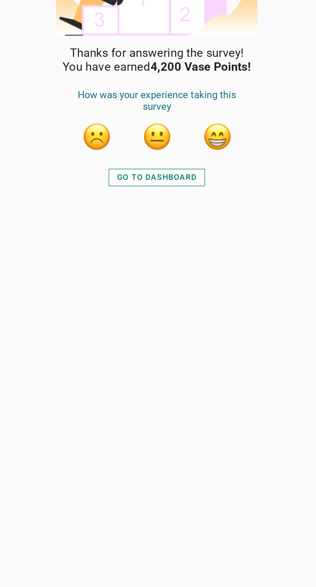
click at [202, 179] on button "button" at bounding box center [197, 179] width 19 height 19
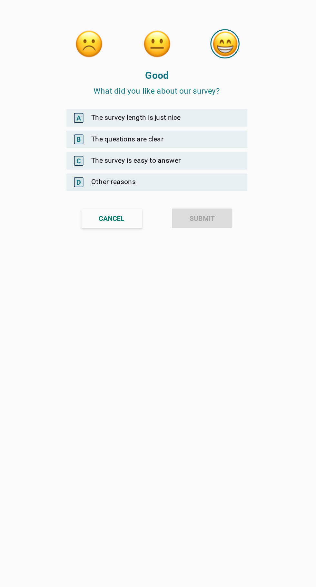
click at [203, 79] on div "A The survey length is just nice" at bounding box center [158, 78] width 120 height 12
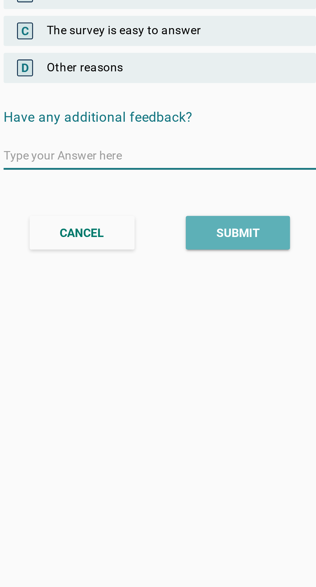
click at [189, 181] on div "SUBMIT" at bounding box center [188, 184] width 17 height 7
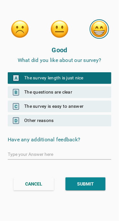
click at [77, 54] on div "Good What did you like about our survey? A The survey length is just nice B The…" at bounding box center [59, 106] width 119 height 134
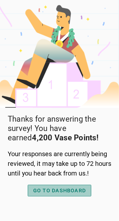
click at [50, 195] on div "GO TO DASHBOARD" at bounding box center [59, 191] width 53 height 8
